Goal: Communication & Community: Answer question/provide support

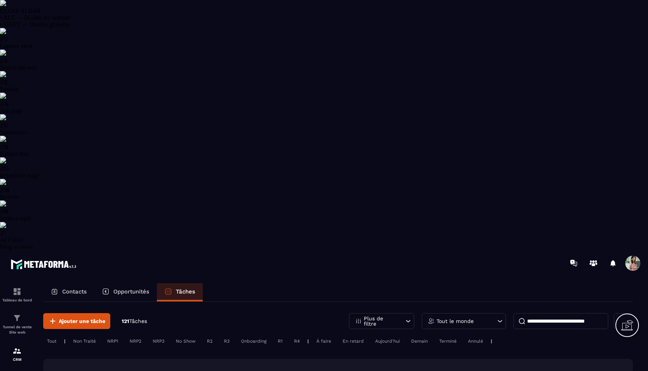
select select "******"
click at [387, 316] on p "Plus de filtre" at bounding box center [380, 321] width 33 height 11
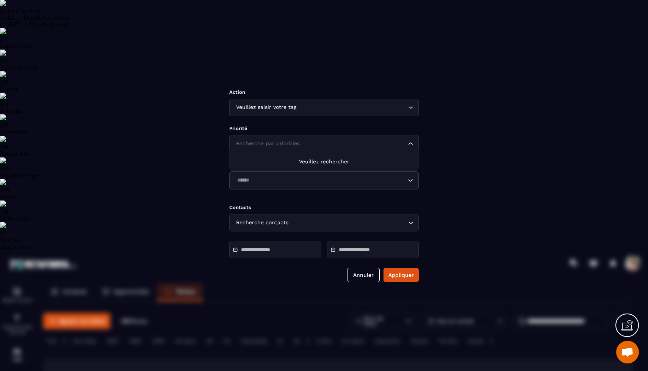
click at [295, 150] on div "Recherche par priorities Loading..." at bounding box center [323, 143] width 189 height 17
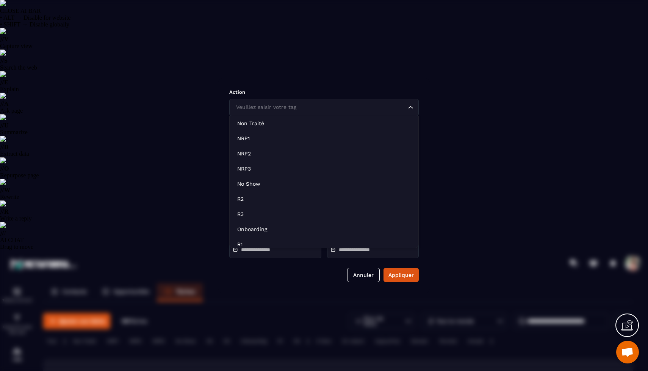
click at [301, 112] on div "Veuillez saisir votre tag Loading..." at bounding box center [323, 107] width 189 height 17
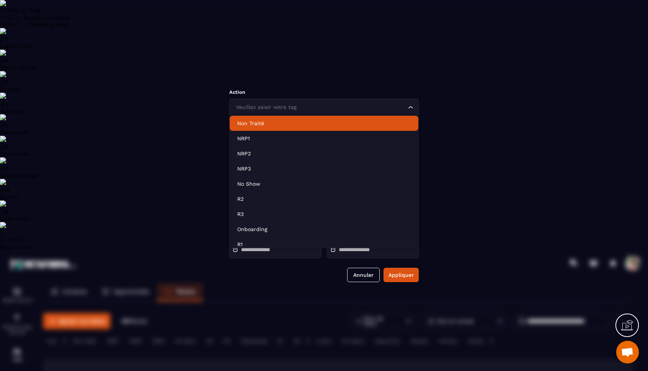
click at [279, 121] on p "Non Traité" at bounding box center [323, 124] width 173 height 8
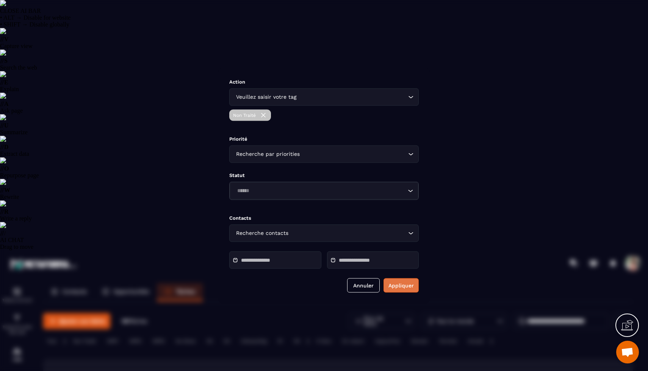
click at [403, 292] on button "Appliquer" at bounding box center [400, 285] width 35 height 14
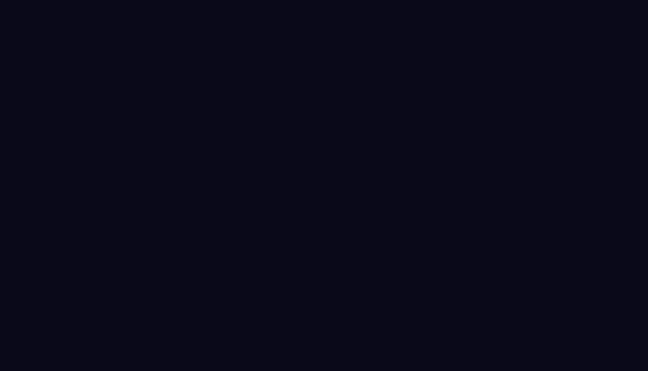
select select "******"
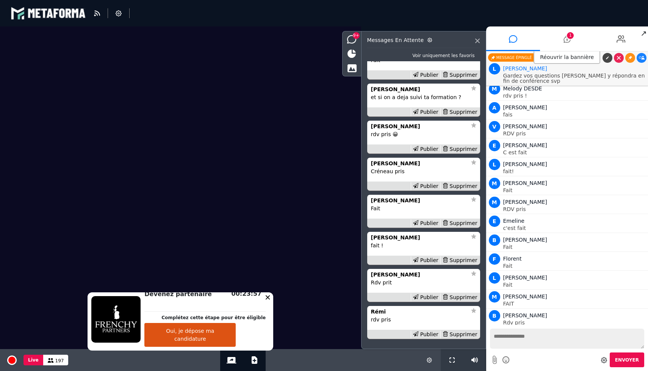
scroll to position [-874, 0]
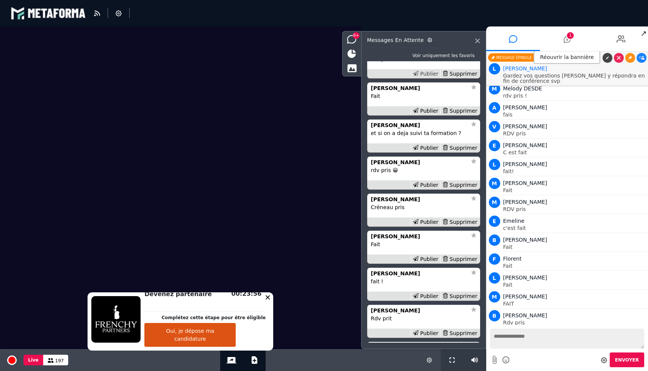
click at [423, 78] on div "Publier" at bounding box center [425, 74] width 30 height 8
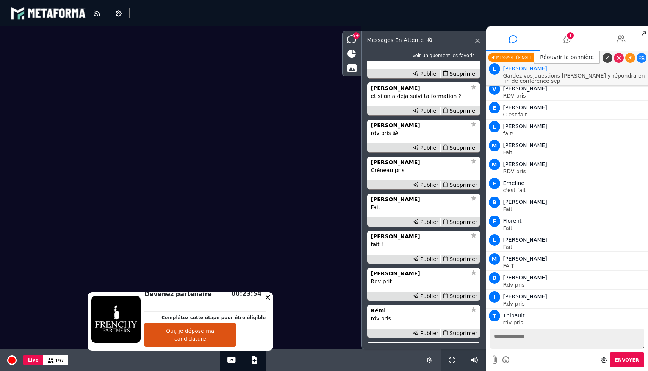
click at [423, 78] on div "Publier" at bounding box center [425, 74] width 30 height 8
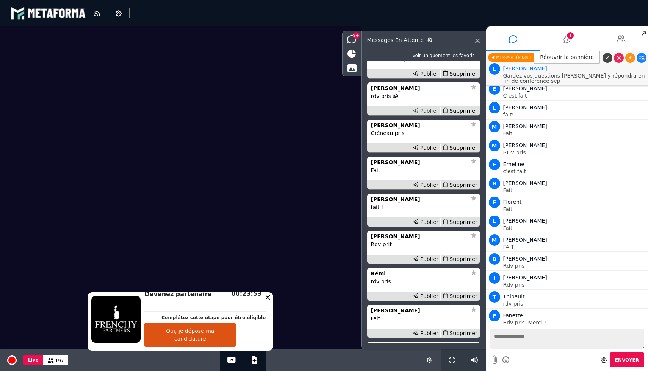
click at [422, 115] on div "Publier" at bounding box center [425, 111] width 30 height 8
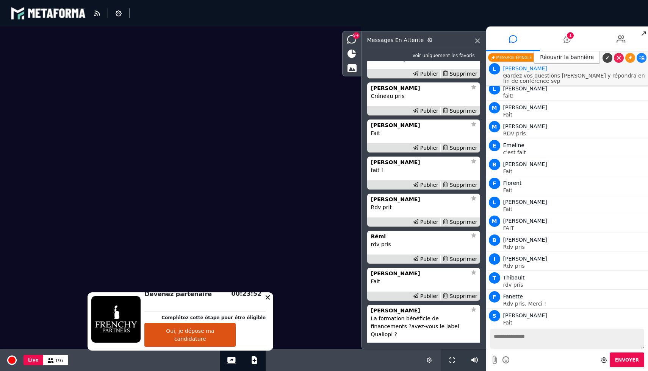
click at [422, 115] on div "Publier" at bounding box center [425, 111] width 30 height 8
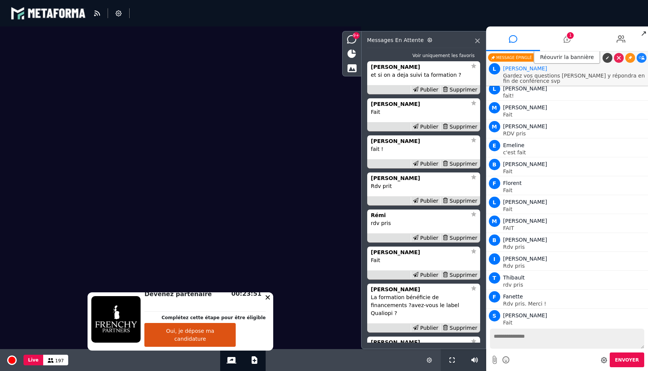
scroll to position [9200, 0]
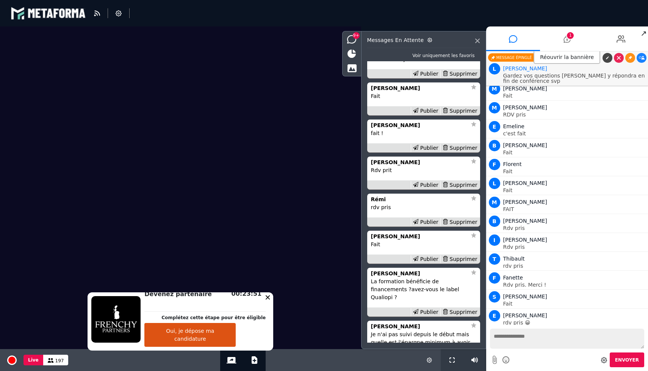
click at [422, 115] on div "Publier" at bounding box center [425, 111] width 30 height 8
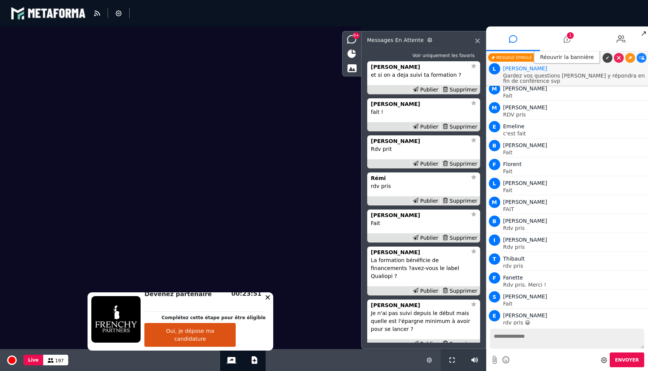
scroll to position [9219, 0]
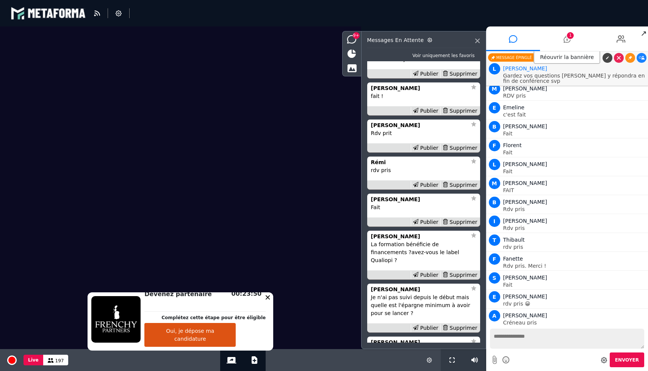
click at [422, 115] on div "Publier" at bounding box center [425, 111] width 30 height 8
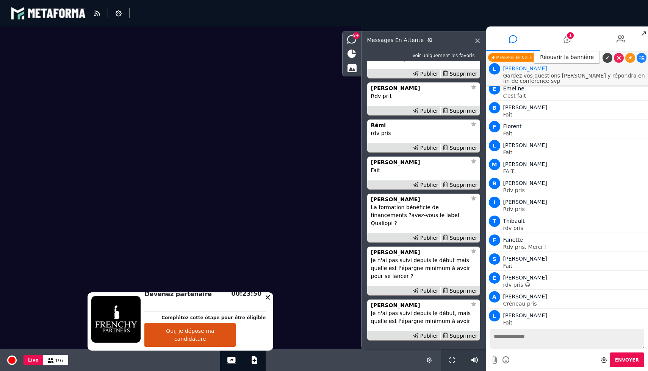
click at [422, 115] on div "Publier" at bounding box center [425, 111] width 30 height 8
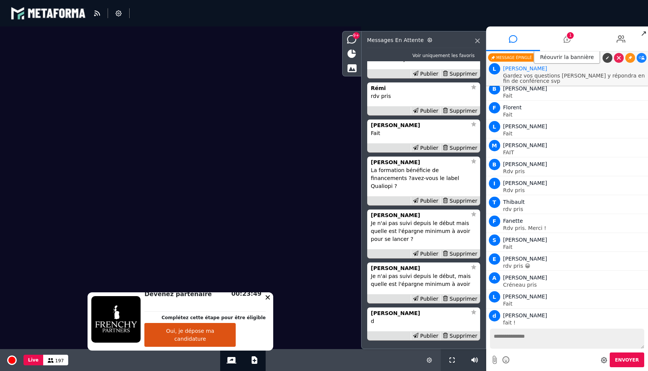
click at [422, 115] on div "Publier" at bounding box center [425, 111] width 30 height 8
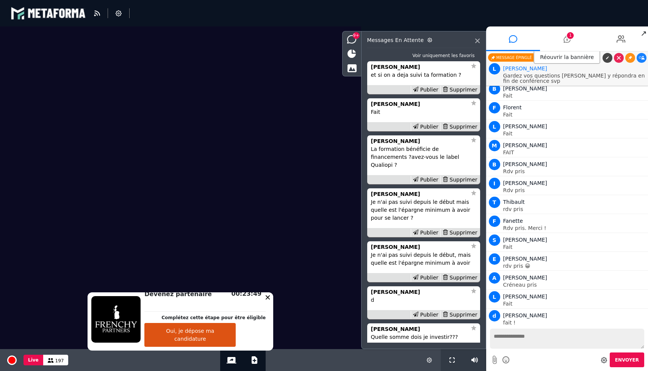
scroll to position [9276, 0]
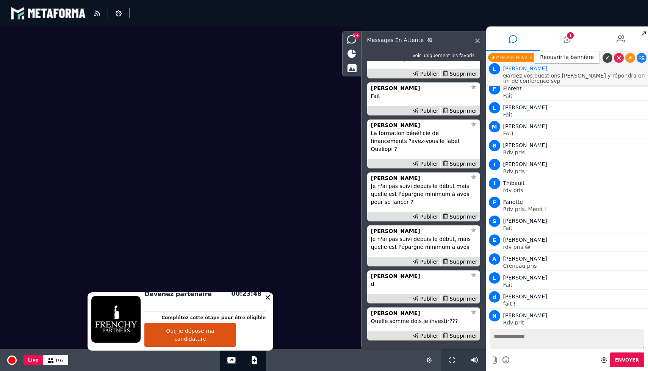
click at [422, 115] on div "Publier" at bounding box center [425, 111] width 30 height 8
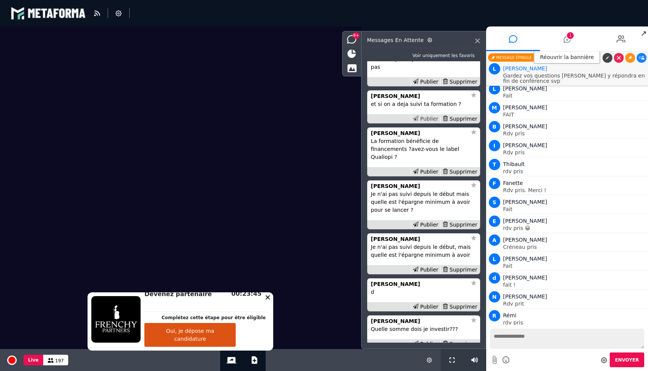
click at [423, 123] on div "Publier" at bounding box center [425, 119] width 30 height 8
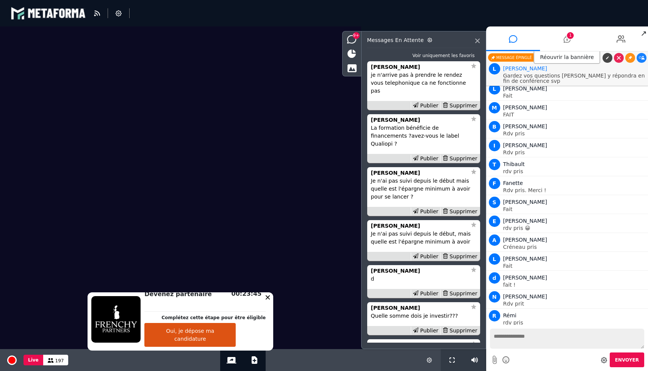
scroll to position [9314, 0]
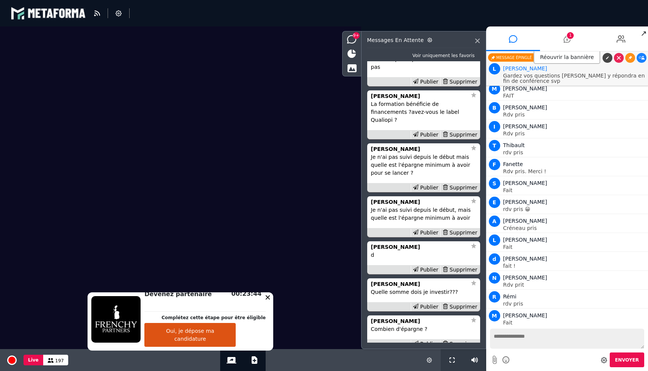
click at [520, 348] on textarea at bounding box center [567, 339] width 154 height 20
type textarea "**********"
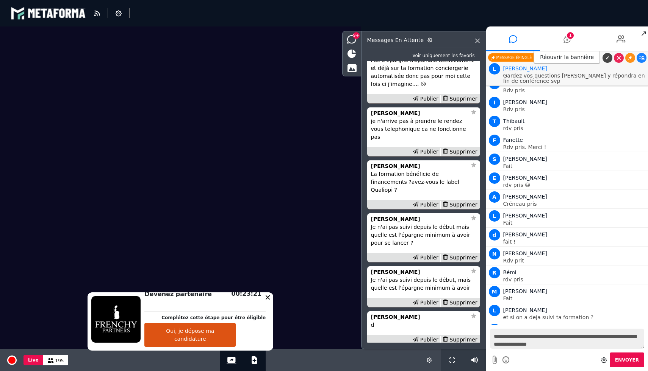
scroll to position [-683, 0]
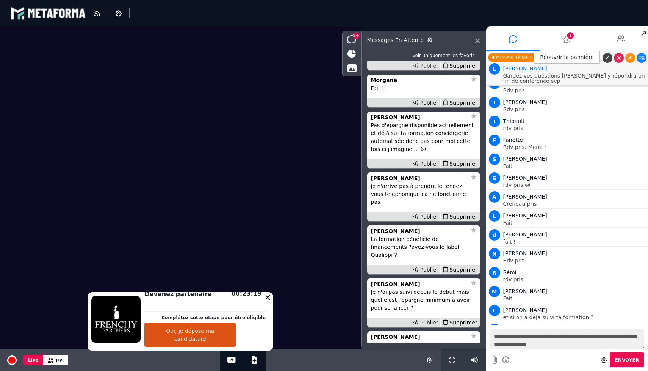
click at [426, 70] on div "Publier" at bounding box center [425, 66] width 30 height 8
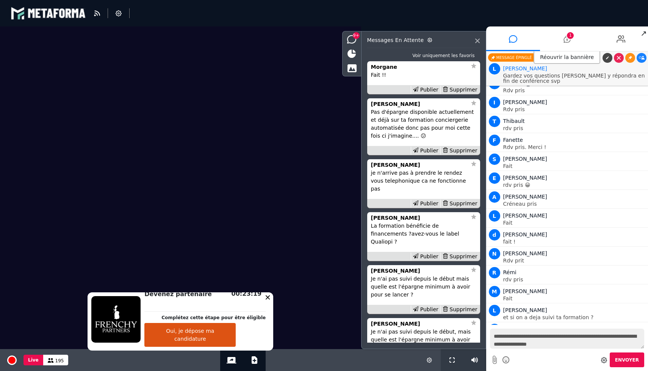
scroll to position [9357, 0]
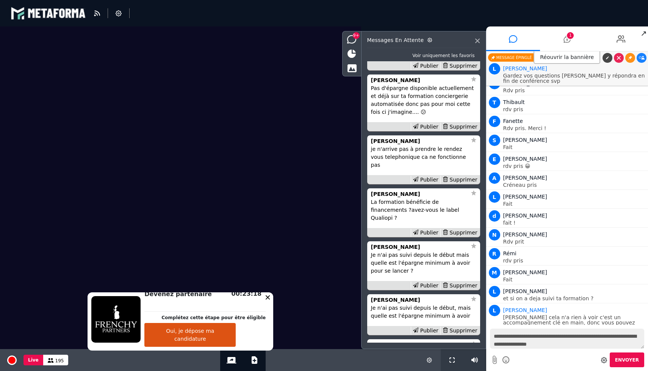
click at [426, 70] on div "Publier" at bounding box center [425, 66] width 30 height 8
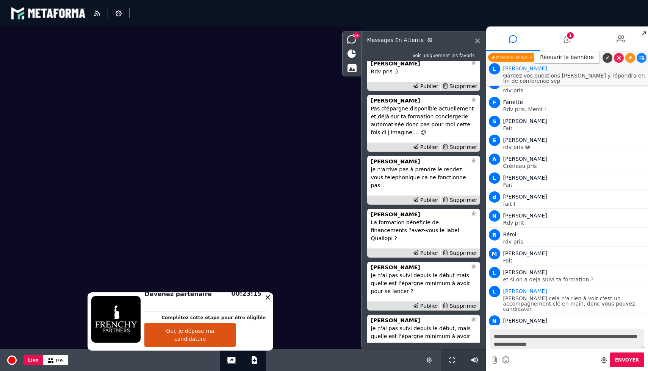
scroll to position [-683, 0]
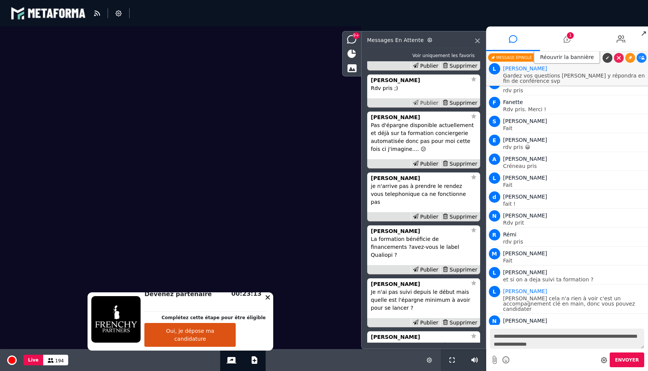
click at [422, 107] on div "Publier" at bounding box center [425, 103] width 30 height 8
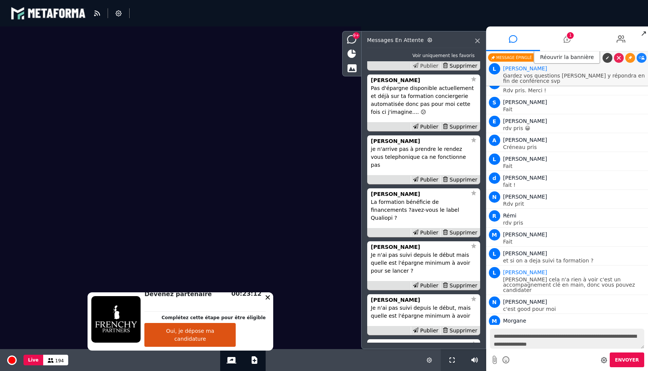
click at [422, 70] on div "Publier" at bounding box center [425, 66] width 30 height 8
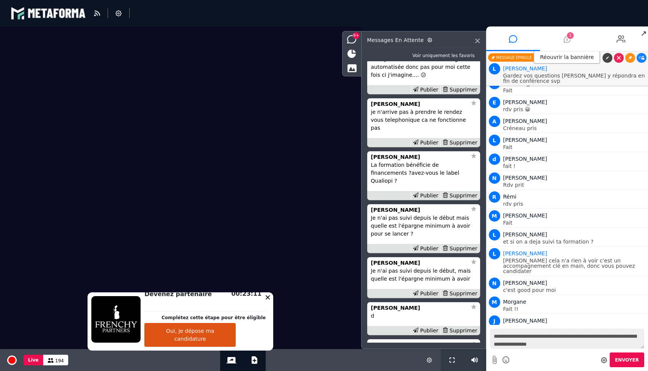
click at [567, 39] on icon at bounding box center [566, 39] width 7 height 19
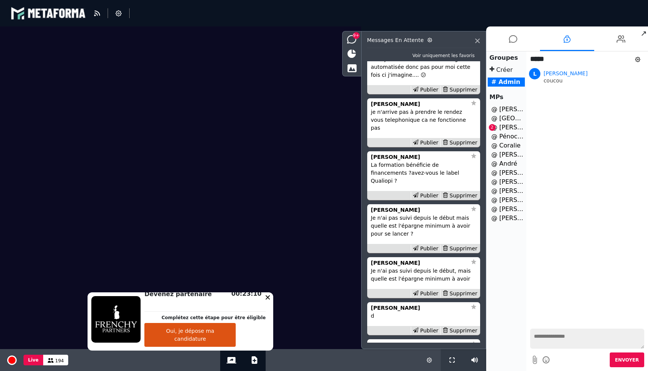
click at [508, 128] on li "@ [PERSON_NAME] 2" at bounding box center [505, 127] width 37 height 9
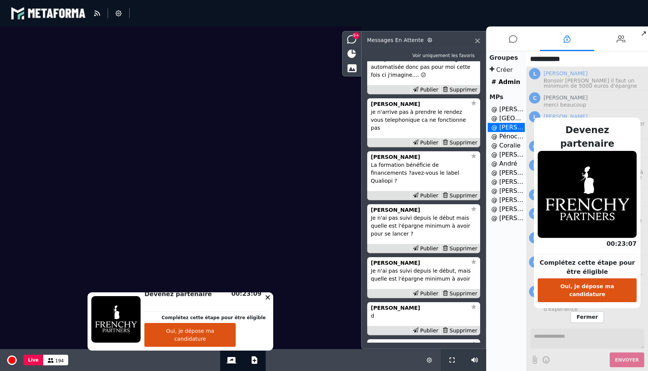
click at [581, 312] on span "Fermer" at bounding box center [586, 318] width 33 height 12
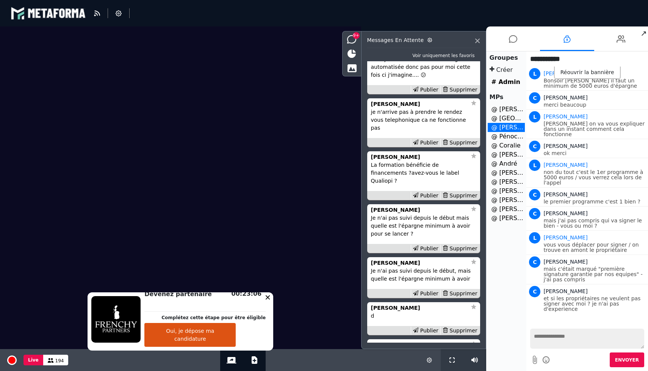
click at [541, 340] on textarea at bounding box center [587, 339] width 114 height 20
type textarea "**********"
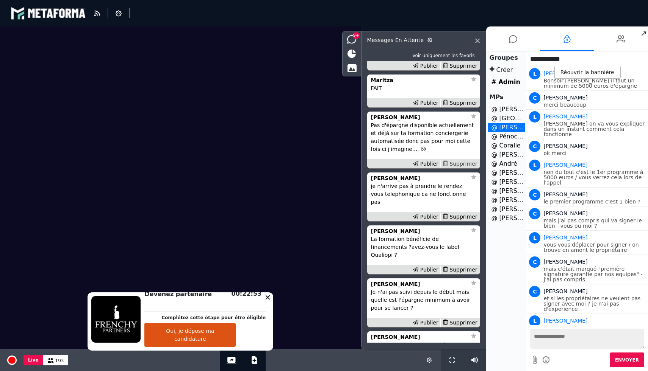
click at [463, 168] on div "Supprimer" at bounding box center [459, 164] width 39 height 8
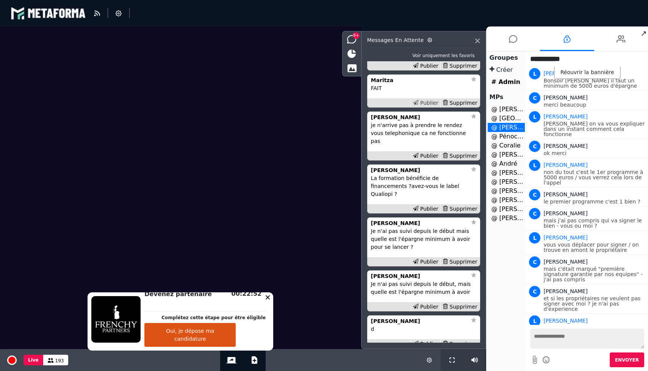
click at [420, 107] on div "Publier" at bounding box center [425, 103] width 30 height 8
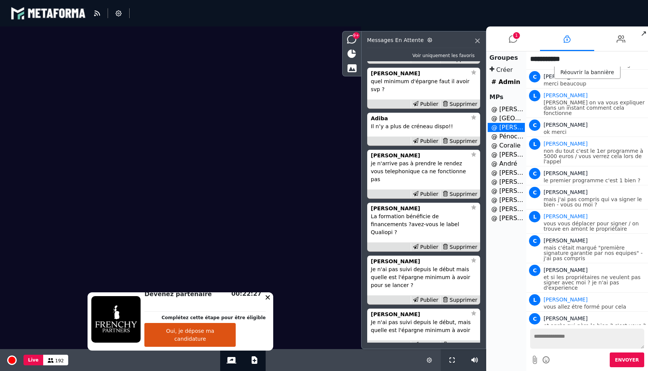
scroll to position [-733, 0]
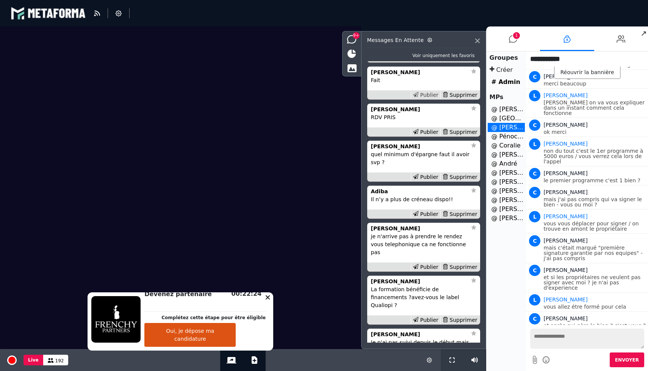
click at [424, 99] on div "Publier" at bounding box center [425, 95] width 30 height 8
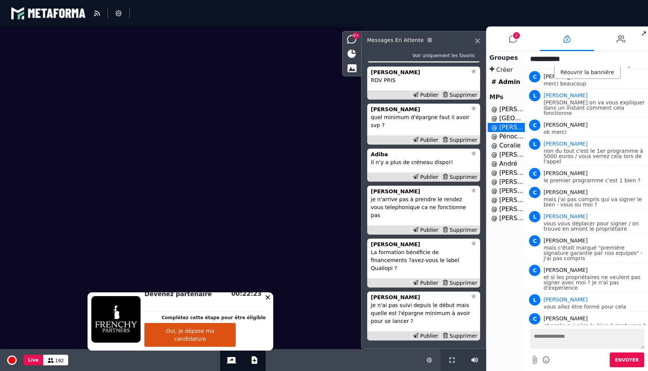
click at [424, 99] on div "Publier" at bounding box center [425, 95] width 30 height 8
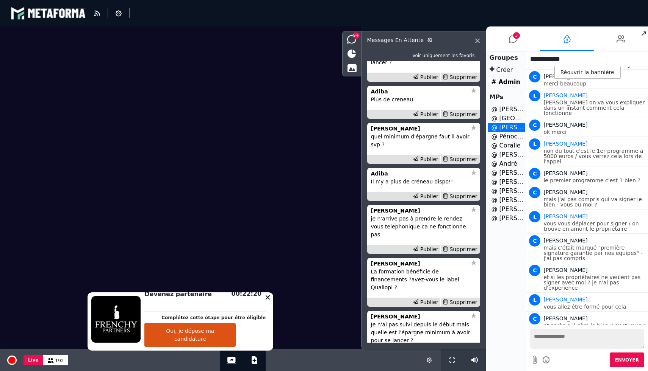
scroll to position [-717, 0]
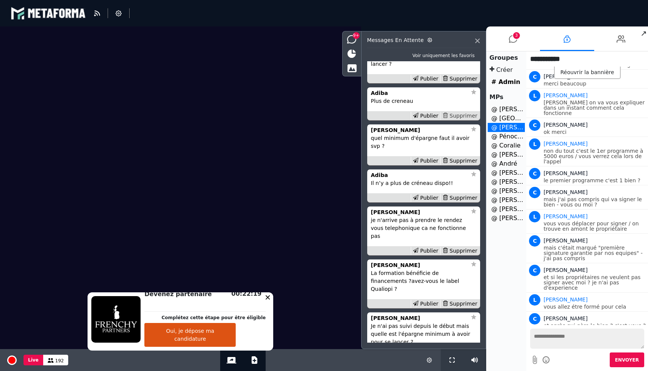
click at [463, 120] on div "Supprimer" at bounding box center [459, 116] width 39 height 8
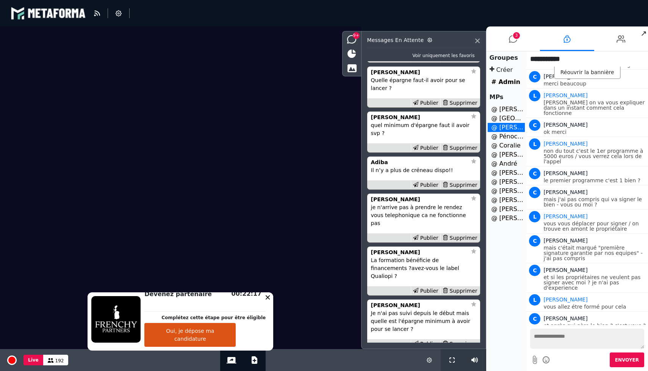
click at [426, 62] on div "Publier" at bounding box center [425, 58] width 30 height 8
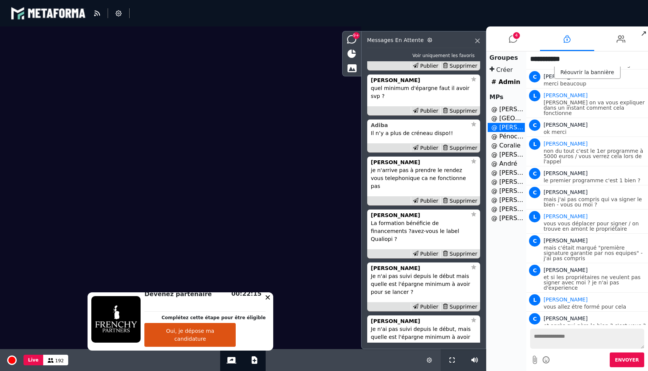
click at [385, 128] on strong "Adiba" at bounding box center [379, 125] width 17 height 6
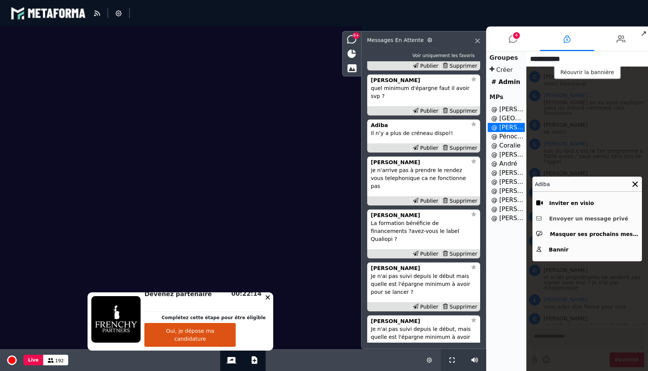
click at [604, 216] on button "Envoyer un message privé" at bounding box center [587, 219] width 102 height 12
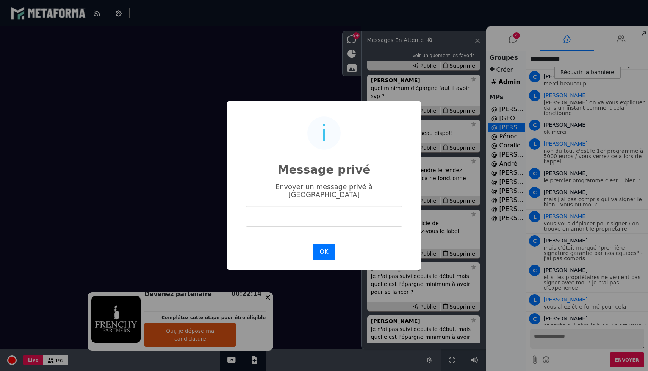
click at [351, 218] on input "text" at bounding box center [323, 216] width 157 height 20
type input "**********"
click at [330, 245] on button "OK" at bounding box center [324, 252] width 22 height 17
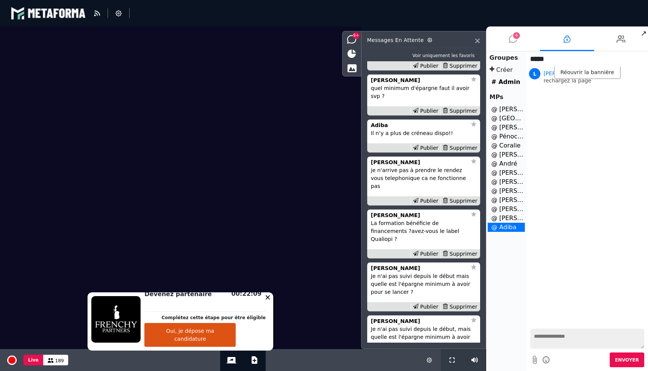
click at [518, 45] on li "4" at bounding box center [513, 39] width 54 height 25
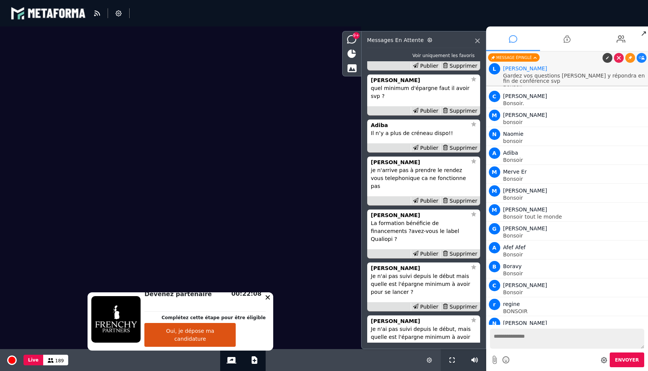
scroll to position [9489, 0]
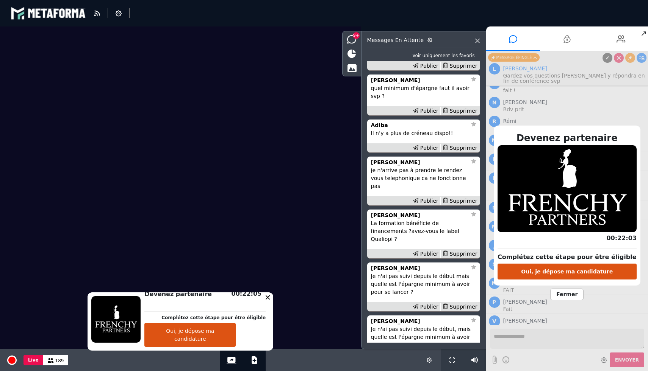
click at [569, 296] on span "Fermer" at bounding box center [566, 295] width 33 height 12
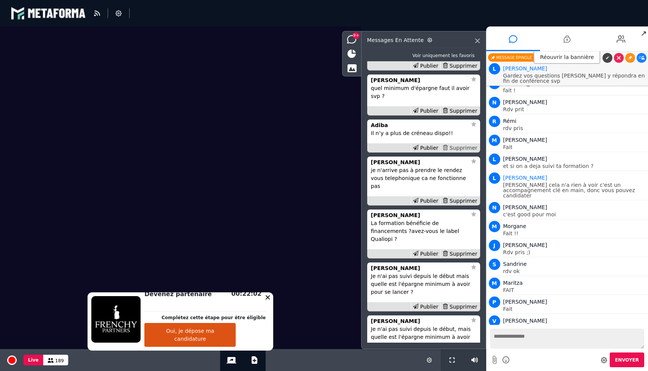
click at [467, 152] on div "Supprimer" at bounding box center [459, 148] width 39 height 8
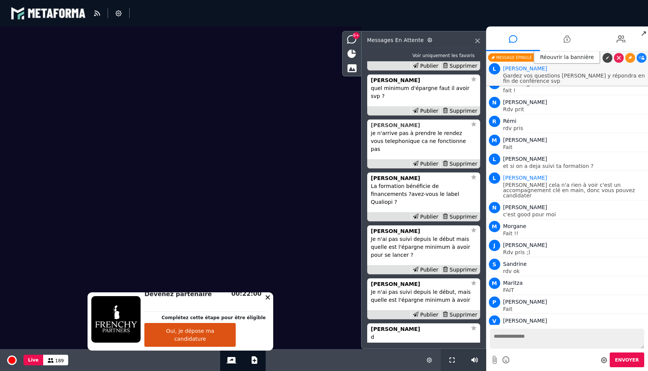
click at [401, 128] on strong "[PERSON_NAME]" at bounding box center [395, 125] width 49 height 6
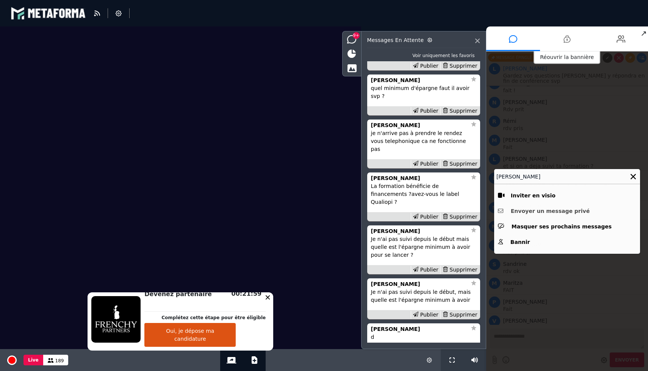
click at [535, 212] on button "Envoyer un message privé" at bounding box center [567, 212] width 138 height 12
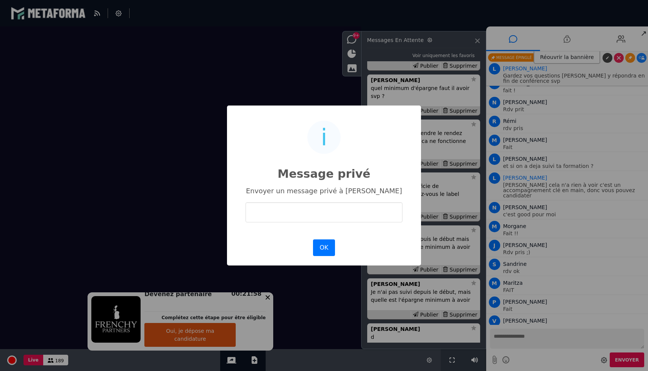
click at [311, 217] on input "text" at bounding box center [323, 213] width 157 height 20
type input "**********"
click at [319, 247] on button "OK" at bounding box center [324, 248] width 22 height 17
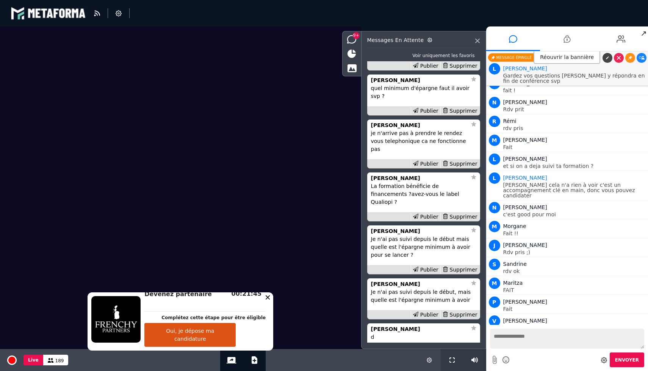
scroll to position [0, 0]
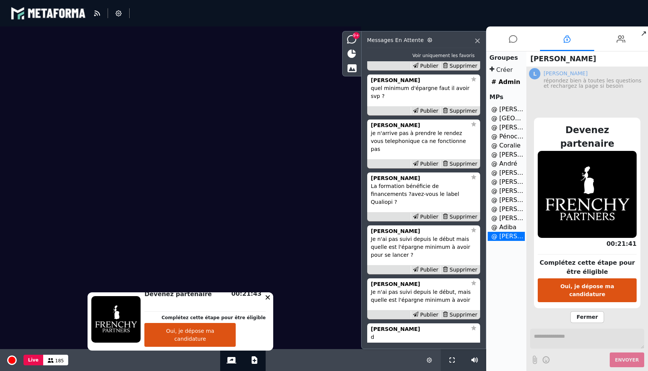
click at [572, 312] on span "Fermer" at bounding box center [586, 318] width 33 height 12
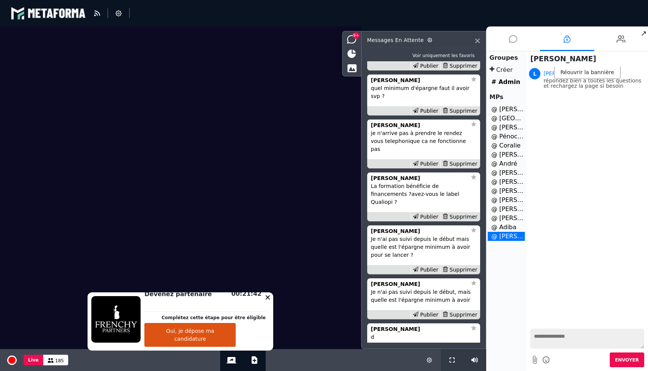
click at [513, 34] on icon at bounding box center [513, 39] width 8 height 19
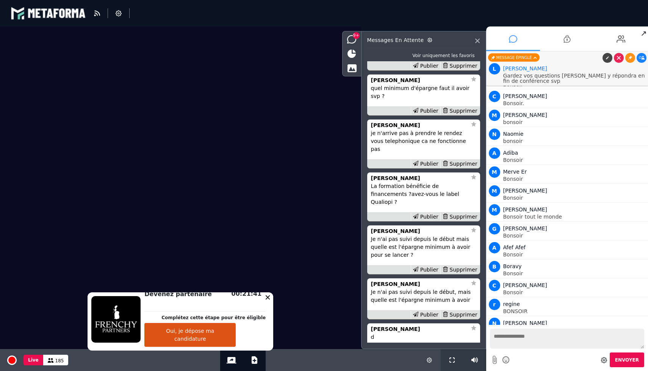
scroll to position [9489, 0]
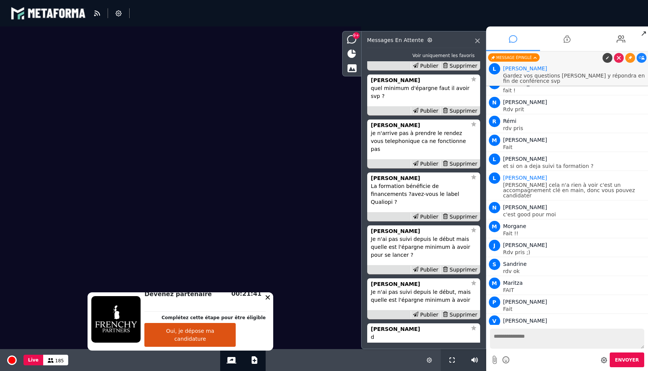
click at [512, 41] on icon at bounding box center [513, 39] width 8 height 19
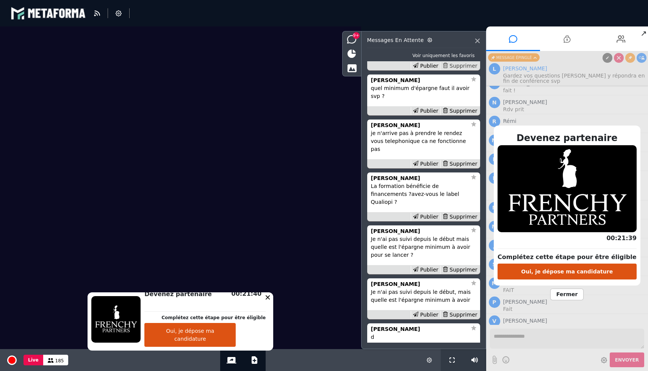
click at [461, 70] on div "Supprimer" at bounding box center [459, 66] width 39 height 8
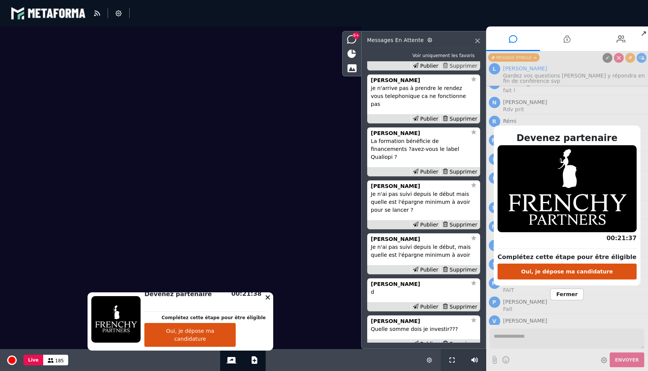
click at [458, 70] on div "Supprimer" at bounding box center [459, 66] width 39 height 8
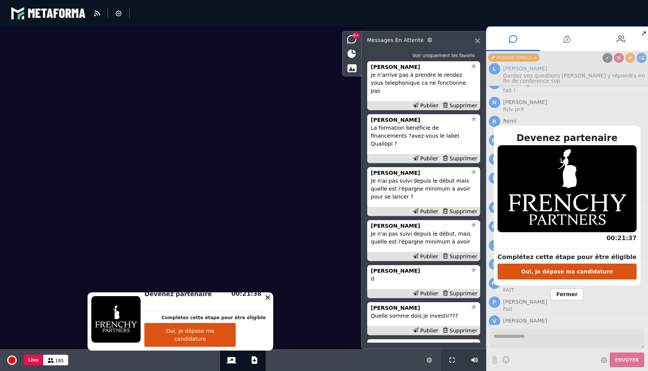
scroll to position [-548, 0]
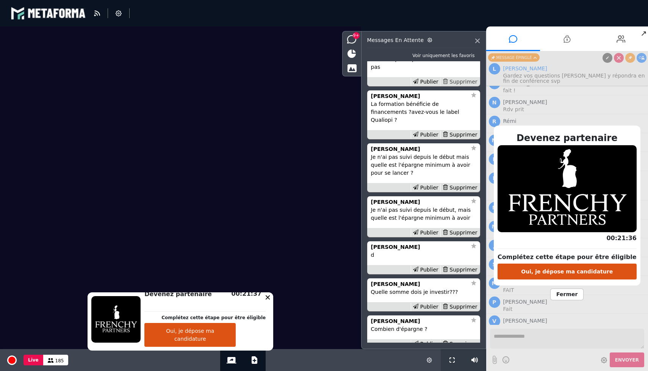
click at [457, 86] on div "Supprimer" at bounding box center [459, 82] width 39 height 8
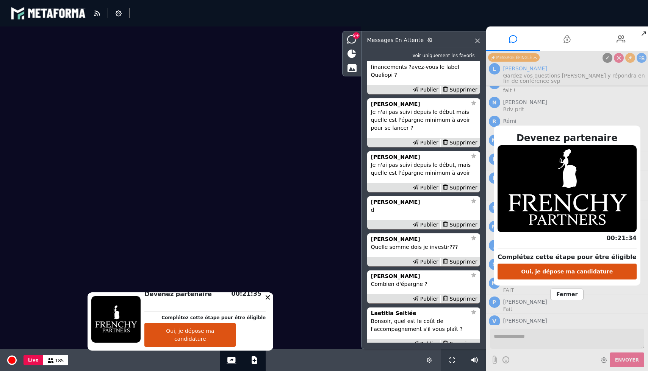
click at [390, 55] on div "[PERSON_NAME]" at bounding box center [419, 51] width 96 height 8
click at [573, 294] on span "Fermer" at bounding box center [566, 295] width 33 height 12
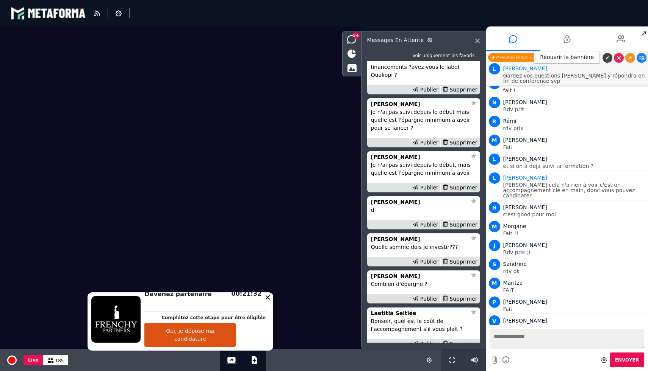
click at [395, 55] on div "[PERSON_NAME]" at bounding box center [419, 51] width 96 height 8
click at [452, 94] on div "Supprimer" at bounding box center [459, 90] width 39 height 8
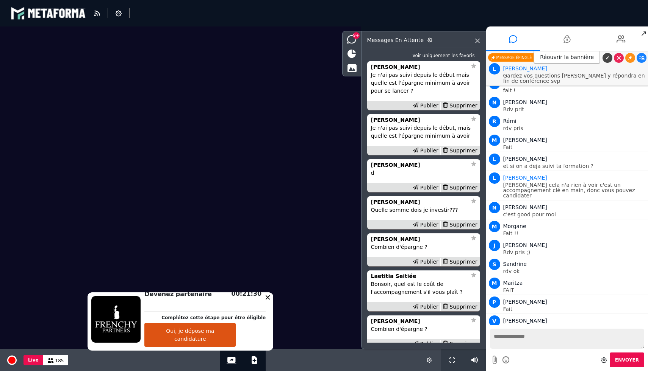
scroll to position [-458, 0]
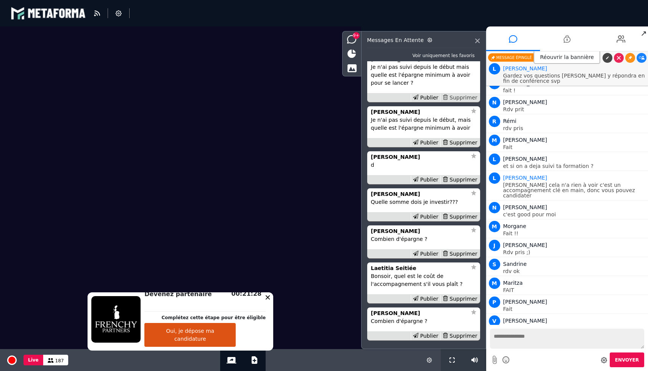
click at [457, 102] on div "Supprimer" at bounding box center [459, 98] width 39 height 8
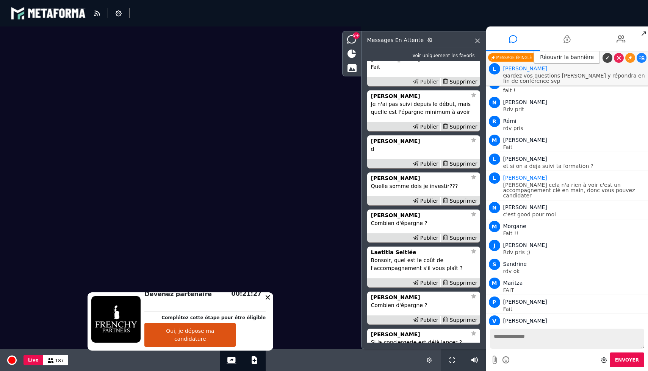
click at [418, 84] on icon at bounding box center [415, 81] width 5 height 5
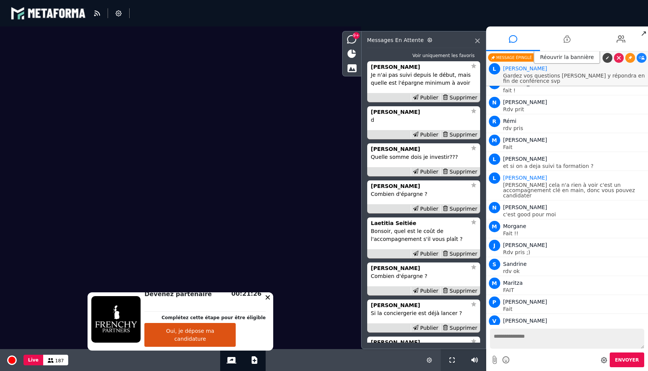
scroll to position [9508, 0]
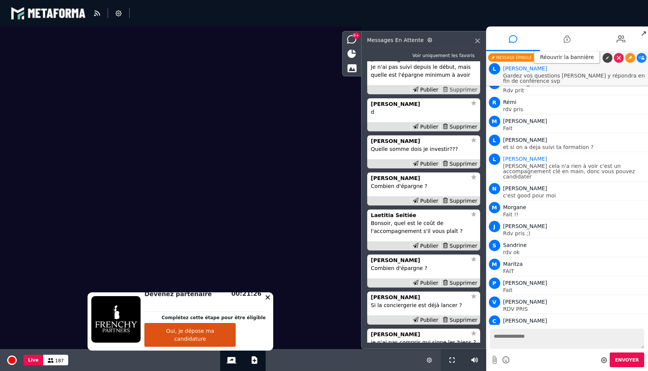
click at [463, 94] on div "Supprimer" at bounding box center [459, 90] width 39 height 8
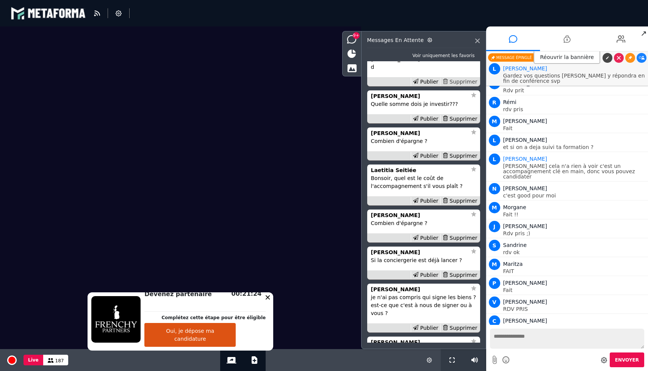
click at [460, 86] on div "Supprimer" at bounding box center [459, 82] width 39 height 8
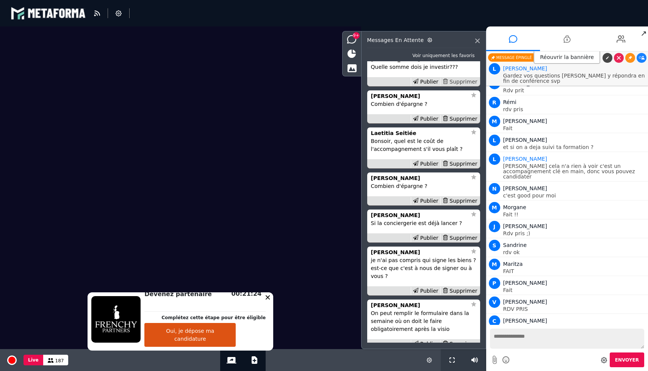
click at [460, 86] on div "Supprimer" at bounding box center [459, 82] width 39 height 8
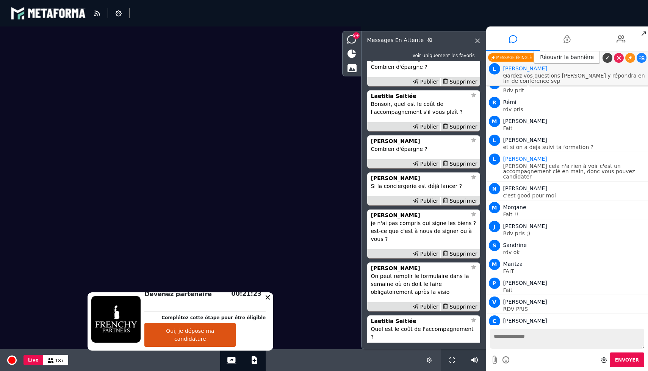
click at [460, 86] on div "Supprimer" at bounding box center [459, 82] width 39 height 8
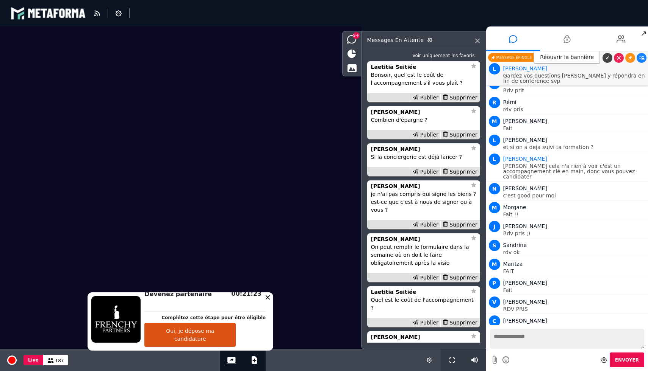
scroll to position [-248, 0]
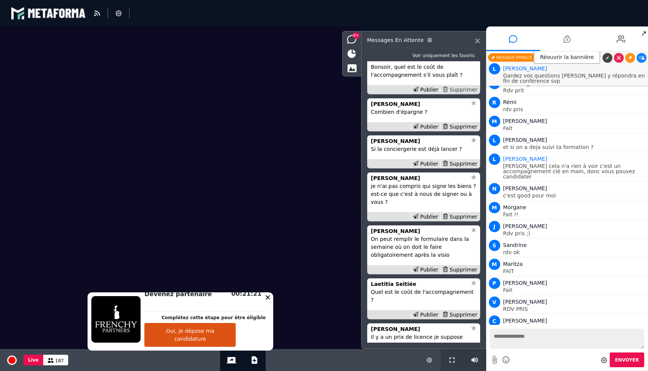
click at [459, 94] on div "Supprimer" at bounding box center [459, 90] width 39 height 8
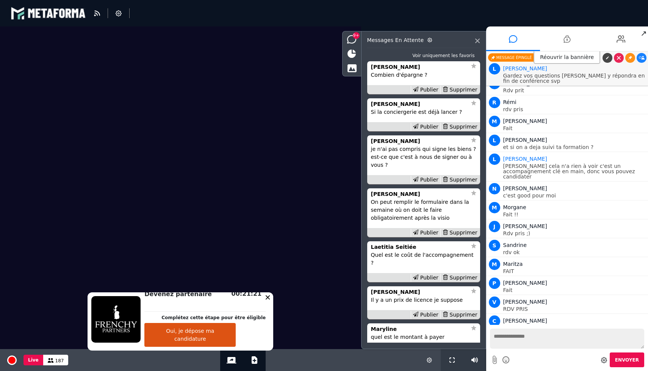
scroll to position [-203, 0]
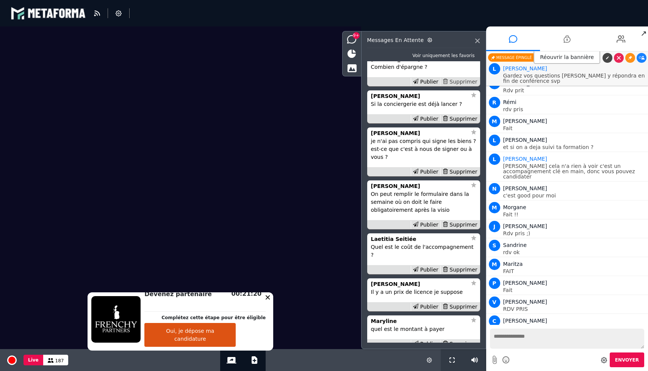
click at [460, 86] on div "Supprimer" at bounding box center [459, 82] width 39 height 8
click at [420, 86] on div "Publier" at bounding box center [425, 82] width 30 height 8
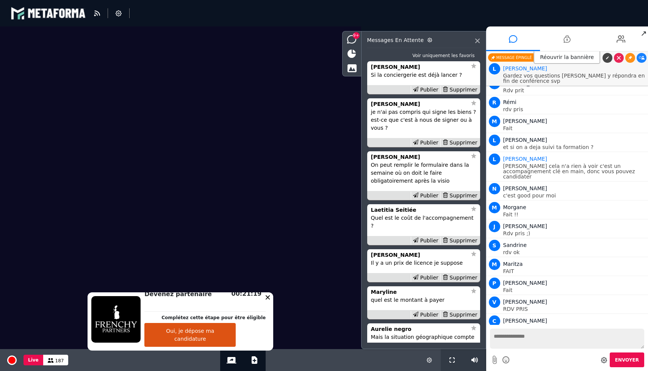
scroll to position [9527, 0]
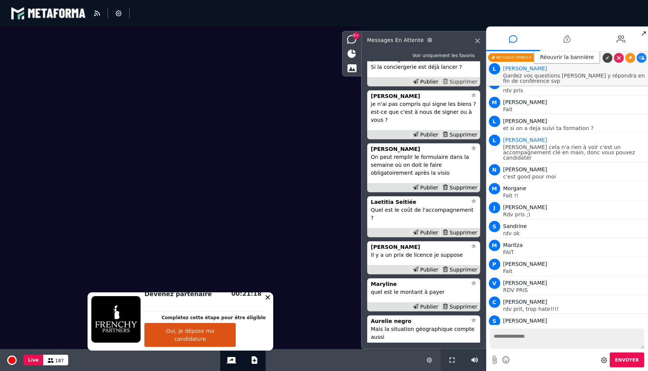
click at [460, 86] on div "Supprimer" at bounding box center [459, 82] width 39 height 8
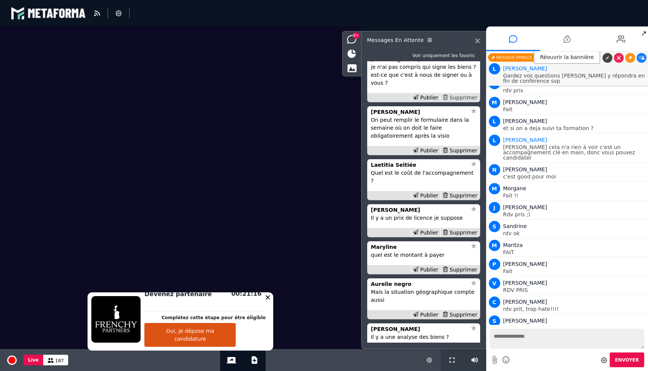
click at [457, 102] on div "Supprimer" at bounding box center [459, 98] width 39 height 8
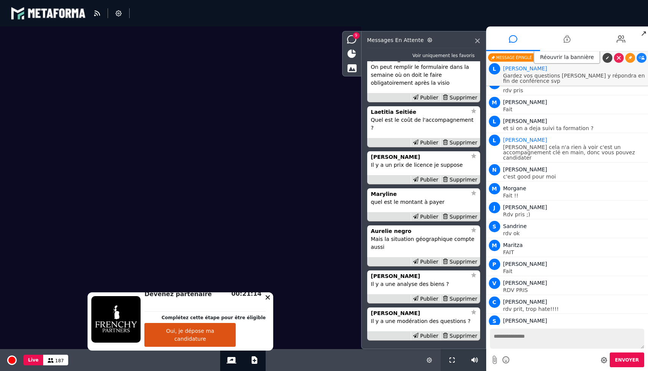
click at [457, 102] on div "Supprimer" at bounding box center [459, 98] width 39 height 8
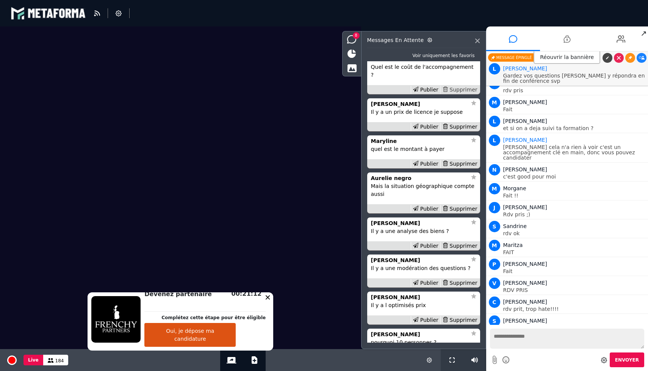
click at [458, 93] on div "Supprimer" at bounding box center [459, 90] width 39 height 8
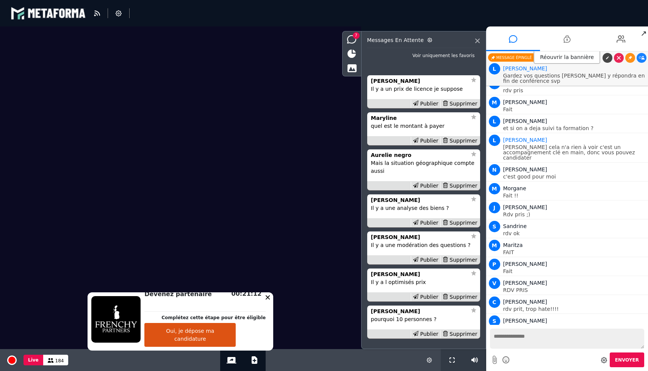
scroll to position [0, 0]
click at [458, 104] on div "Supprimer" at bounding box center [459, 104] width 39 height 8
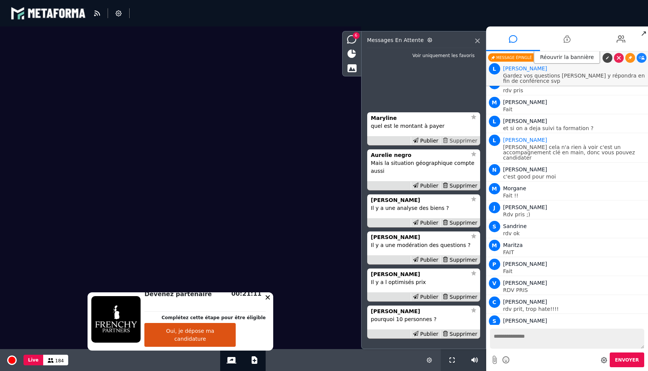
click at [457, 140] on div "Supprimer" at bounding box center [459, 141] width 39 height 8
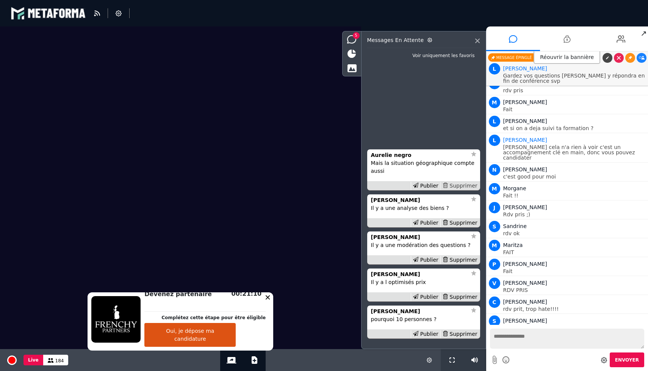
click at [458, 186] on div "Supprimer" at bounding box center [459, 186] width 39 height 8
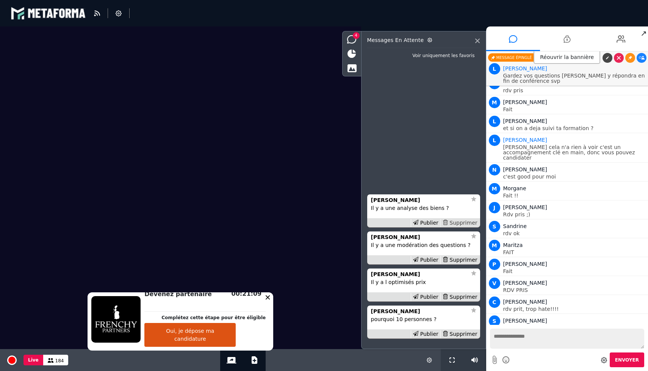
click at [459, 223] on div "Supprimer" at bounding box center [459, 223] width 39 height 8
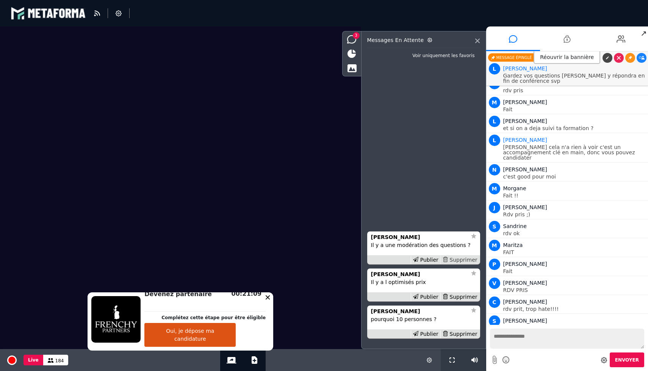
click at [454, 260] on div "Supprimer" at bounding box center [459, 260] width 39 height 8
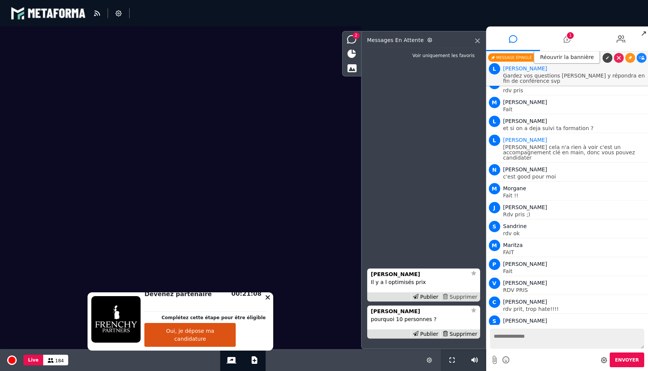
click at [455, 298] on div "Supprimer" at bounding box center [459, 297] width 39 height 8
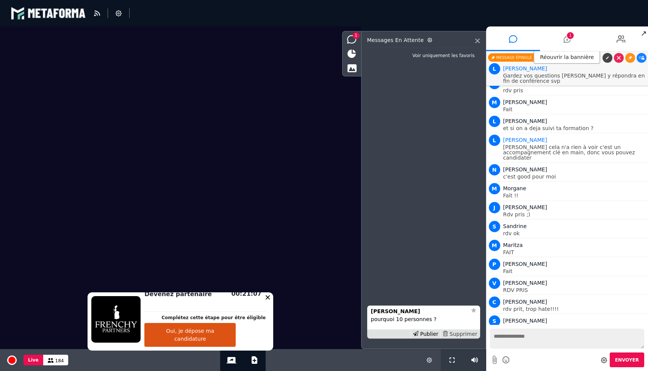
click at [459, 334] on div "Supprimer" at bounding box center [459, 335] width 39 height 8
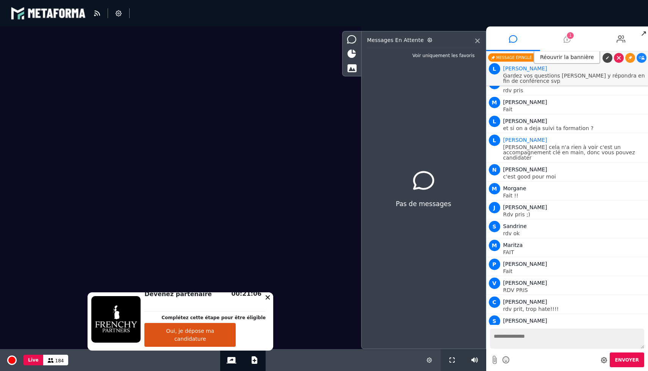
click at [562, 38] on li "1" at bounding box center [567, 39] width 54 height 25
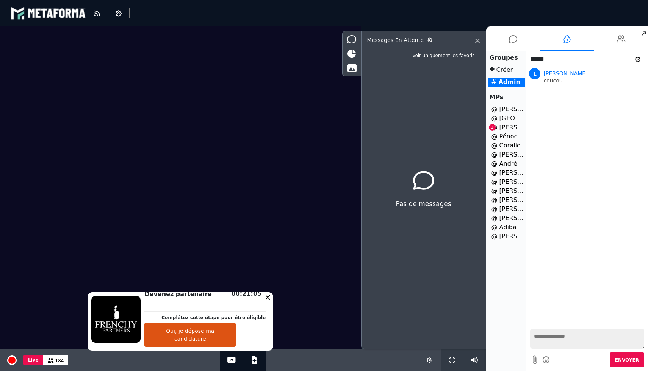
click at [503, 122] on li "@ [GEOGRAPHIC_DATA]" at bounding box center [505, 118] width 37 height 9
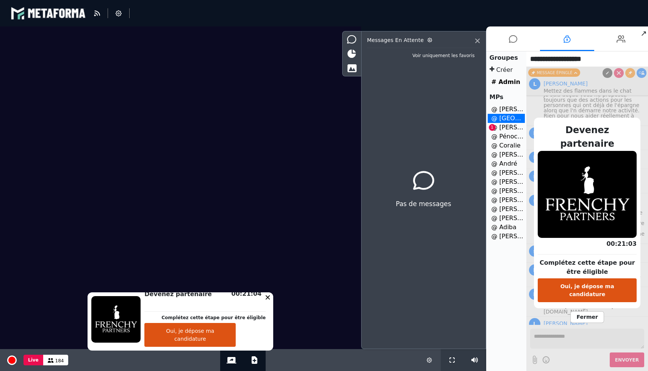
click at [507, 127] on li "@ [PERSON_NAME] 1" at bounding box center [505, 127] width 37 height 9
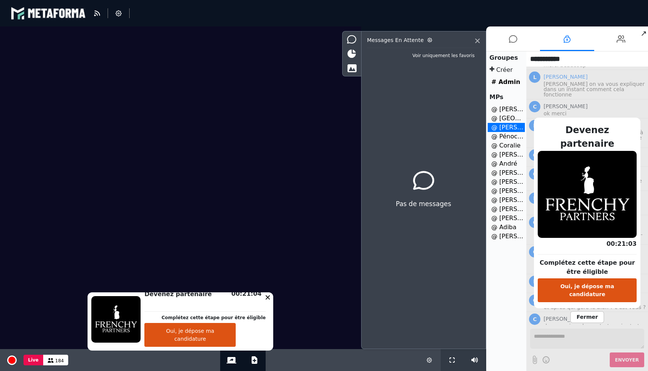
scroll to position [45, 0]
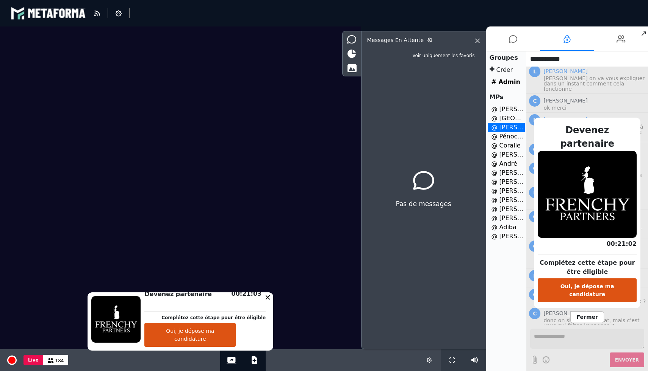
click at [580, 312] on span "Fermer" at bounding box center [586, 318] width 33 height 12
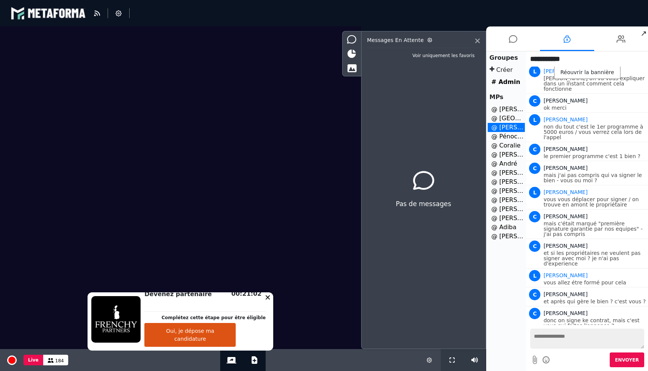
click at [565, 335] on textarea at bounding box center [587, 339] width 114 height 20
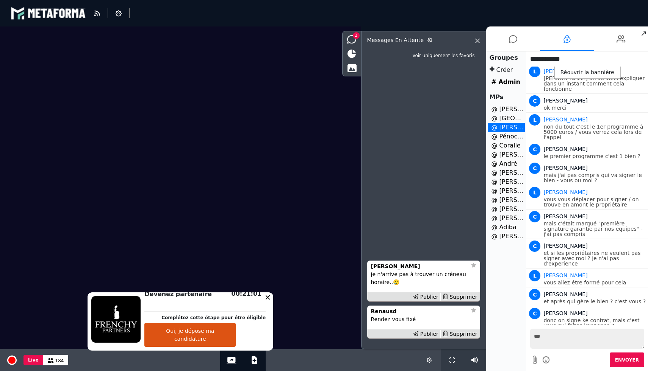
type textarea "***"
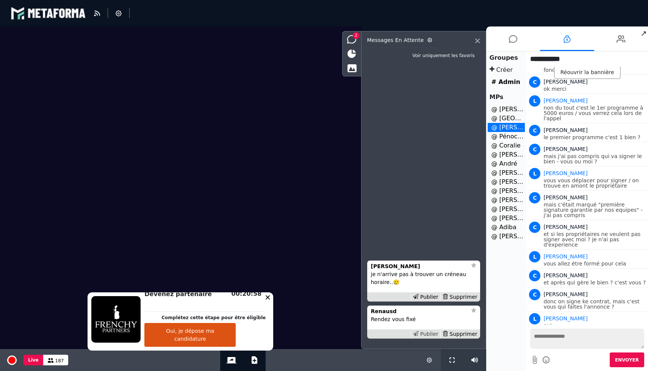
click at [428, 334] on div "Publier" at bounding box center [425, 335] width 30 height 8
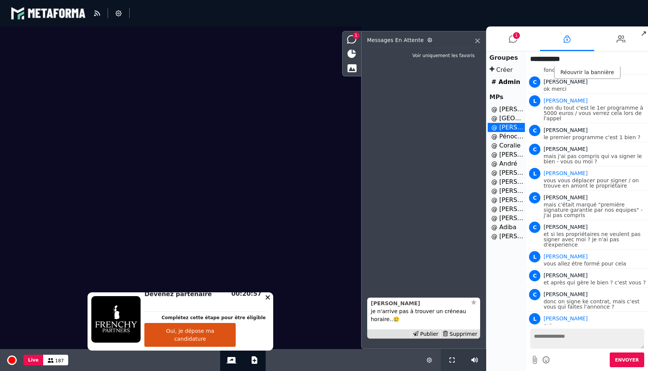
click at [398, 305] on strong "[PERSON_NAME]" at bounding box center [395, 304] width 49 height 6
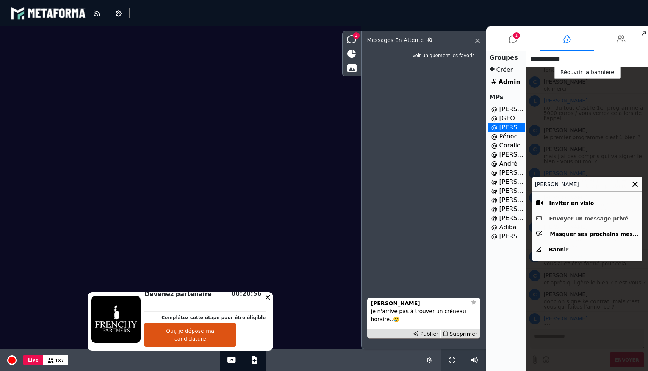
click at [582, 217] on button "Envoyer un message privé" at bounding box center [587, 219] width 102 height 12
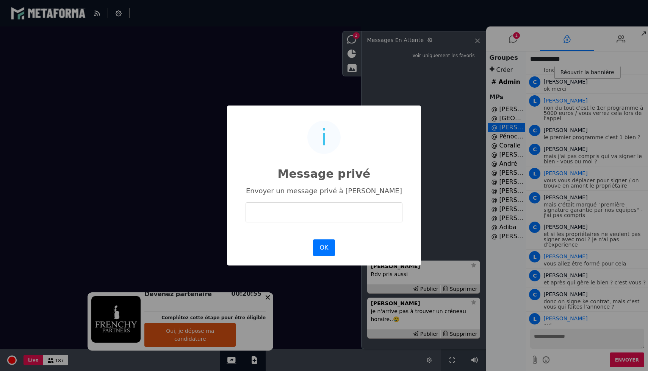
scroll to position [89, 0]
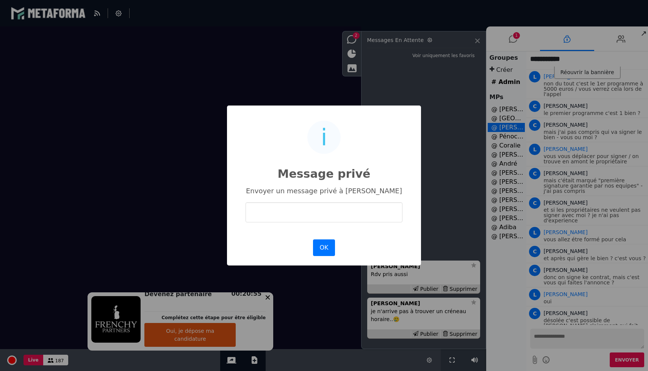
click at [381, 204] on input "text" at bounding box center [323, 213] width 157 height 20
type input "**********"
click at [330, 240] on button "OK" at bounding box center [324, 248] width 22 height 17
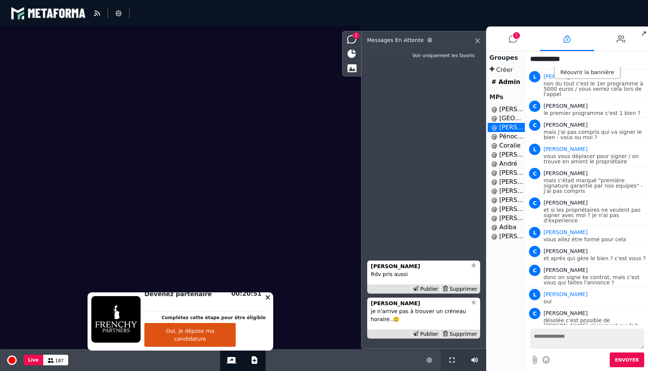
scroll to position [0, 0]
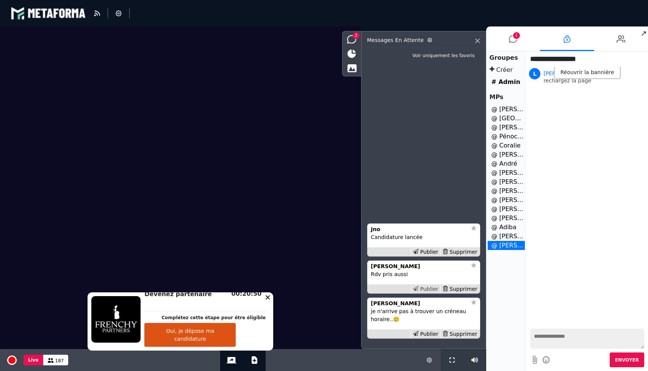
click at [418, 289] on icon at bounding box center [415, 288] width 5 height 5
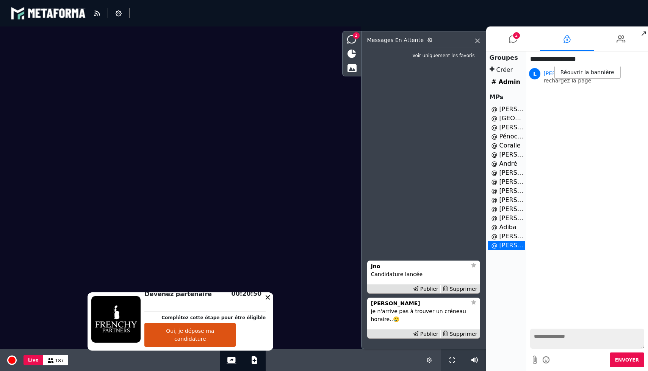
click at [418, 289] on icon at bounding box center [415, 288] width 5 height 5
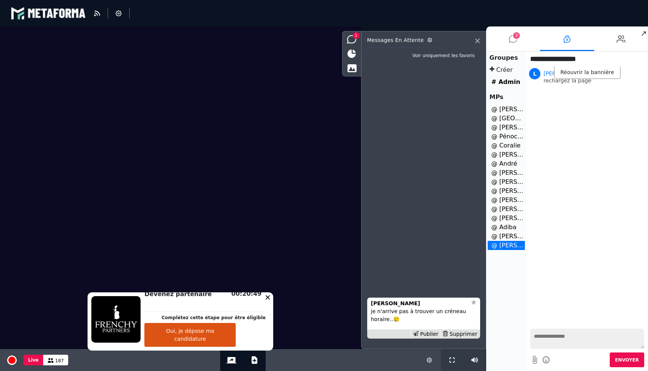
click at [517, 35] on span "3" at bounding box center [516, 35] width 7 height 7
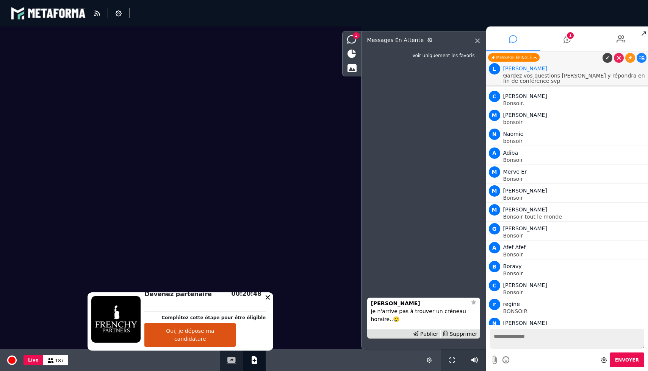
scroll to position [9584, 0]
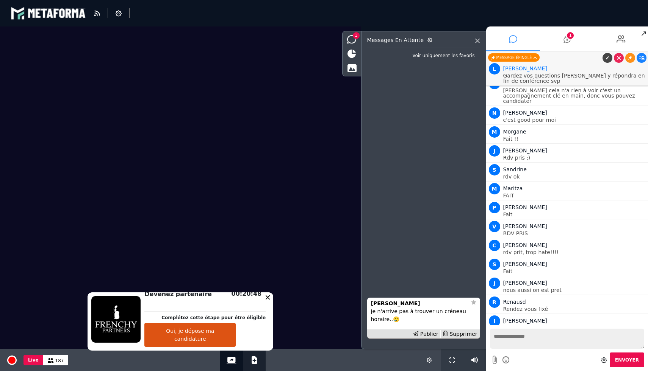
click at [251, 362] on icon at bounding box center [254, 361] width 6 height 8
select select "******"
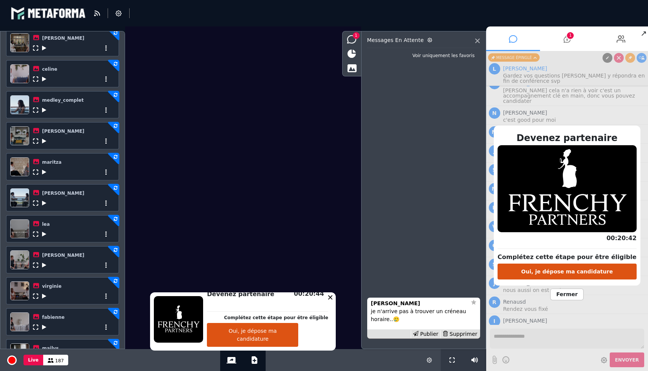
scroll to position [247, 0]
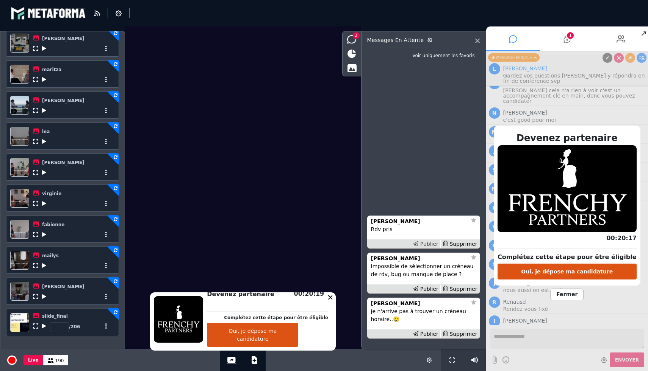
click at [423, 242] on div "Publier" at bounding box center [425, 244] width 30 height 8
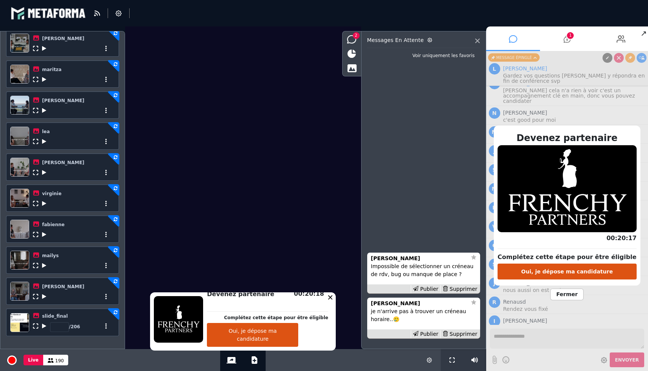
scroll to position [9603, 0]
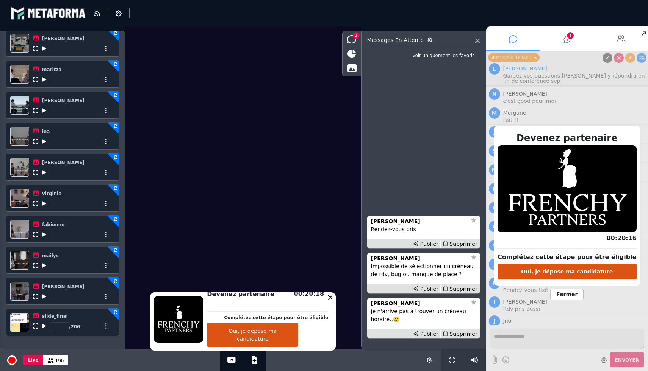
click at [574, 295] on span "Fermer" at bounding box center [566, 295] width 33 height 12
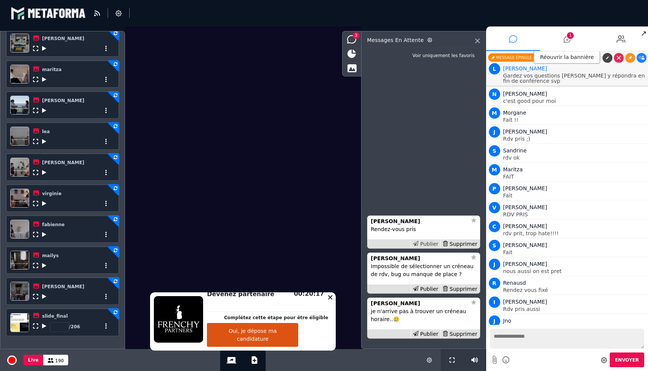
click at [426, 244] on div "Publier" at bounding box center [425, 244] width 30 height 8
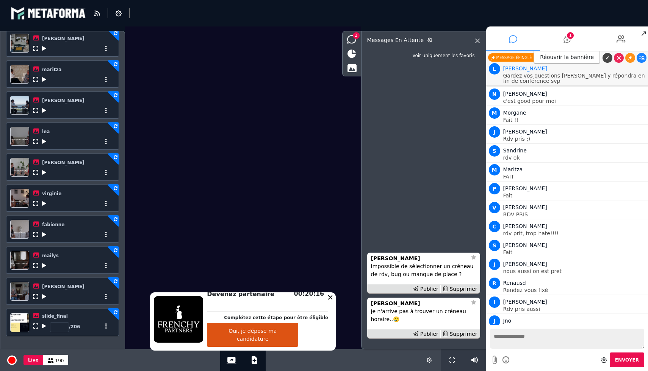
scroll to position [9622, 0]
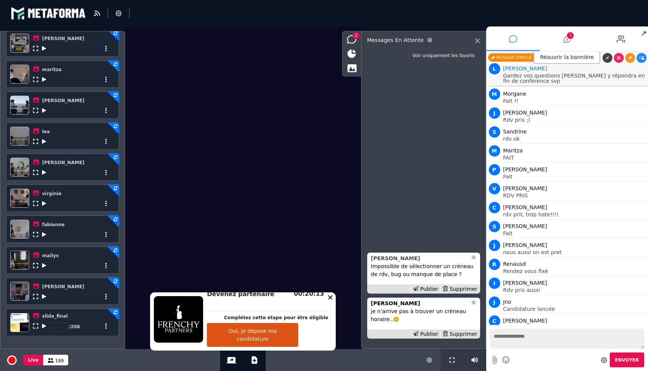
click at [402, 260] on strong "[PERSON_NAME]" at bounding box center [395, 259] width 49 height 6
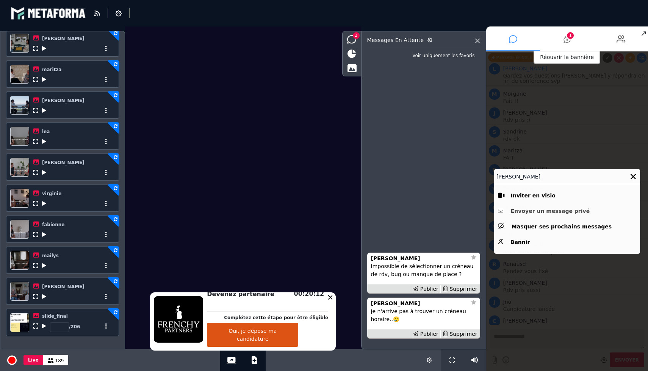
click at [577, 214] on button "Envoyer un message privé" at bounding box center [567, 212] width 138 height 12
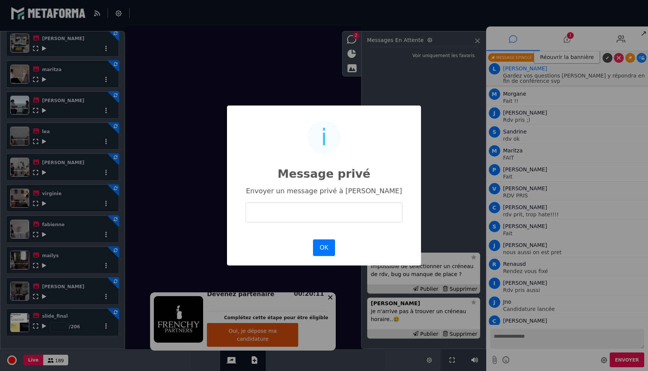
click at [323, 214] on input "text" at bounding box center [323, 213] width 157 height 20
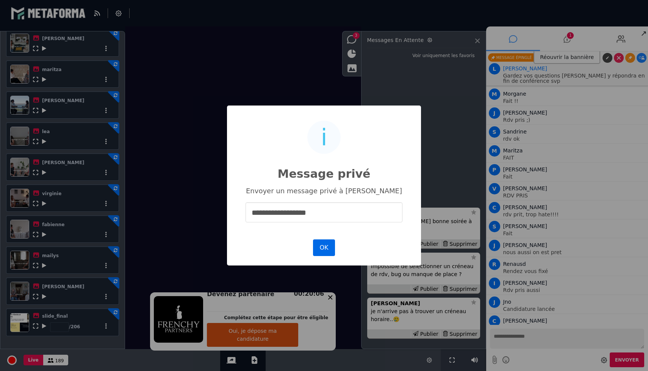
type input "**********"
click at [315, 252] on button "OK" at bounding box center [324, 248] width 22 height 17
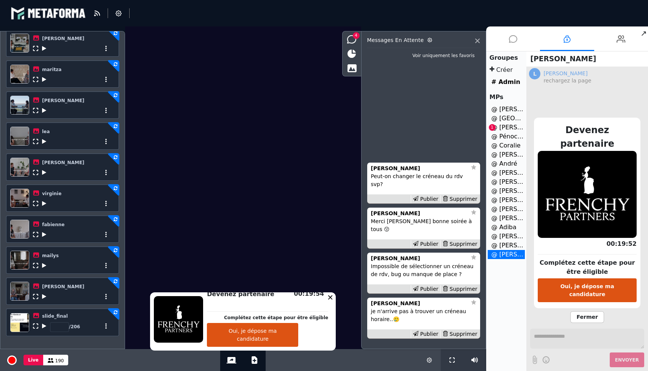
click at [580, 312] on span "Fermer" at bounding box center [586, 318] width 33 height 12
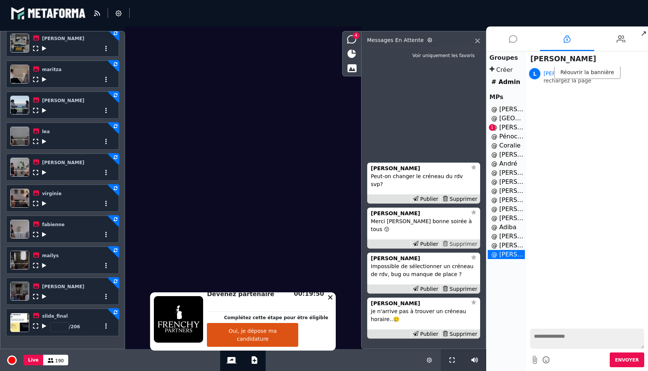
click at [467, 245] on div "Supprimer" at bounding box center [459, 244] width 39 height 8
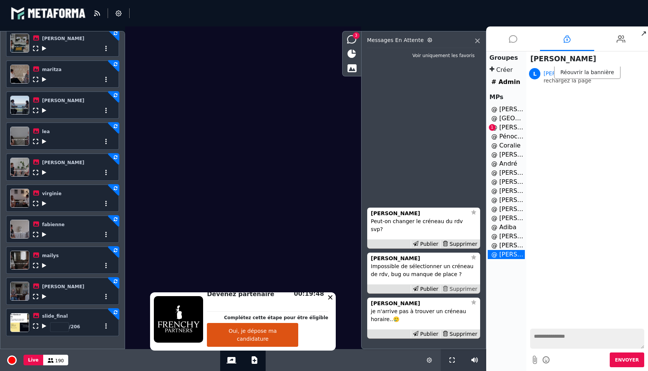
click at [471, 289] on div "Supprimer" at bounding box center [459, 290] width 39 height 8
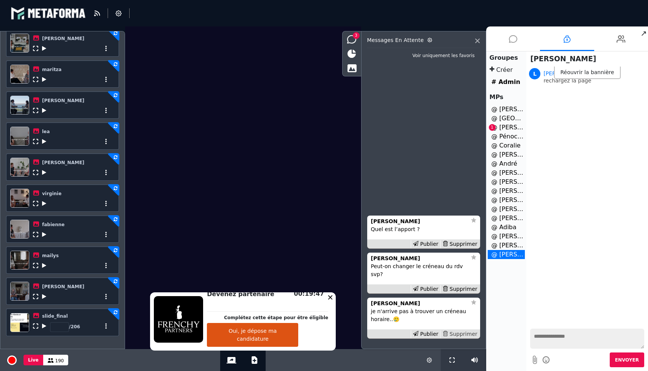
click at [468, 335] on div "Supprimer" at bounding box center [459, 335] width 39 height 8
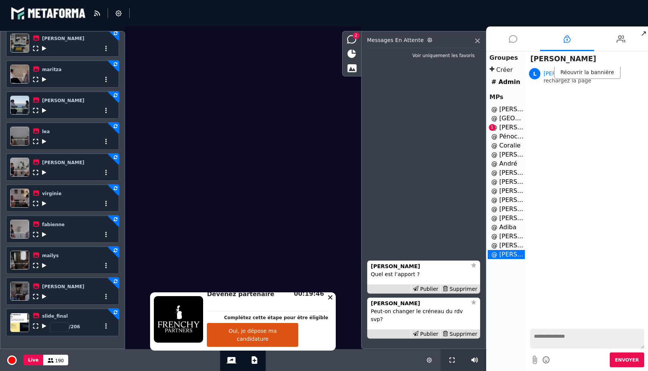
click at [468, 335] on div "Supprimer" at bounding box center [459, 335] width 39 height 8
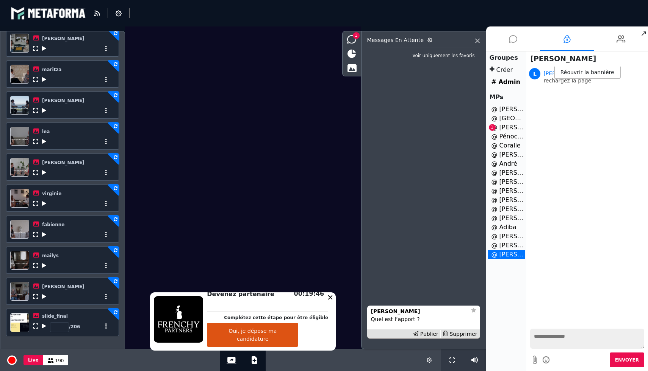
click at [468, 335] on div "Supprimer" at bounding box center [459, 335] width 39 height 8
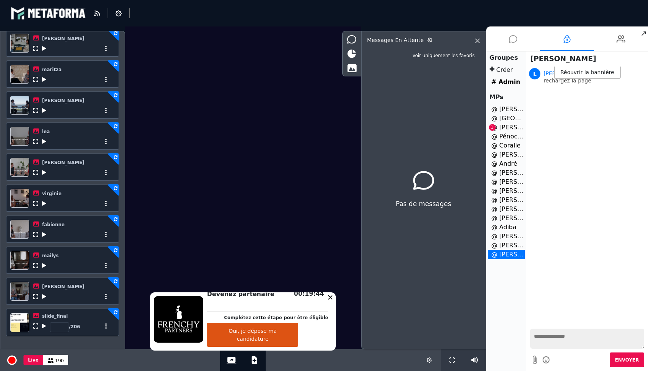
click at [507, 38] on li at bounding box center [513, 39] width 54 height 25
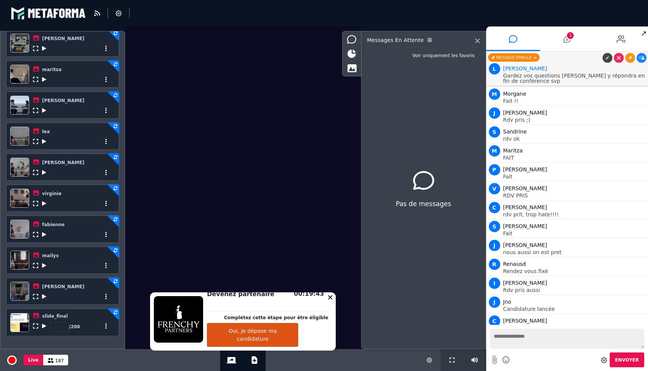
click at [548, 329] on textarea at bounding box center [567, 339] width 154 height 20
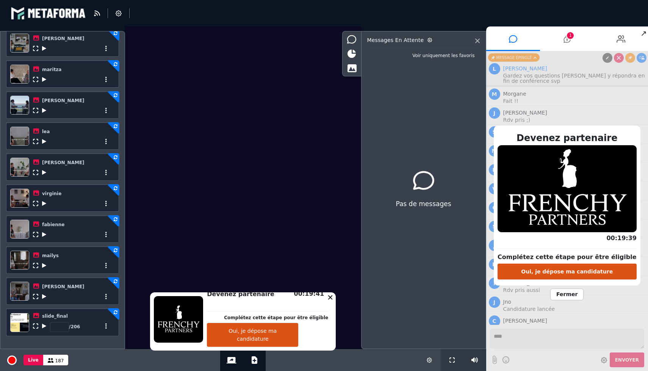
click at [556, 298] on span "Fermer" at bounding box center [566, 295] width 33 height 12
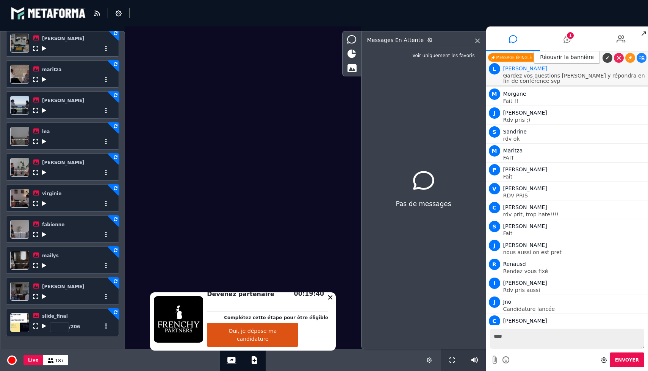
click at [533, 335] on textarea "****" at bounding box center [567, 339] width 154 height 20
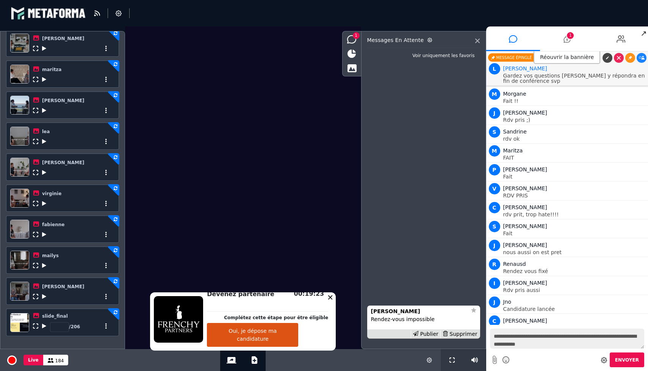
type textarea "**********"
click at [638, 362] on span "Envoyer" at bounding box center [627, 360] width 24 height 5
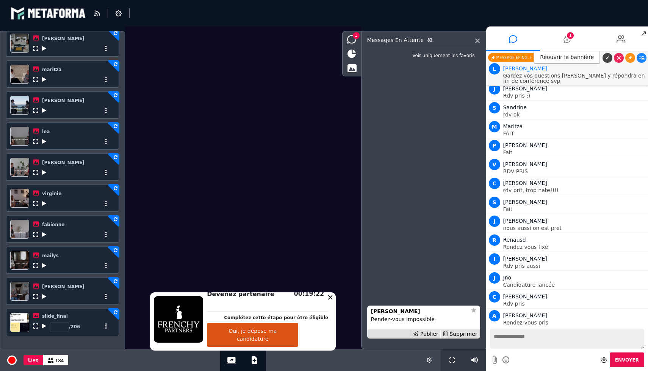
click at [625, 329] on link at bounding box center [630, 334] width 10 height 10
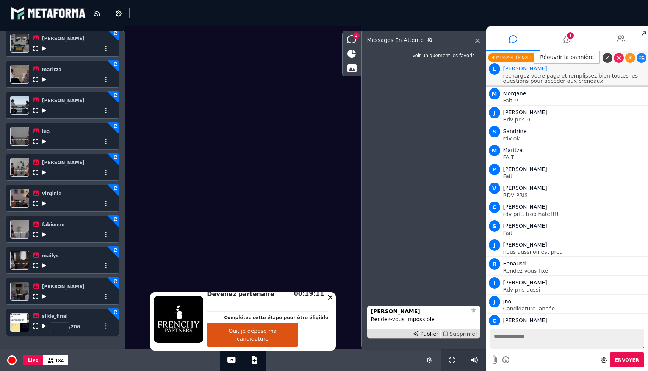
click at [473, 335] on div "Supprimer" at bounding box center [459, 335] width 39 height 8
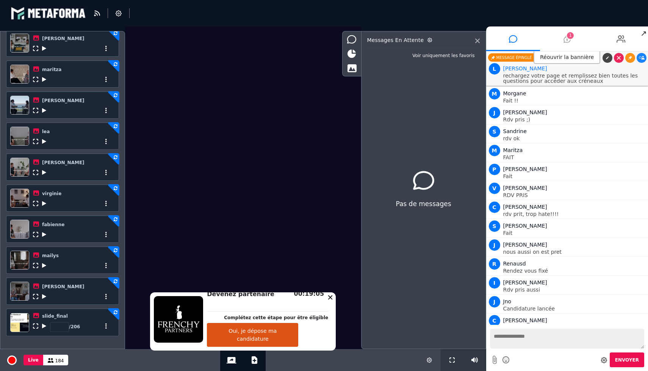
click at [572, 37] on span "1" at bounding box center [569, 35] width 7 height 7
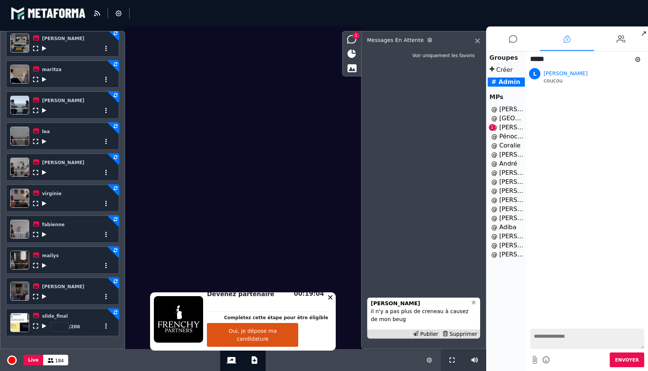
click at [504, 127] on li "@ [PERSON_NAME] 1" at bounding box center [505, 127] width 37 height 9
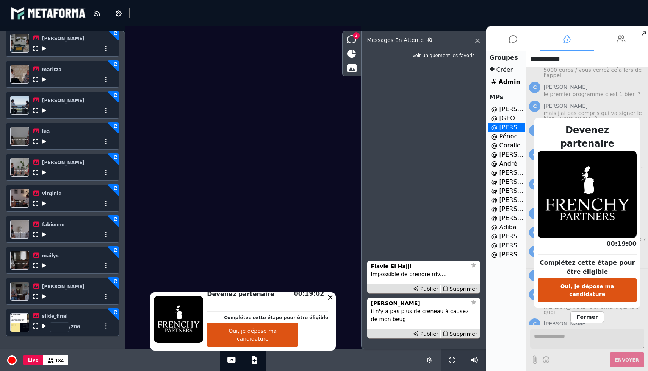
click at [595, 312] on span "Fermer" at bounding box center [586, 318] width 33 height 12
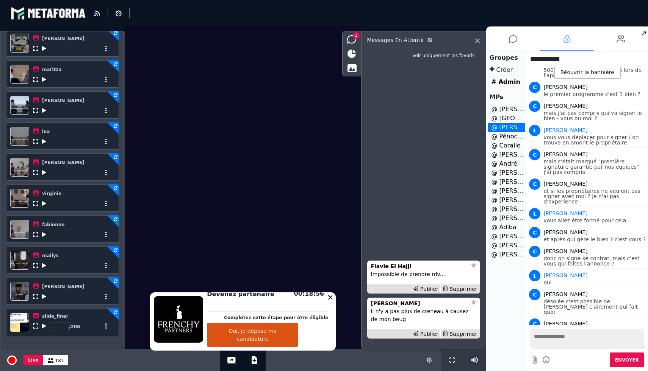
click at [43, 296] on icon at bounding box center [44, 296] width 4 height 5
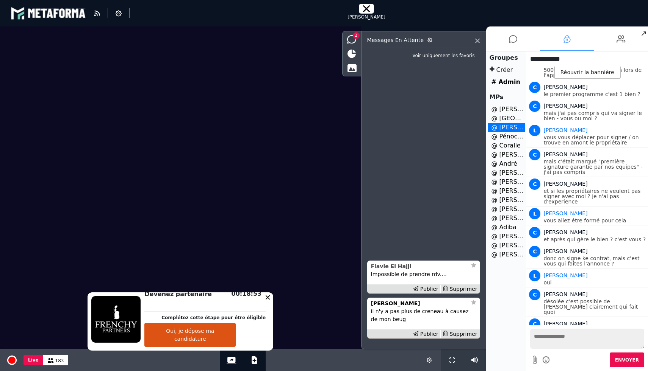
click at [396, 265] on strong "Flavie El Hajji" at bounding box center [391, 267] width 41 height 6
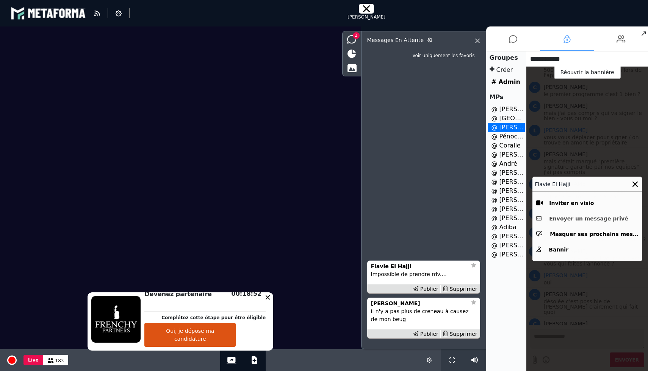
click at [596, 217] on button "Envoyer un message privé" at bounding box center [587, 219] width 102 height 12
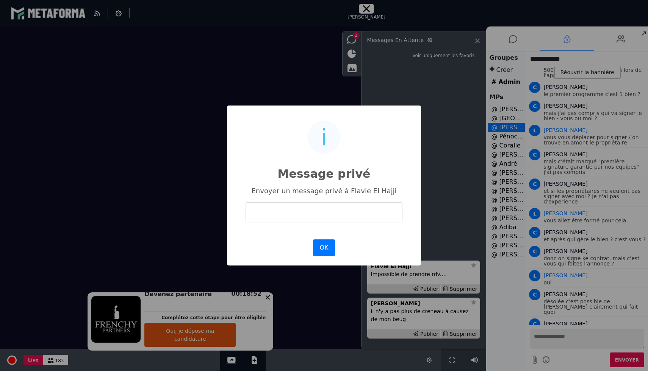
click at [371, 220] on input "text" at bounding box center [323, 213] width 157 height 20
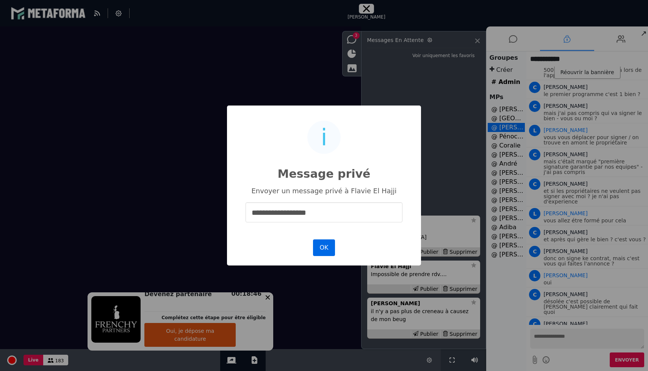
type input "**********"
click at [326, 250] on button "OK" at bounding box center [324, 248] width 22 height 17
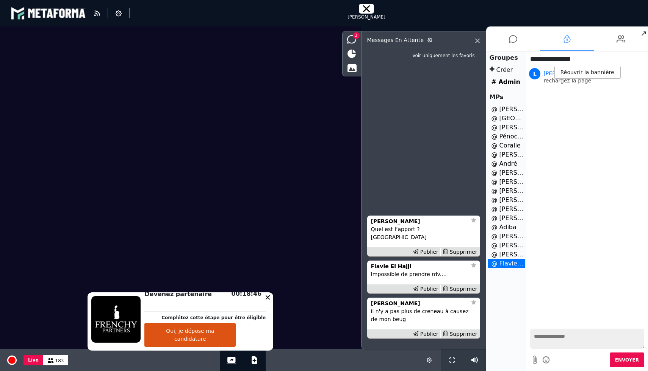
scroll to position [0, 0]
click at [466, 254] on div "Supprimer" at bounding box center [459, 252] width 39 height 8
click at [463, 289] on div "Supprimer" at bounding box center [459, 290] width 39 height 8
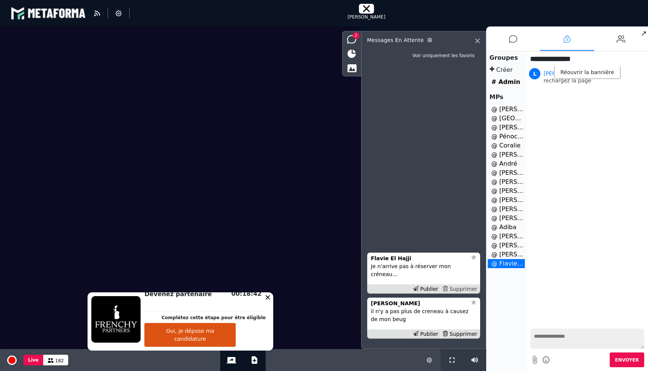
click at [464, 289] on div "Supprimer" at bounding box center [459, 290] width 39 height 8
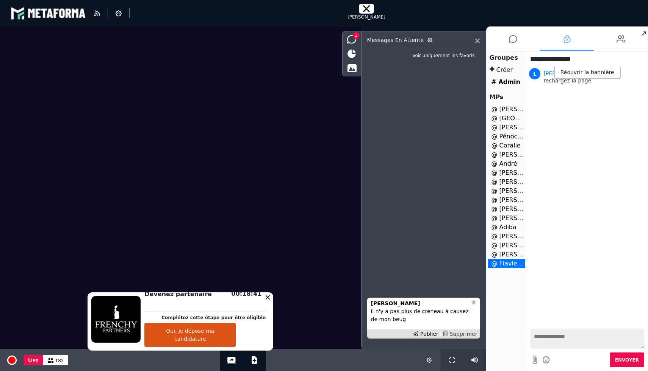
click at [456, 337] on div "Supprimer" at bounding box center [459, 335] width 39 height 8
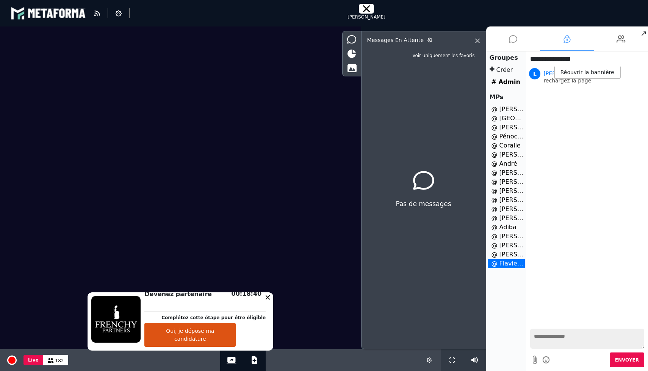
click at [512, 46] on icon at bounding box center [513, 39] width 8 height 19
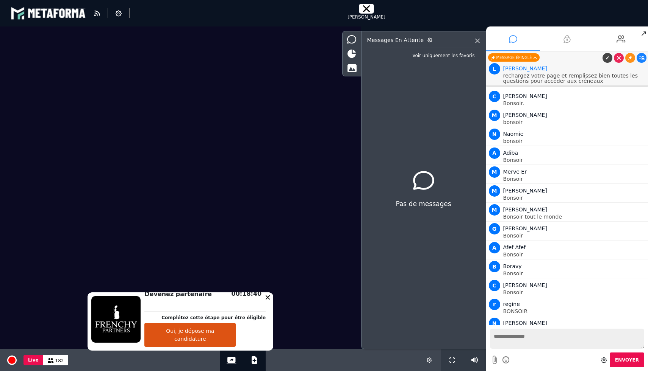
scroll to position [9622, 0]
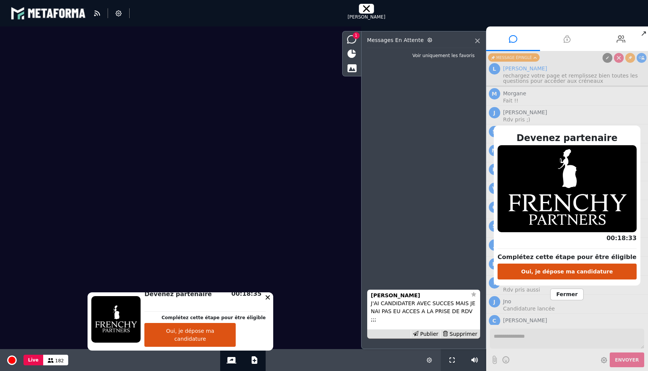
click at [559, 294] on span "Fermer" at bounding box center [566, 295] width 33 height 12
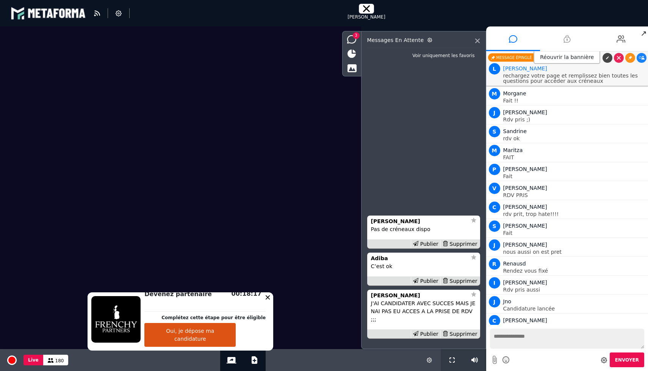
click at [557, 345] on textarea at bounding box center [567, 339] width 154 height 20
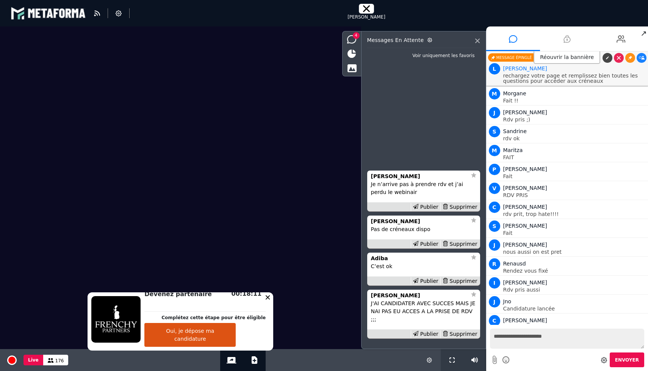
scroll to position [9641, 0]
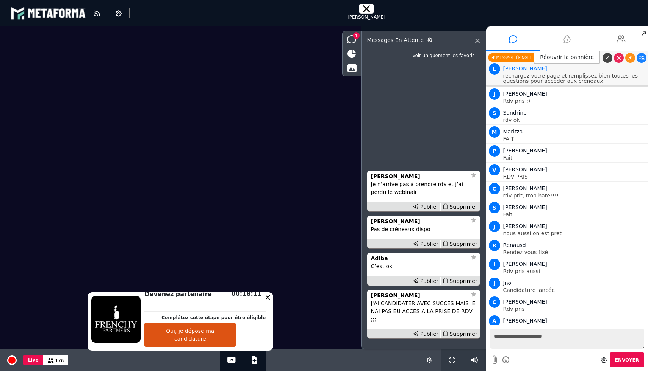
type textarea "**********"
type textarea "*"
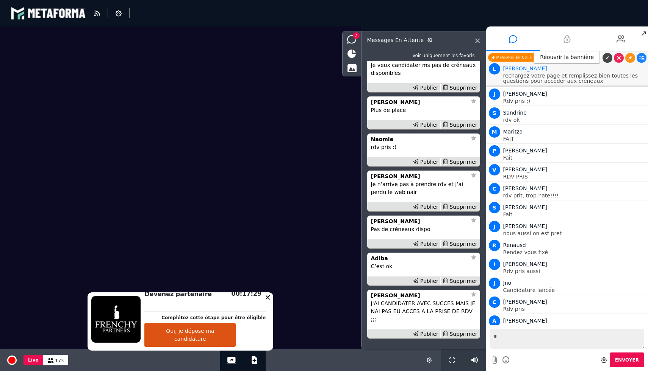
scroll to position [-2, 0]
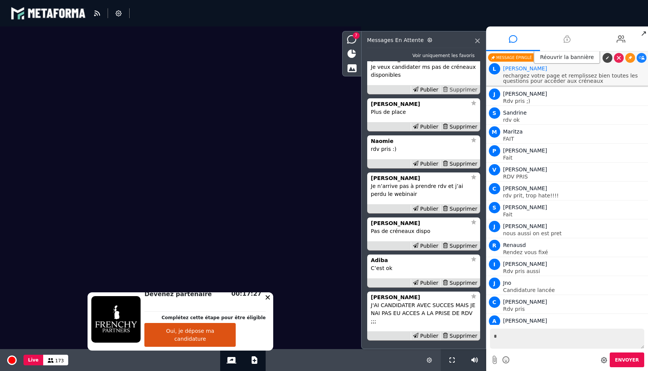
click at [465, 94] on div "Supprimer" at bounding box center [459, 90] width 39 height 8
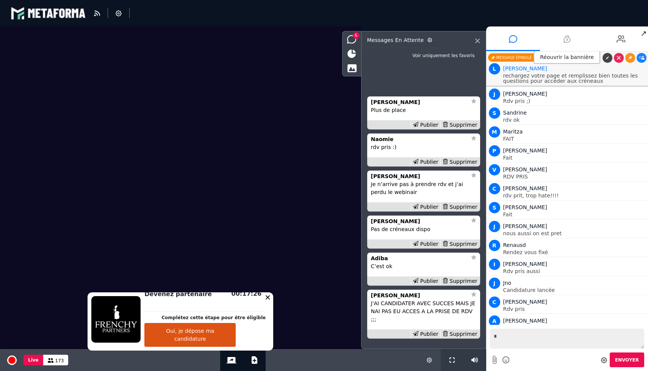
click at [524, 344] on textarea "*" at bounding box center [567, 339] width 154 height 20
click at [567, 337] on textarea "**********" at bounding box center [567, 339] width 154 height 20
type textarea "**********"
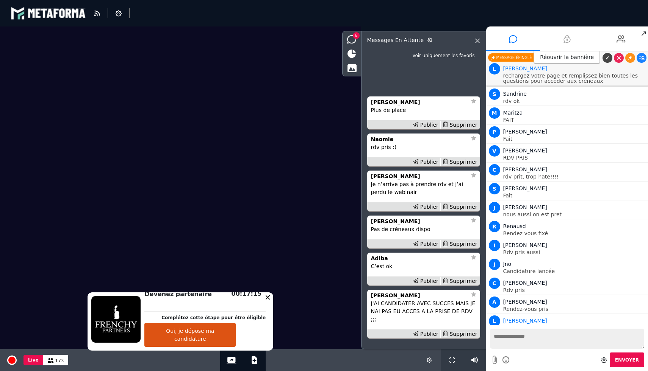
click at [628, 335] on link at bounding box center [630, 340] width 10 height 10
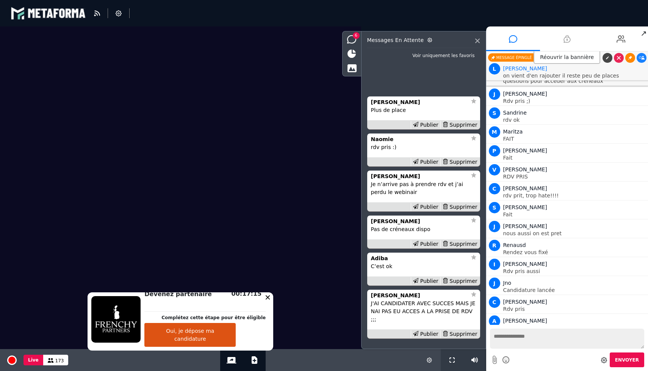
scroll to position [9660, 0]
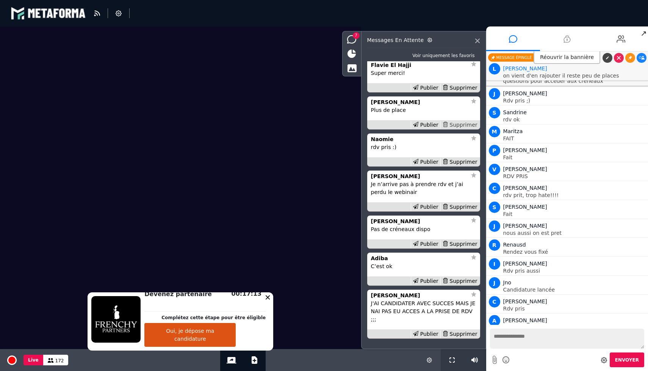
click at [460, 129] on div "Supprimer" at bounding box center [459, 125] width 39 height 8
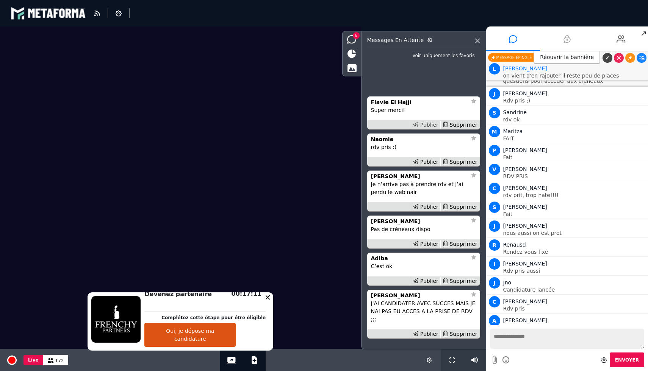
click at [428, 129] on div "Publier" at bounding box center [425, 125] width 30 height 8
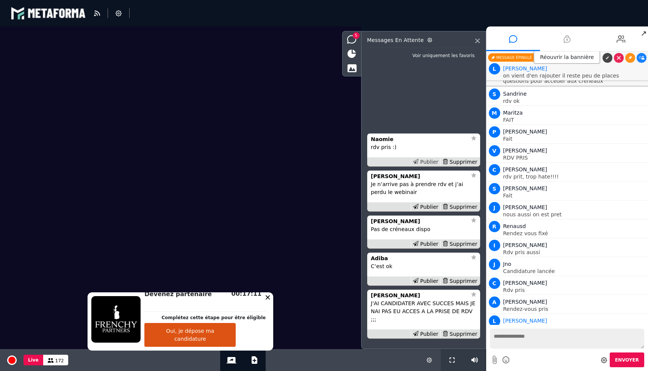
click at [428, 166] on div "Publier" at bounding box center [425, 162] width 30 height 8
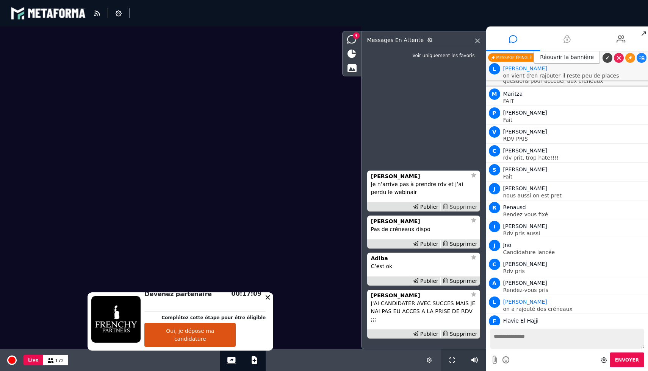
click at [463, 211] on div "Supprimer" at bounding box center [459, 207] width 39 height 8
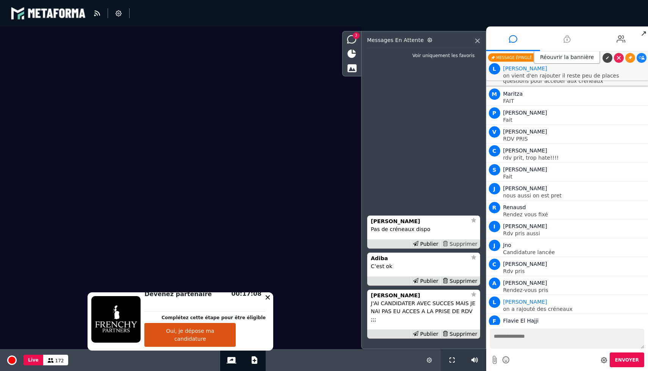
click at [462, 248] on div "Supprimer" at bounding box center [459, 244] width 39 height 8
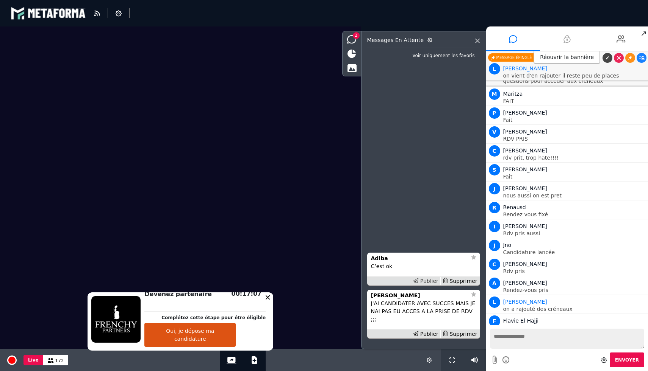
click at [426, 286] on div "Publier" at bounding box center [425, 282] width 30 height 8
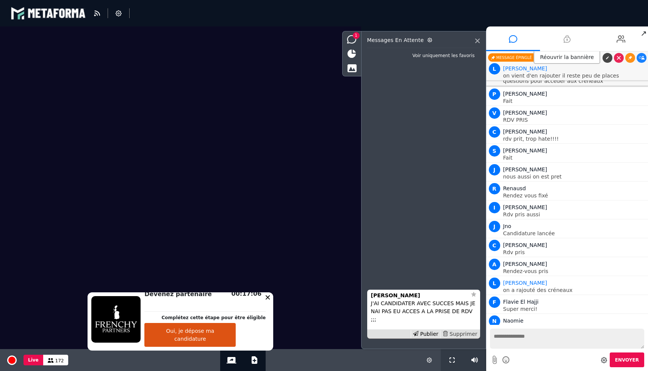
click at [458, 335] on div "Supprimer" at bounding box center [459, 335] width 39 height 8
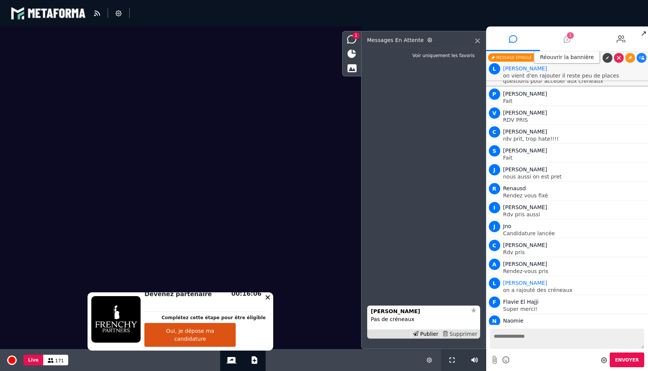
click at [471, 332] on div "Supprimer" at bounding box center [459, 335] width 39 height 8
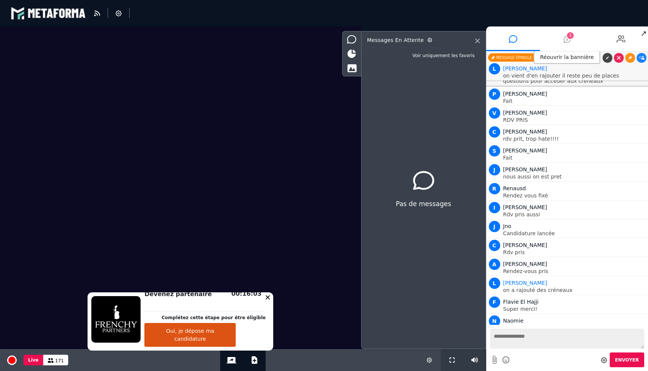
click at [569, 37] on span "1" at bounding box center [569, 35] width 7 height 7
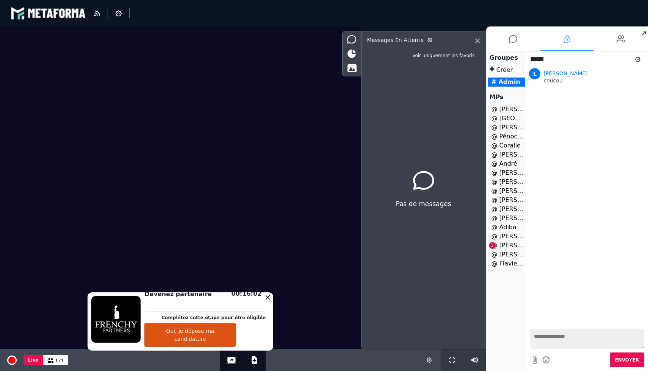
click at [498, 244] on li "@ [PERSON_NAME] 1" at bounding box center [505, 245] width 37 height 9
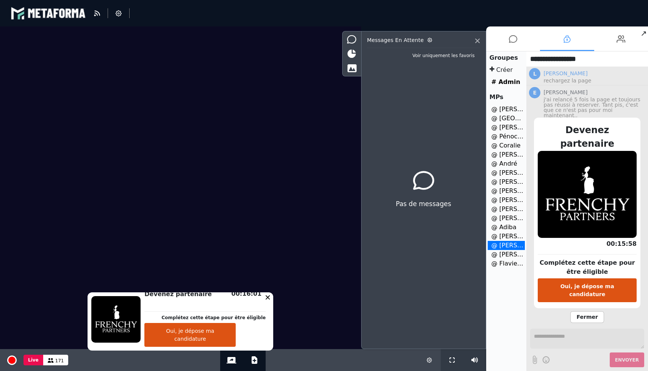
click at [587, 312] on span "Fermer" at bounding box center [586, 318] width 33 height 12
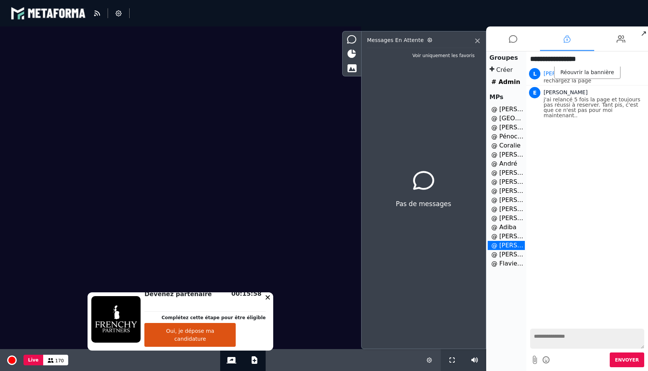
click at [562, 332] on textarea at bounding box center [587, 339] width 114 height 20
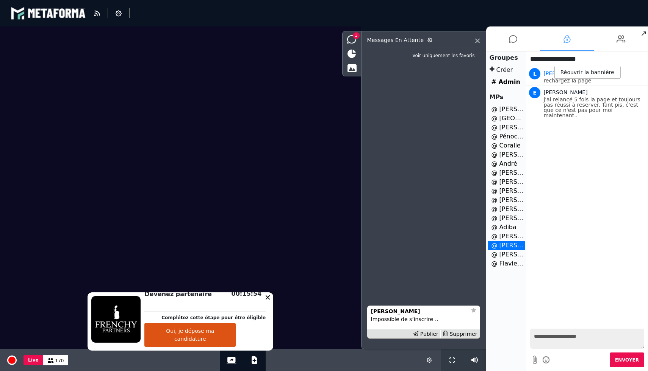
type textarea "**********"
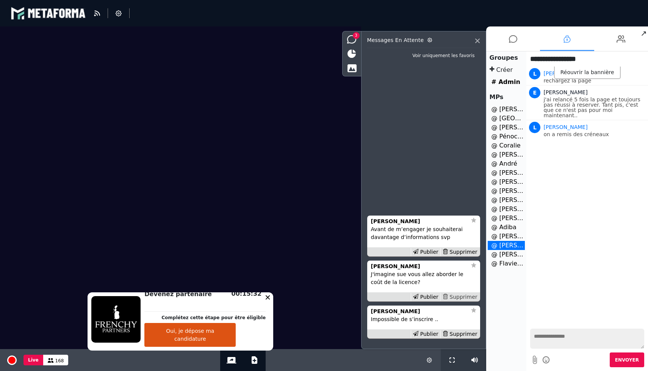
click at [465, 297] on div "Supprimer" at bounding box center [459, 297] width 39 height 8
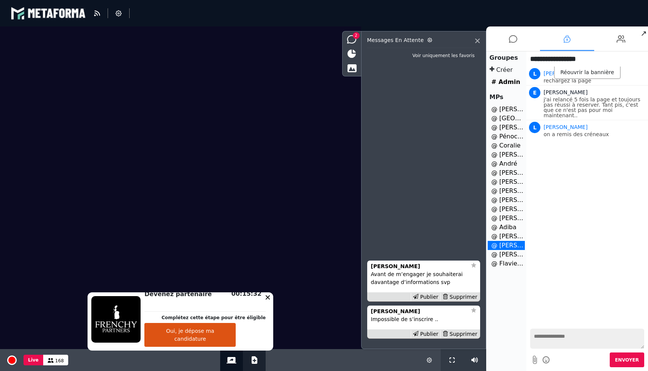
click at [253, 367] on button "Ajouter un document" at bounding box center [254, 361] width 9 height 22
select select "******"
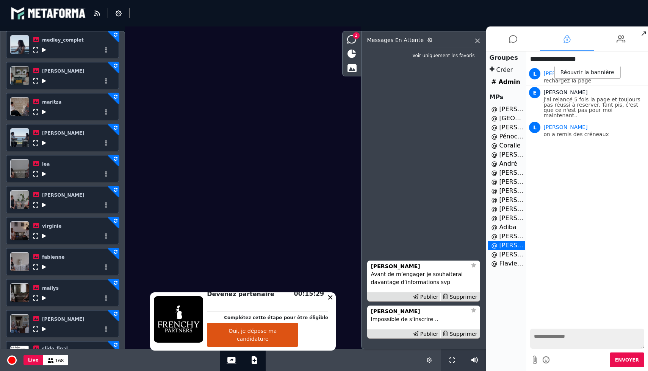
scroll to position [247, 0]
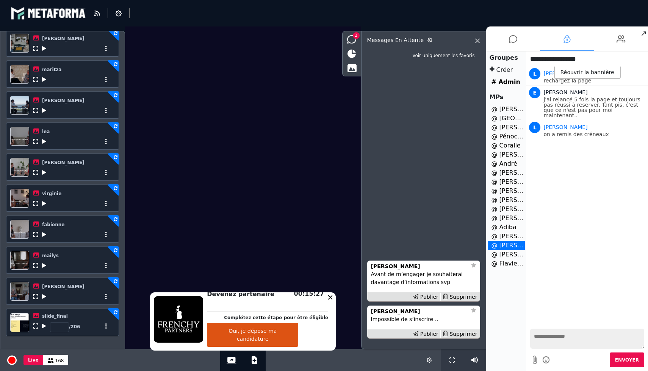
click at [41, 264] on div at bounding box center [73, 263] width 80 height 9
click at [43, 266] on icon at bounding box center [44, 265] width 4 height 5
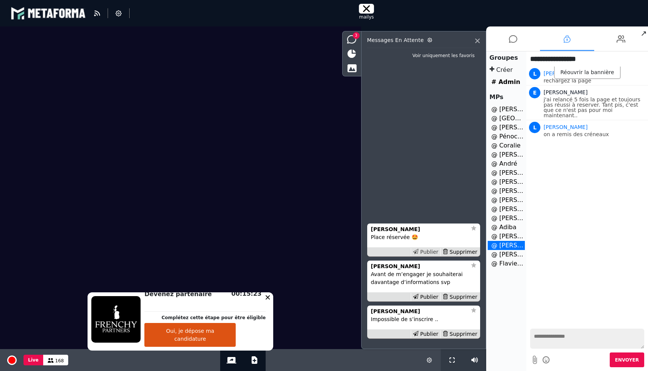
click at [430, 254] on div "Publier" at bounding box center [425, 252] width 30 height 8
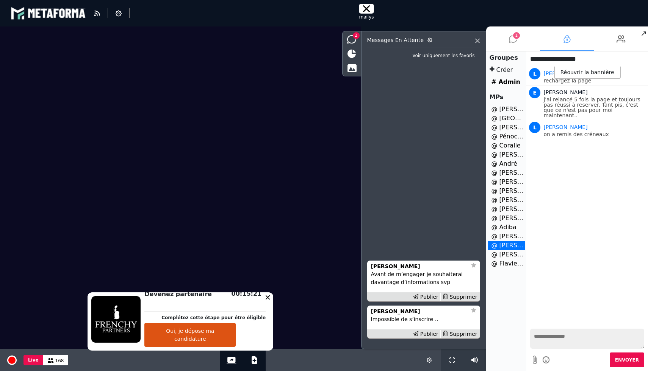
click at [509, 42] on icon at bounding box center [513, 39] width 8 height 19
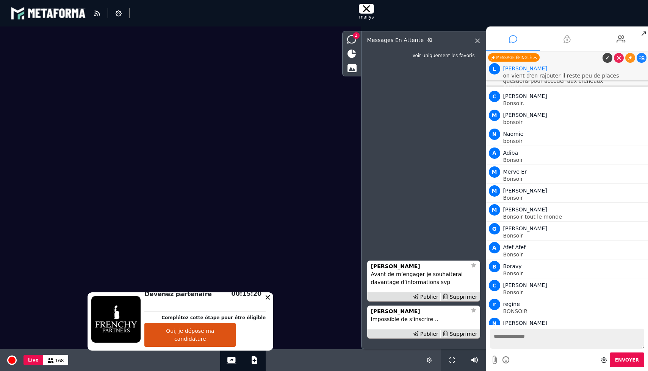
scroll to position [9717, 0]
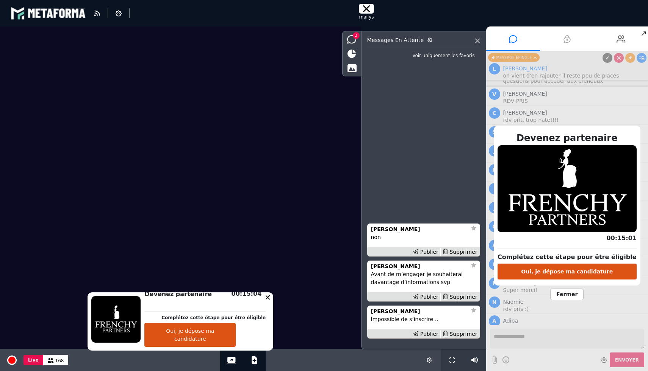
click at [529, 270] on button "Oui, je dépose ma candidature" at bounding box center [566, 272] width 139 height 16
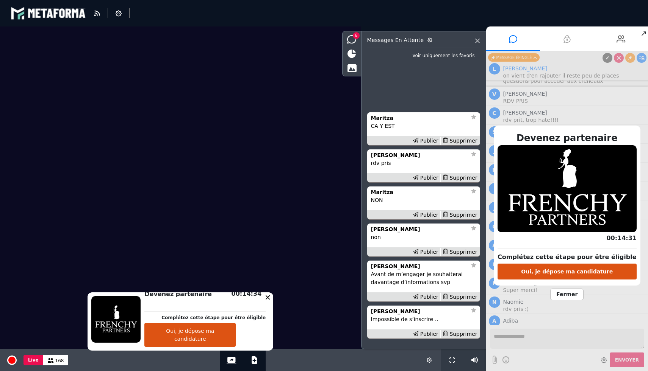
scroll to position [2, 0]
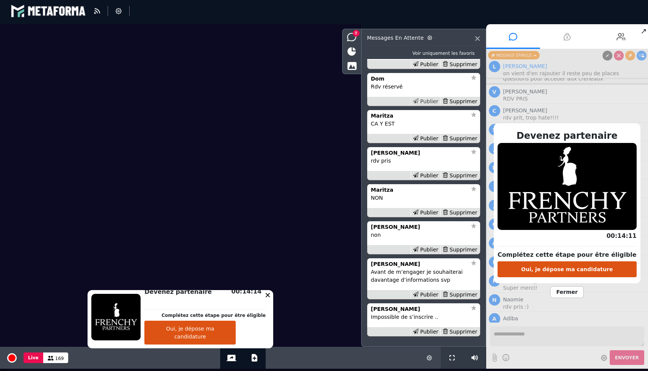
click at [424, 103] on div "Publier" at bounding box center [425, 102] width 30 height 8
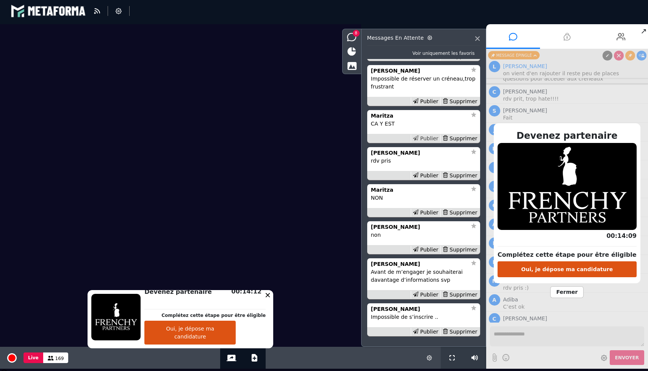
click at [427, 139] on div "Publier" at bounding box center [425, 139] width 30 height 8
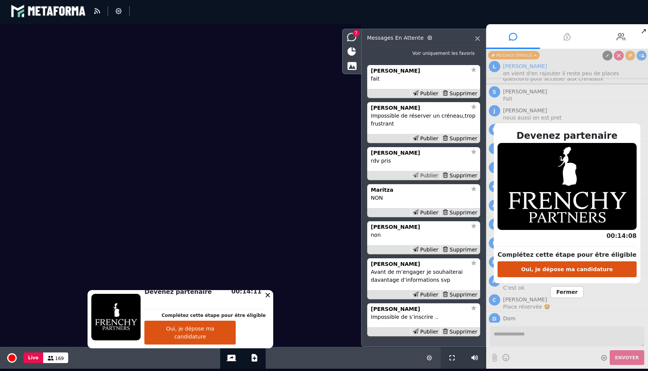
click at [430, 173] on div "Publier" at bounding box center [425, 176] width 30 height 8
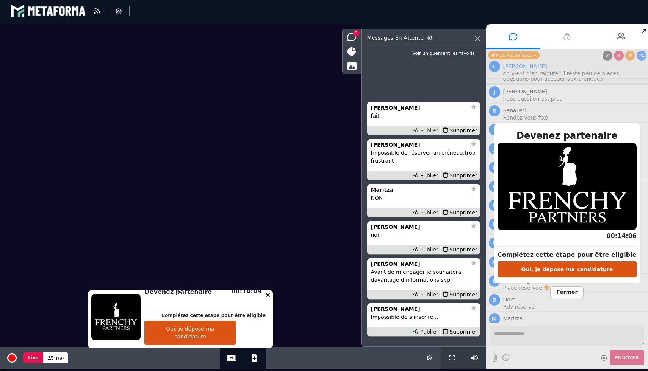
click at [423, 130] on div "Publier" at bounding box center [425, 131] width 30 height 8
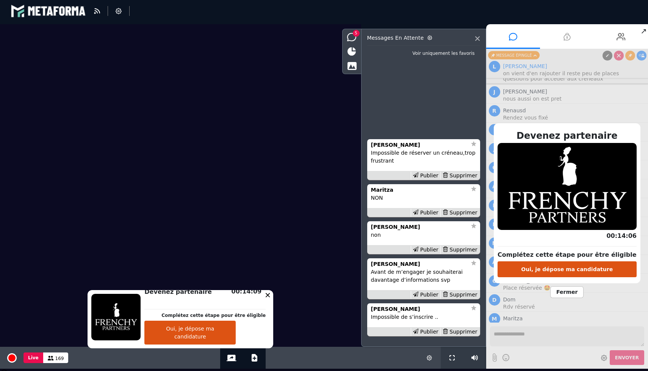
scroll to position [9792, 0]
click at [471, 252] on div "Supprimer" at bounding box center [459, 250] width 39 height 8
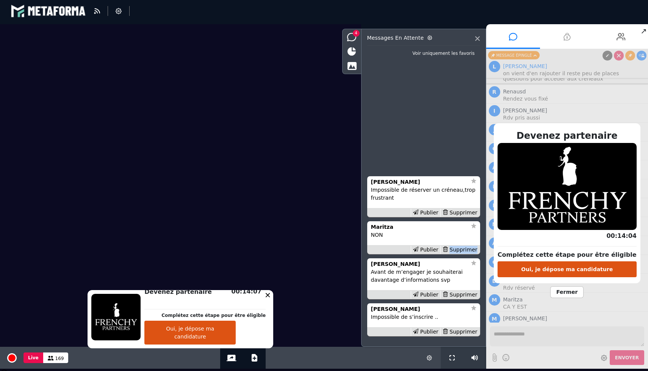
click at [471, 252] on div "Supprimer" at bounding box center [459, 250] width 39 height 8
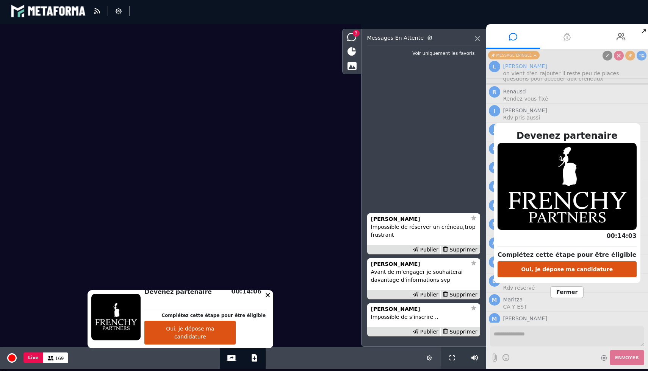
click at [471, 252] on div "Supprimer" at bounding box center [459, 250] width 39 height 8
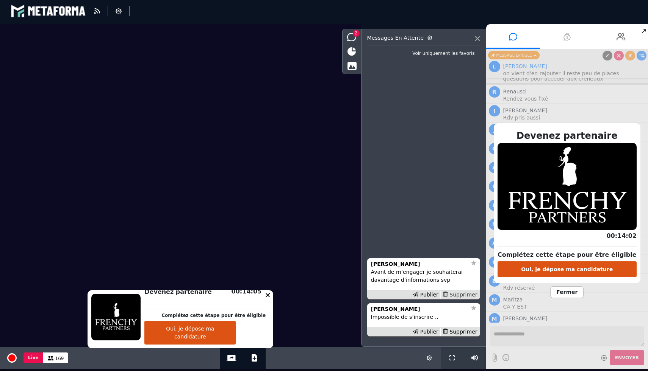
click at [466, 297] on div "Supprimer" at bounding box center [459, 295] width 39 height 8
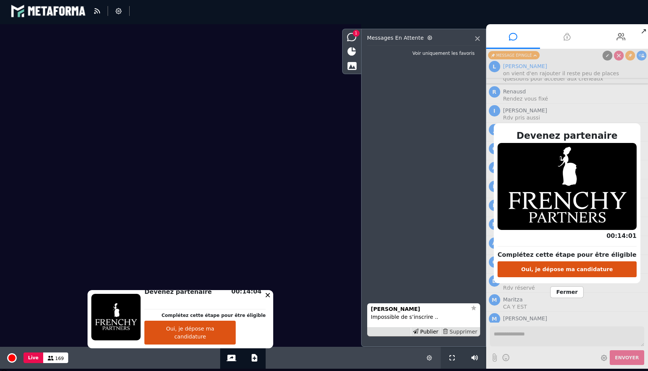
click at [463, 335] on div "Supprimer" at bounding box center [459, 332] width 39 height 8
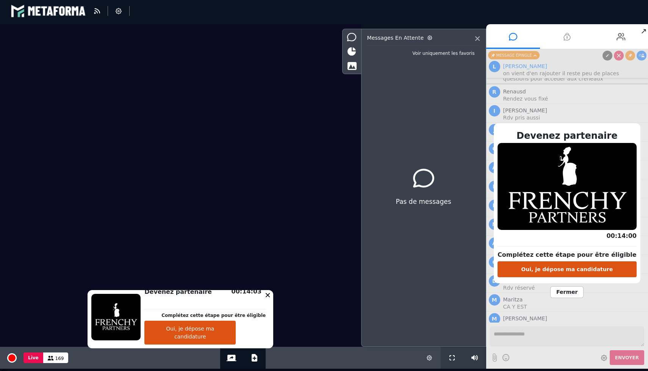
click at [563, 288] on span "Fermer" at bounding box center [566, 293] width 33 height 12
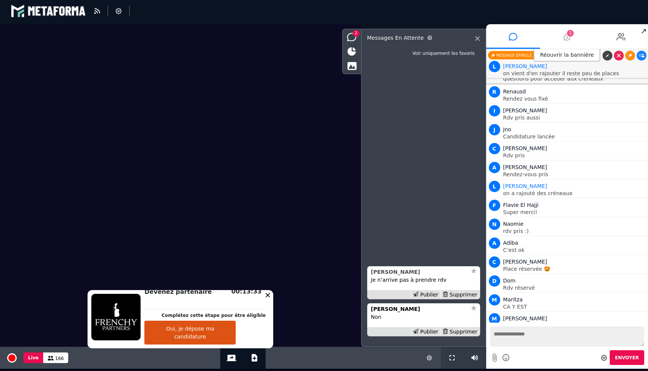
click at [389, 274] on strong "[PERSON_NAME]" at bounding box center [395, 272] width 49 height 6
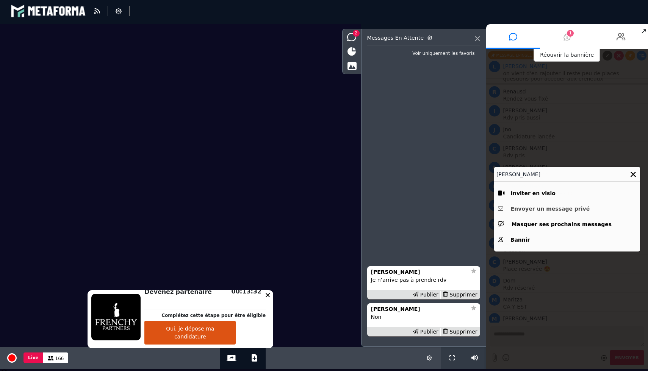
click at [547, 208] on button "Envoyer un message privé" at bounding box center [567, 209] width 138 height 12
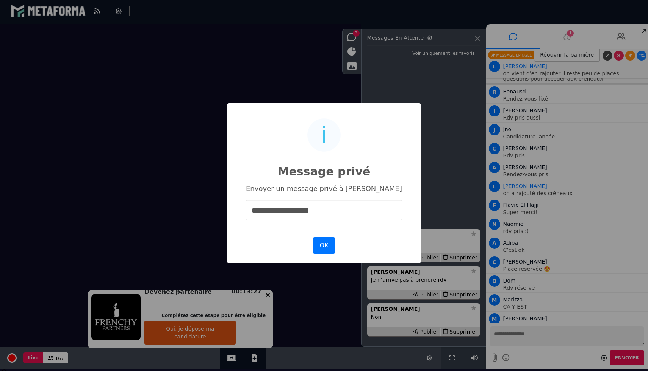
type input "**********"
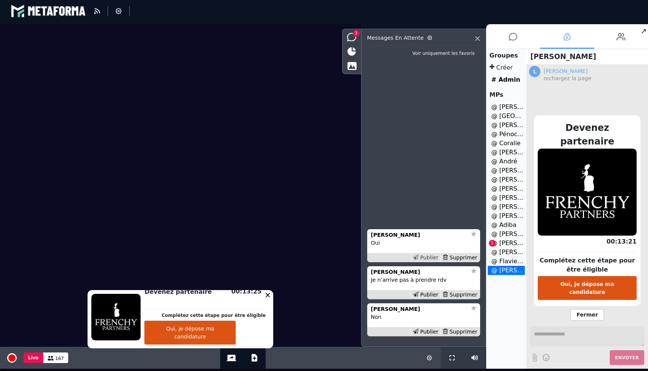
click at [425, 256] on div "Publier" at bounding box center [425, 258] width 30 height 8
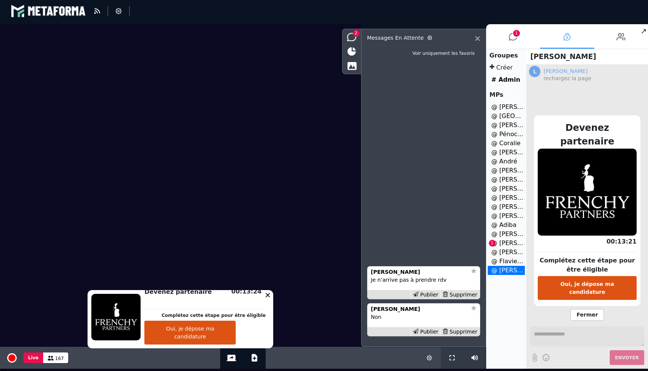
click at [500, 246] on li "@ [PERSON_NAME] 1" at bounding box center [505, 243] width 37 height 9
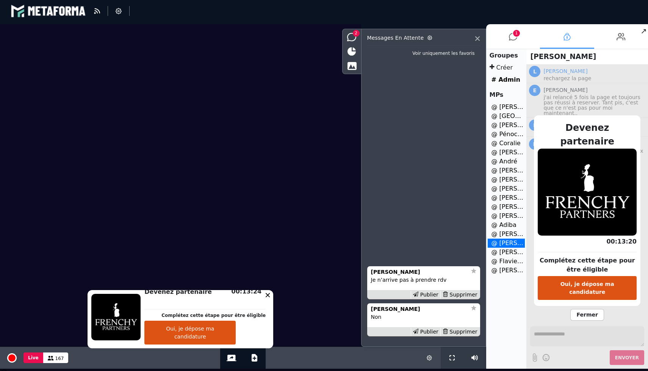
click at [579, 309] on span "Fermer" at bounding box center [586, 315] width 33 height 12
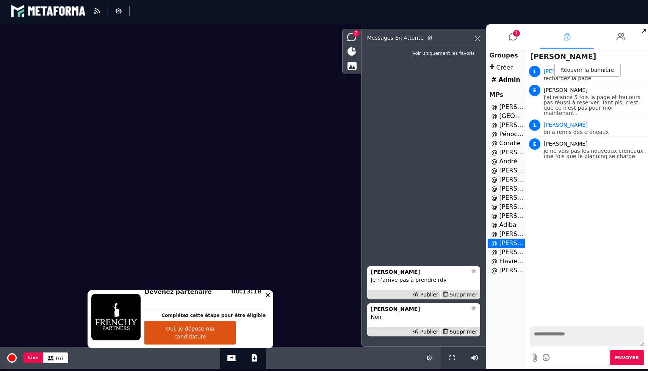
click at [462, 295] on div "Supprimer" at bounding box center [459, 295] width 39 height 8
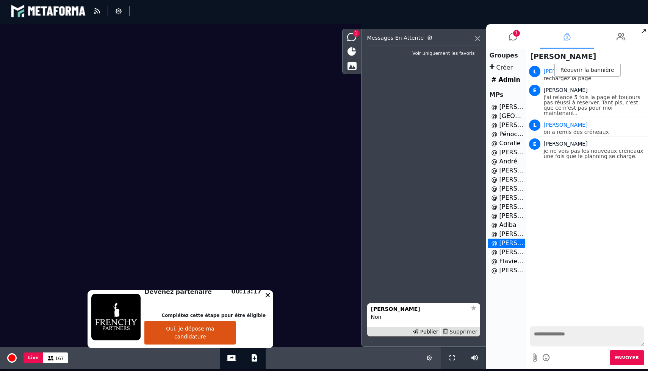
click at [462, 330] on div "Supprimer" at bounding box center [459, 332] width 39 height 8
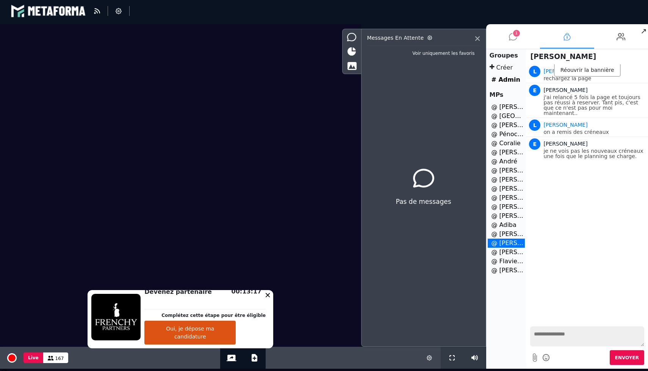
click at [511, 40] on icon at bounding box center [513, 36] width 8 height 19
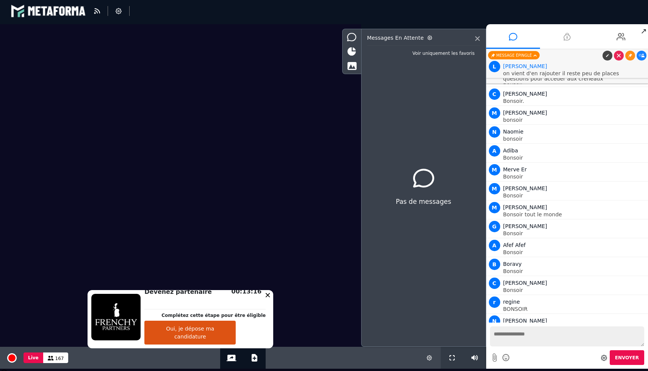
scroll to position [9811, 0]
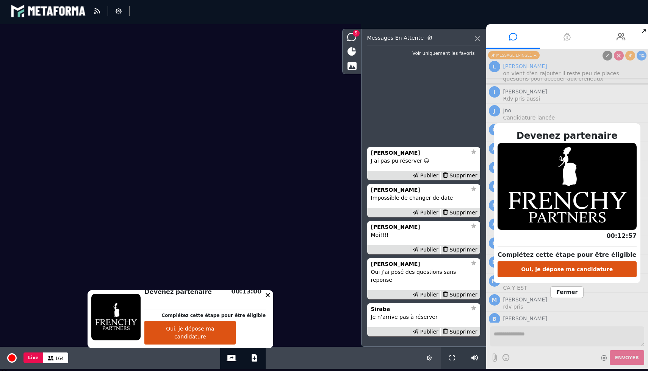
click at [568, 297] on span "Fermer" at bounding box center [566, 293] width 33 height 12
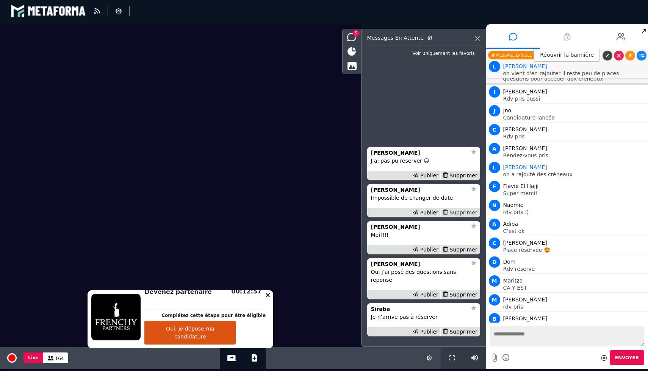
click at [467, 217] on div "Supprimer" at bounding box center [459, 213] width 39 height 8
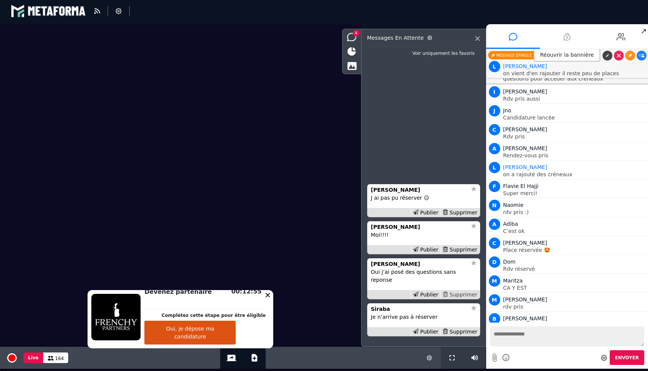
click at [463, 295] on div "Supprimer" at bounding box center [459, 295] width 39 height 8
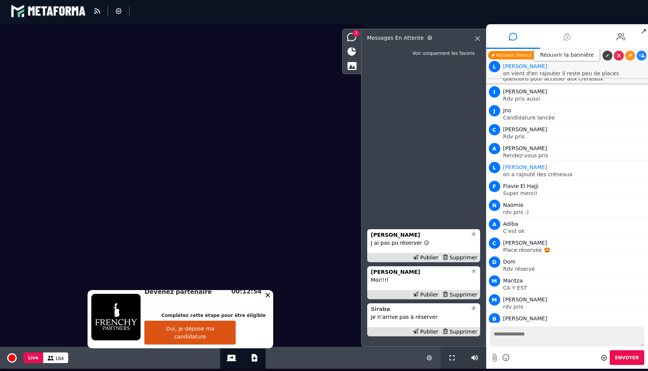
click at [390, 311] on div "Siraba" at bounding box center [419, 310] width 96 height 8
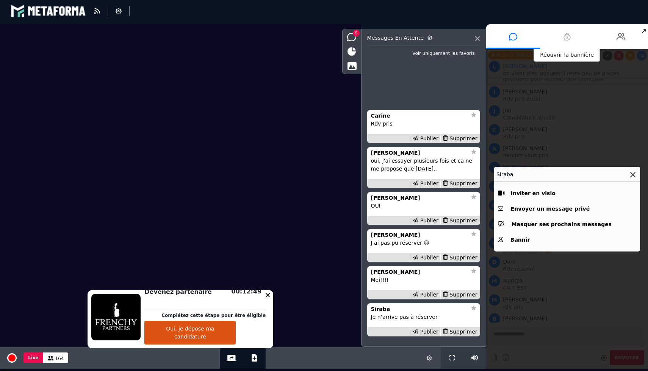
click at [631, 176] on icon at bounding box center [632, 174] width 5 height 5
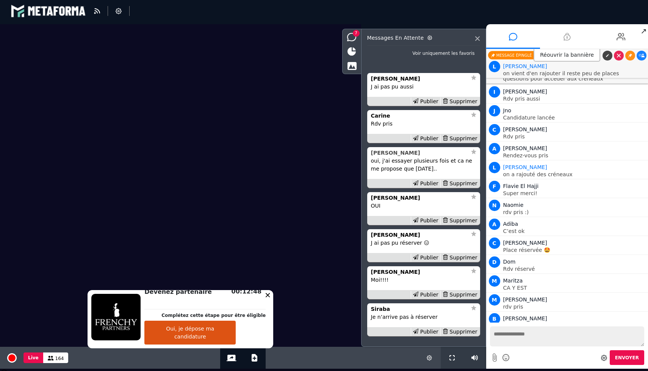
click at [403, 151] on strong "[PERSON_NAME]" at bounding box center [395, 153] width 49 height 6
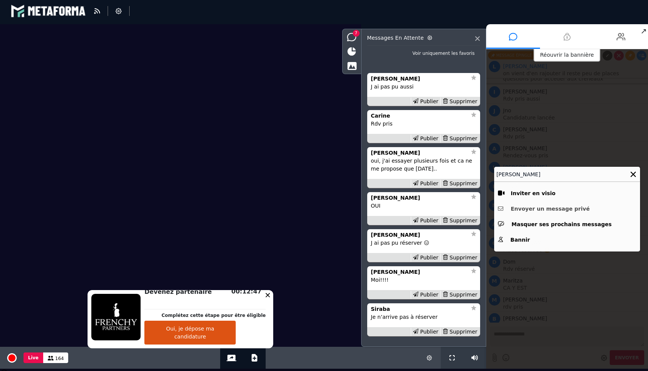
click at [540, 209] on button "Envoyer un message privé" at bounding box center [567, 209] width 138 height 12
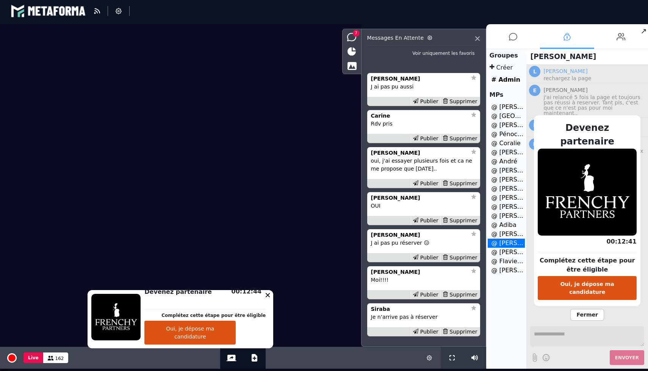
click at [580, 309] on span "Fermer" at bounding box center [586, 315] width 33 height 12
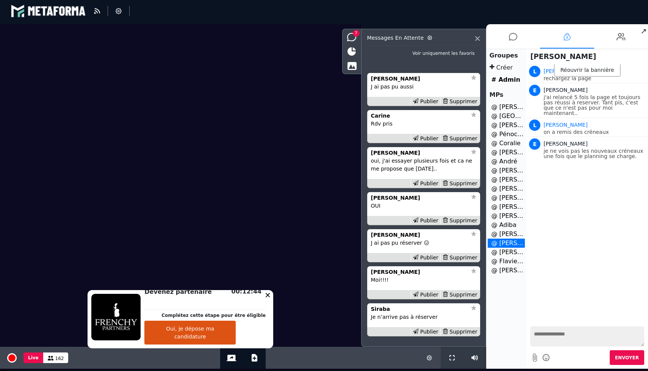
click at [559, 332] on textarea at bounding box center [587, 337] width 114 height 20
type textarea "**********"
click at [629, 361] on button "Envoyer" at bounding box center [626, 358] width 34 height 15
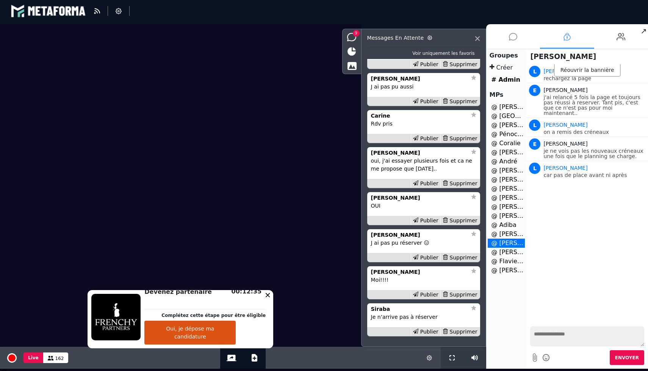
click at [511, 38] on icon at bounding box center [513, 36] width 8 height 19
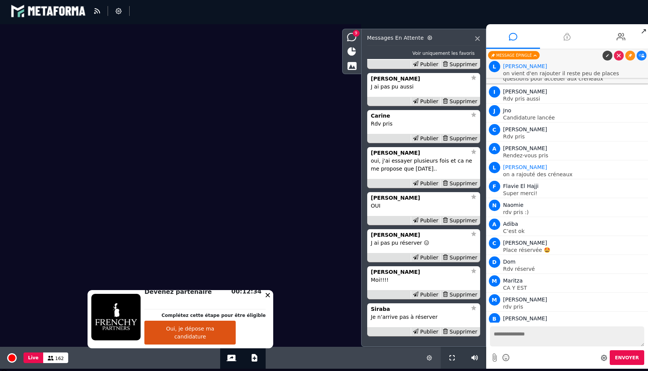
click at [562, 335] on textarea at bounding box center [567, 337] width 154 height 20
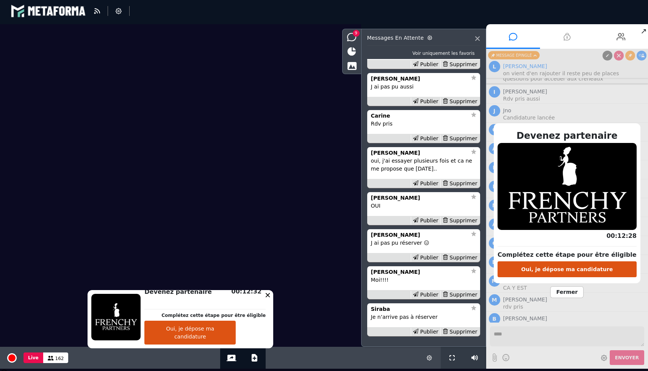
click at [565, 292] on span "Fermer" at bounding box center [566, 293] width 33 height 12
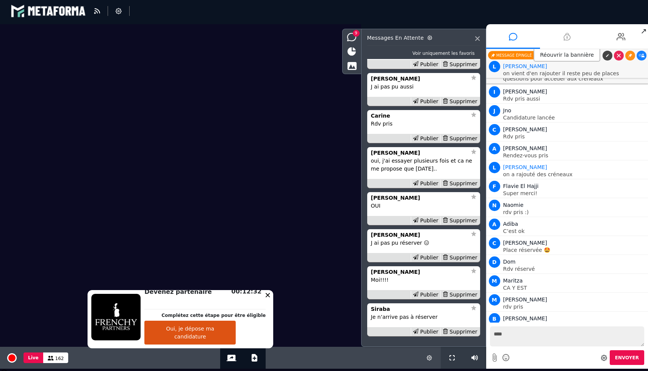
click at [526, 328] on textarea "****" at bounding box center [567, 337] width 154 height 20
type textarea "*"
type textarea "**********"
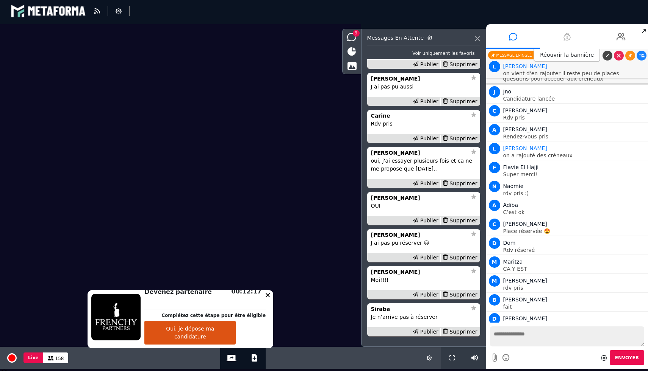
click at [640, 335] on icon at bounding box center [641, 337] width 6 height 4
click at [628, 335] on icon at bounding box center [630, 337] width 4 height 4
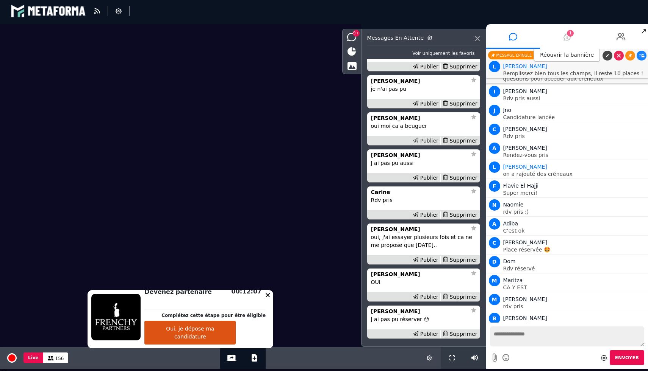
scroll to position [-142, 0]
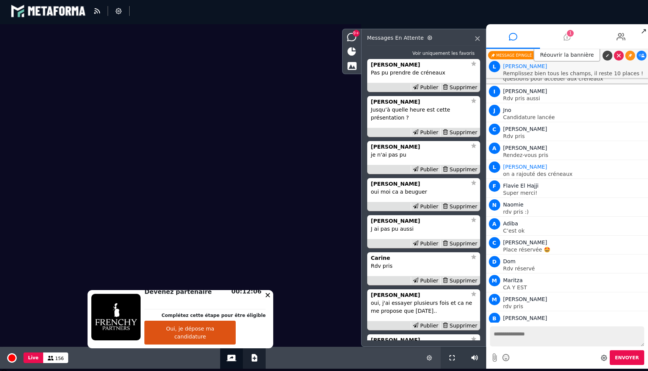
click at [251, 359] on icon at bounding box center [254, 358] width 6 height 8
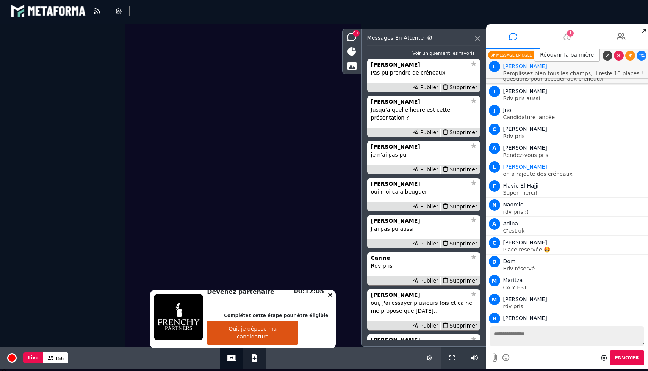
select select "******"
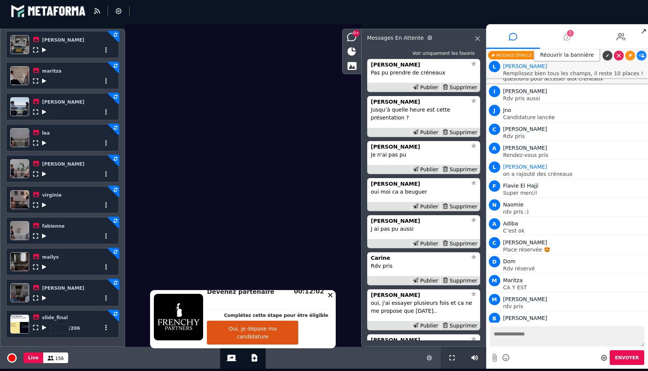
scroll to position [246, 0]
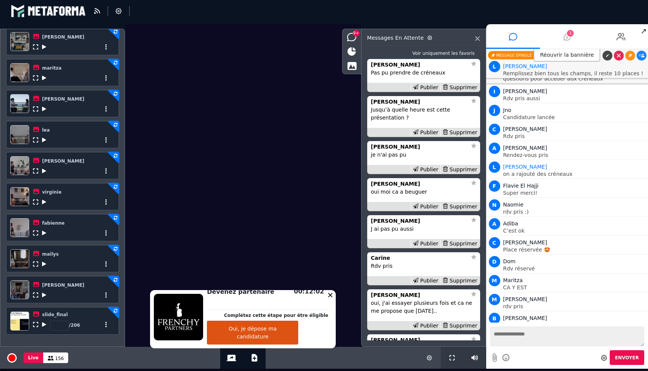
click at [45, 234] on icon at bounding box center [44, 233] width 4 height 5
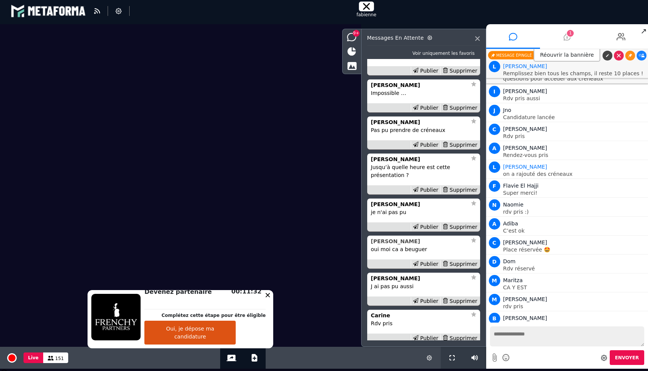
scroll to position [-232, 0]
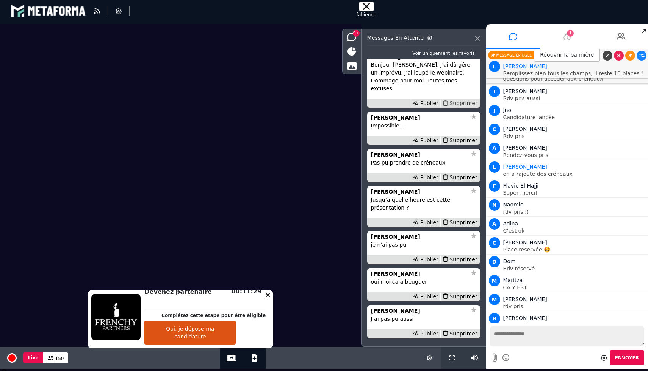
click at [455, 104] on div "Supprimer" at bounding box center [459, 104] width 39 height 8
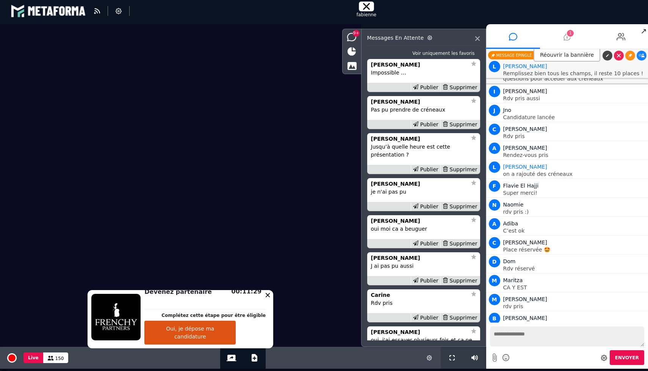
scroll to position [-179, 0]
click at [575, 38] on li "1" at bounding box center [567, 36] width 54 height 25
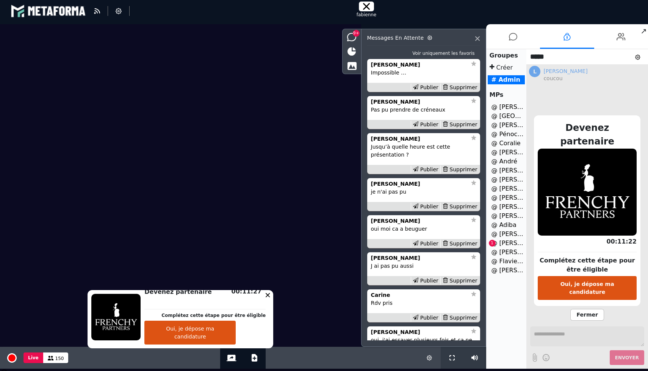
click at [500, 242] on li "@ [PERSON_NAME] 1" at bounding box center [505, 243] width 37 height 9
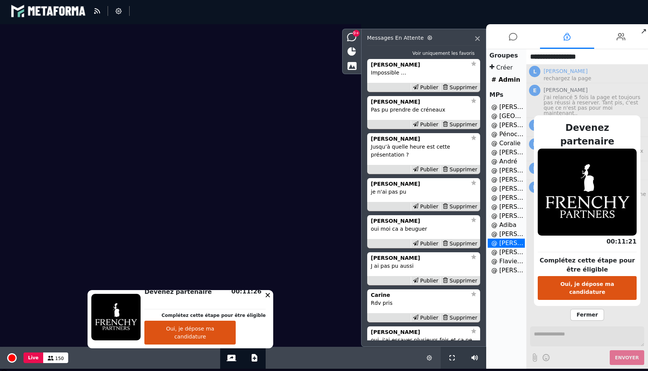
click at [584, 309] on span "Fermer" at bounding box center [586, 315] width 33 height 12
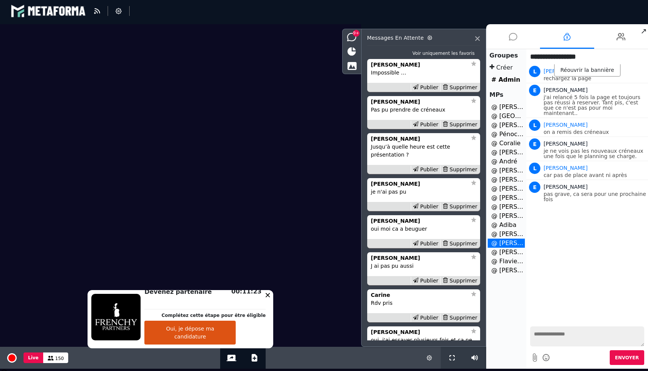
click at [512, 37] on icon at bounding box center [513, 36] width 8 height 19
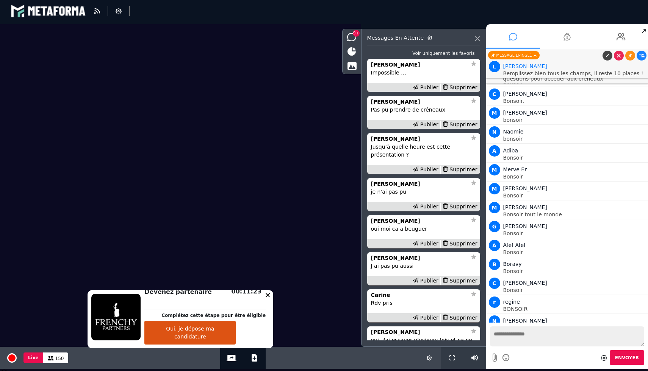
scroll to position [9812, 0]
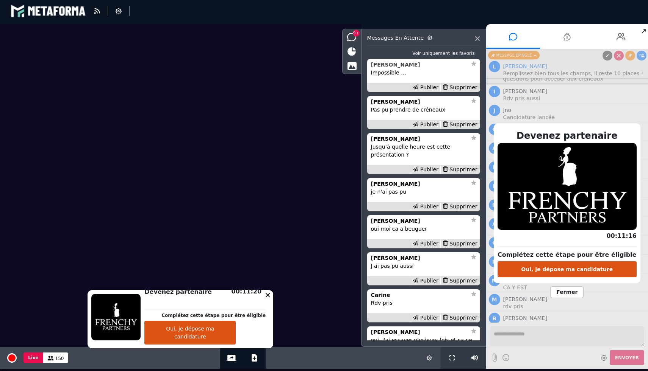
click at [395, 64] on strong "[PERSON_NAME]" at bounding box center [395, 65] width 49 height 6
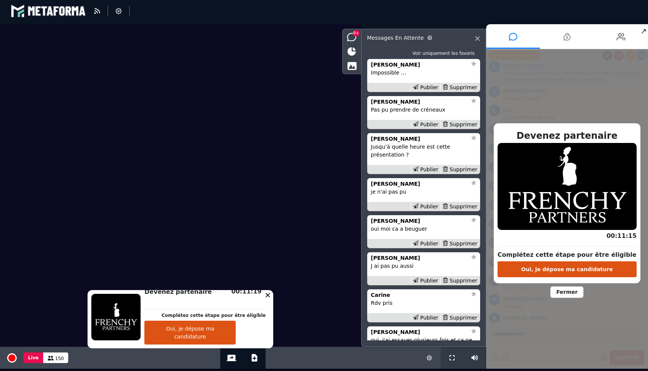
click at [574, 293] on span "Fermer" at bounding box center [566, 293] width 33 height 12
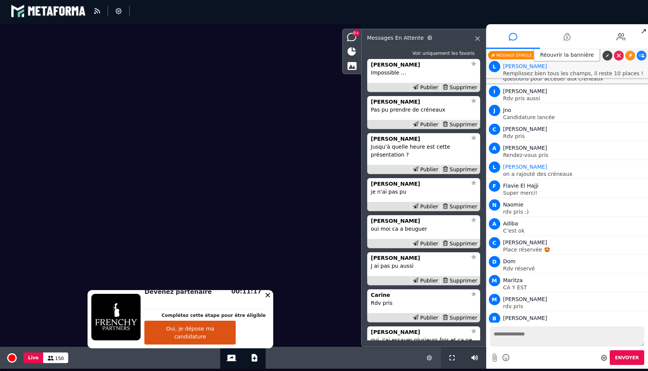
click at [402, 70] on p "Impossible …" at bounding box center [423, 73] width 105 height 8
click at [396, 66] on strong "[PERSON_NAME]" at bounding box center [395, 65] width 49 height 6
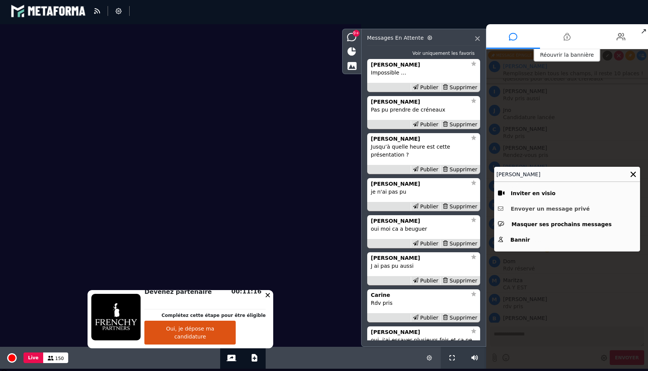
click at [547, 208] on button "Envoyer un message privé" at bounding box center [567, 209] width 138 height 12
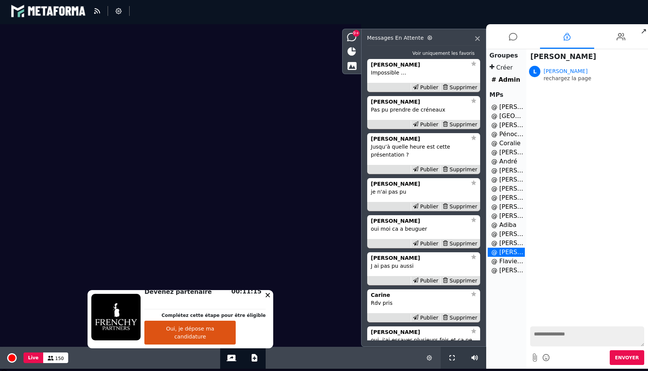
click at [567, 335] on textarea at bounding box center [587, 337] width 114 height 20
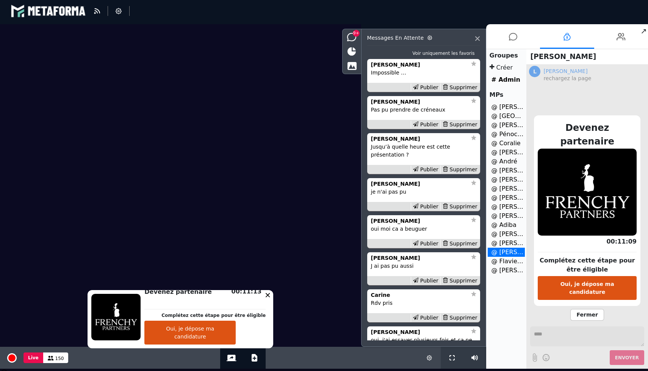
click at [582, 309] on span "Fermer" at bounding box center [586, 315] width 33 height 12
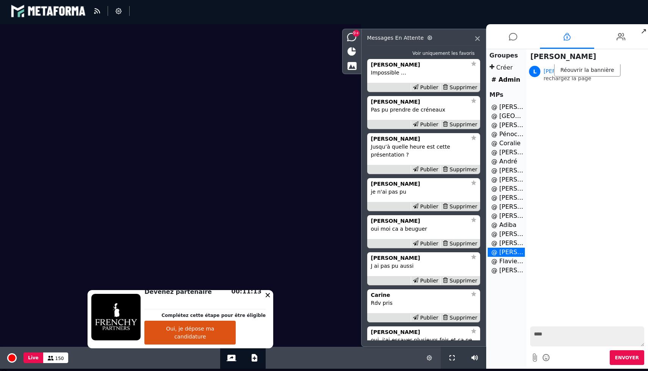
click at [571, 338] on textarea "****" at bounding box center [587, 337] width 114 height 20
type textarea "**********"
click at [630, 354] on button "Envoyer" at bounding box center [626, 358] width 34 height 15
click at [464, 88] on div "Supprimer" at bounding box center [459, 88] width 39 height 8
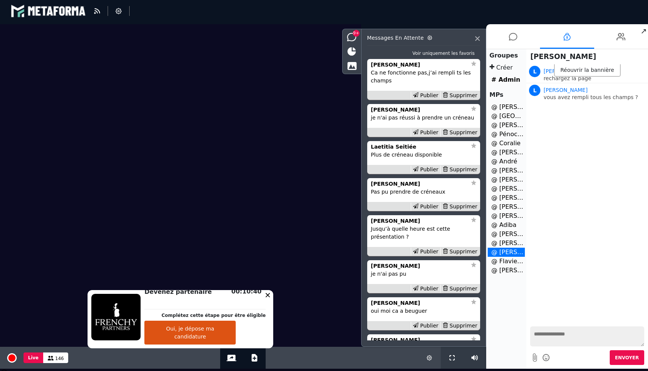
scroll to position [-307, 0]
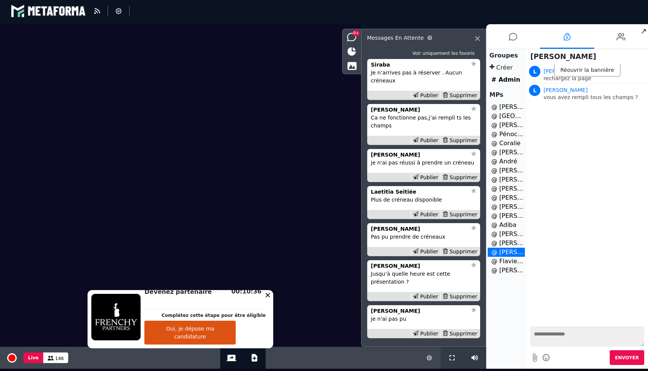
click at [197, 338] on button "Oui, je dépose ma candidature" at bounding box center [189, 333] width 91 height 24
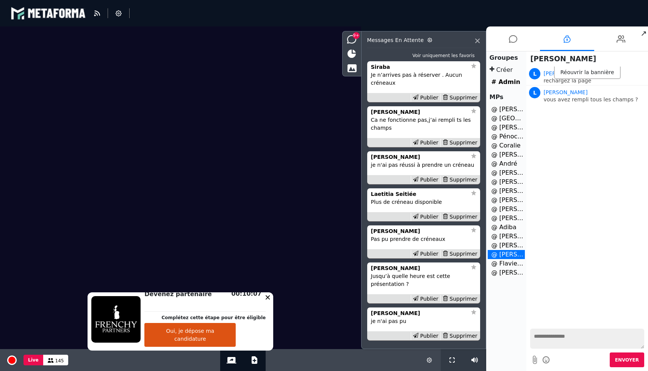
scroll to position [2, 0]
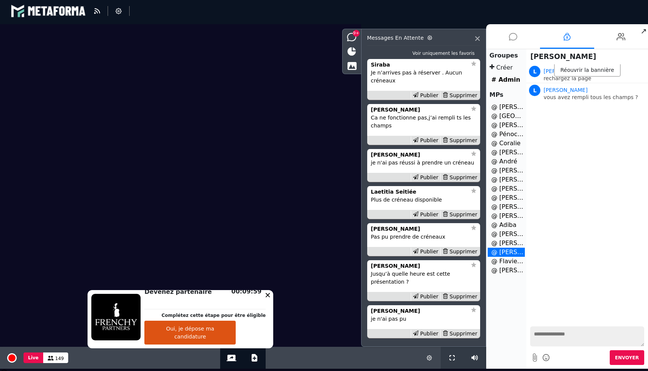
click at [515, 40] on icon at bounding box center [513, 36] width 8 height 19
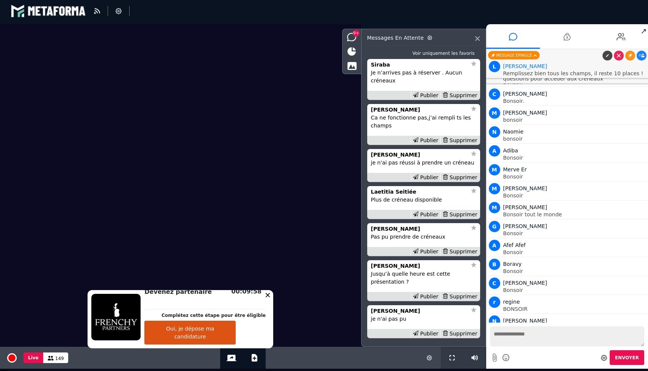
scroll to position [9812, 0]
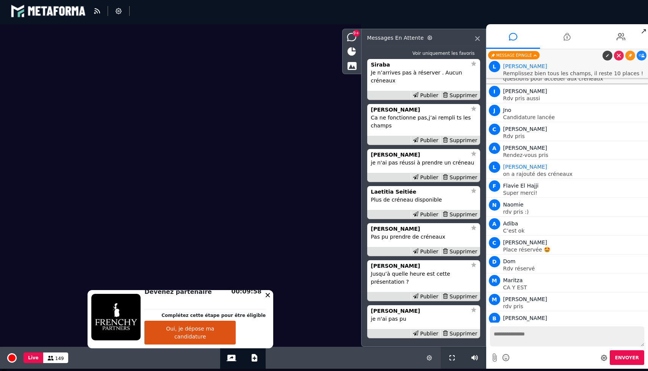
click at [552, 332] on textarea at bounding box center [567, 337] width 154 height 20
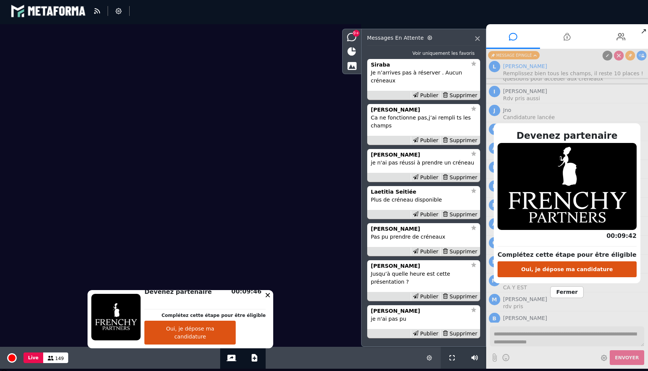
type textarea "**********"
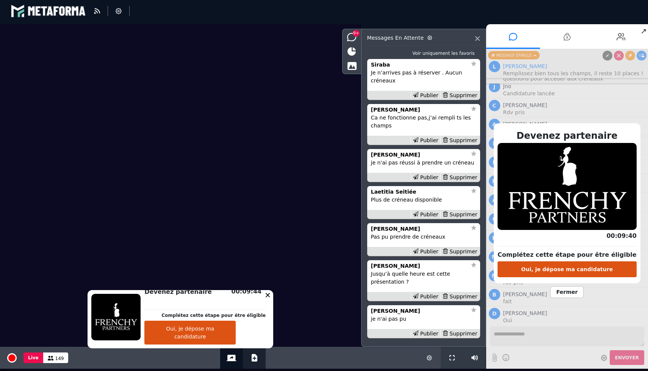
click at [252, 364] on button "Ajouter un document" at bounding box center [254, 358] width 9 height 22
select select "******"
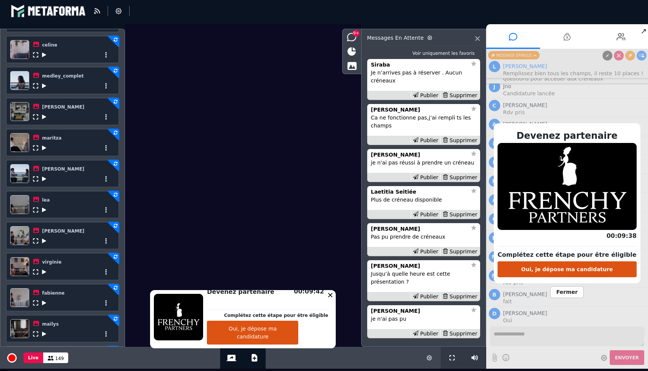
scroll to position [247, 0]
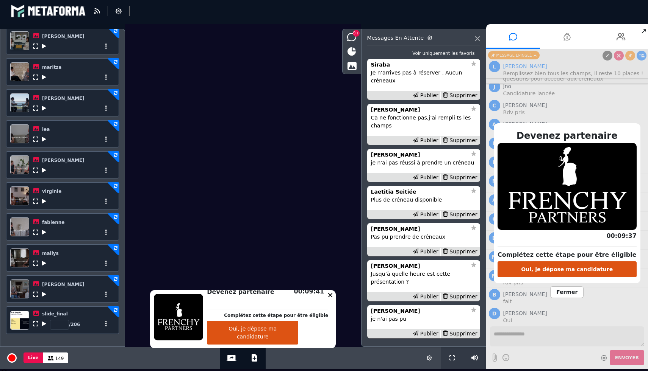
click at [43, 202] on icon at bounding box center [44, 201] width 4 height 5
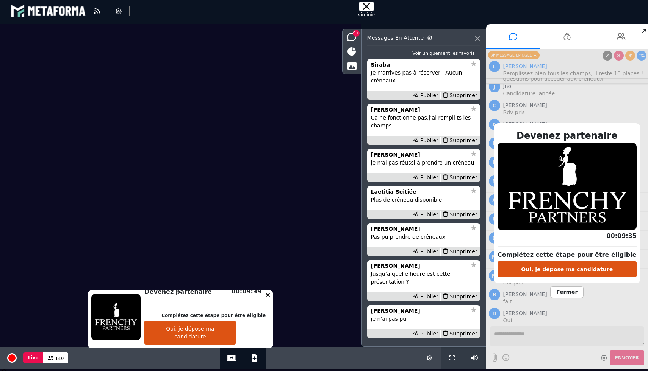
click at [568, 289] on span "Fermer" at bounding box center [566, 293] width 33 height 12
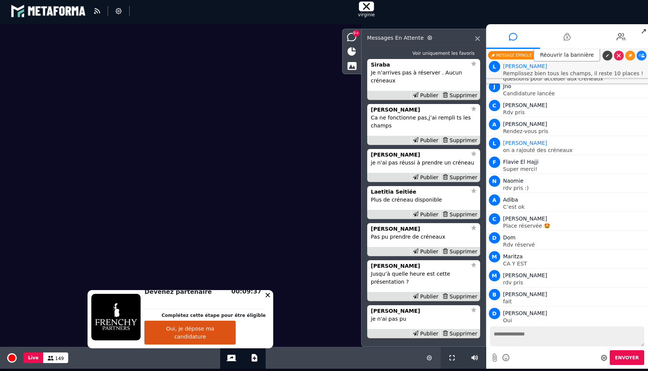
drag, startPoint x: 617, startPoint y: 321, endPoint x: 500, endPoint y: 315, distance: 117.1
click at [500, 326] on div "L [PERSON_NAME] vous devez cliquer une fois avoir tout remplit sur continuer en…" at bounding box center [567, 337] width 158 height 22
copy p "vous devez cliquer une fois avoir tout remplit sur continuer en orange pour voi…"
click at [380, 65] on strong "Siraba" at bounding box center [380, 65] width 19 height 6
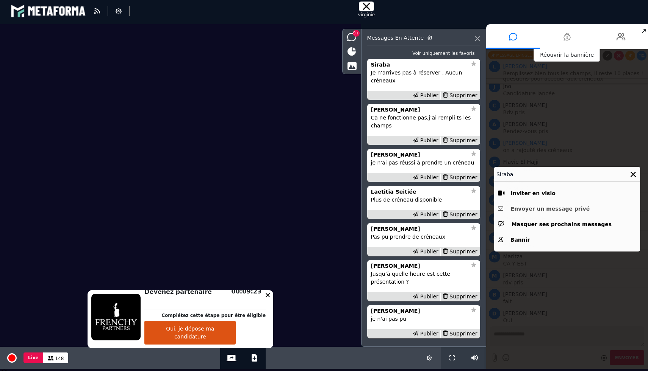
click at [538, 211] on button "Envoyer un message privé" at bounding box center [567, 209] width 138 height 12
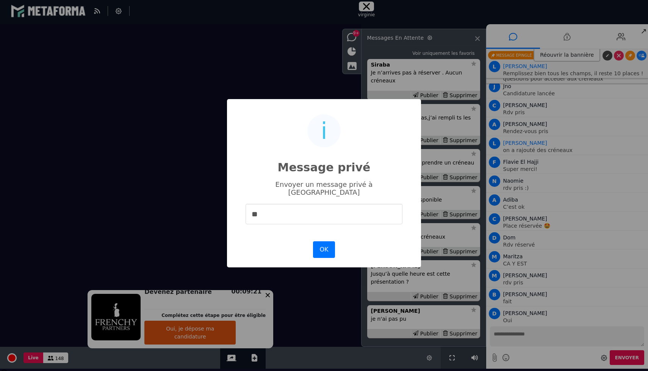
type input "*"
type input "**********"
click at [325, 242] on button "OK" at bounding box center [324, 250] width 22 height 17
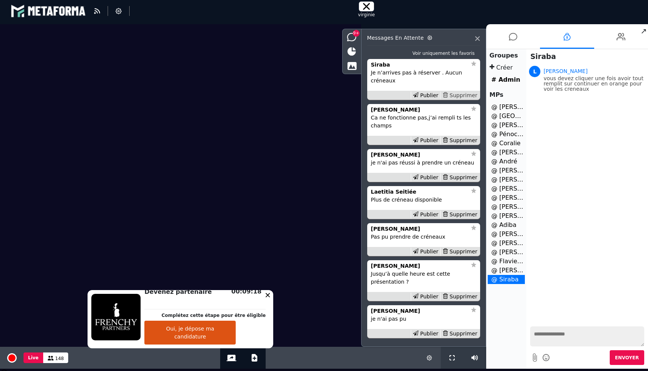
click at [459, 95] on div "Supprimer" at bounding box center [459, 96] width 39 height 8
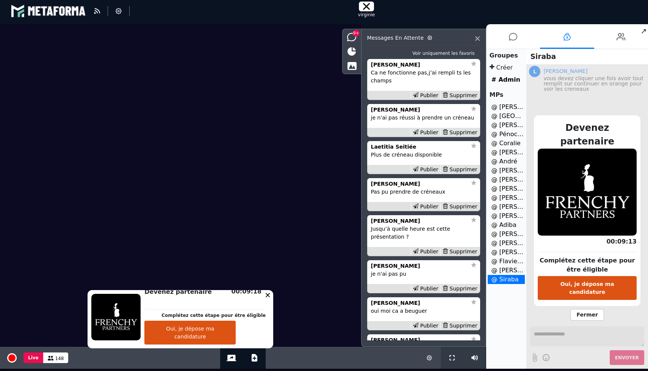
scroll to position [-262, 0]
click at [393, 66] on strong "[PERSON_NAME]" at bounding box center [395, 65] width 49 height 6
click at [582, 310] on span "Fermer" at bounding box center [586, 315] width 33 height 12
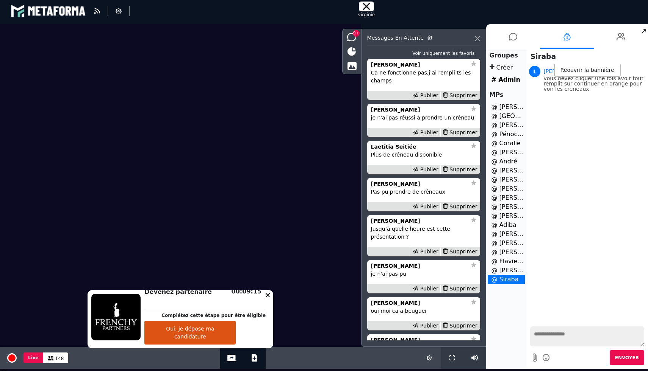
click at [582, 306] on div "Nouveaux messages L [PERSON_NAME] vous devez cliquer une fois avoir tout rempli…" at bounding box center [587, 193] width 122 height 259
click at [562, 339] on textarea at bounding box center [587, 337] width 114 height 20
paste textarea "**********"
type textarea "**********"
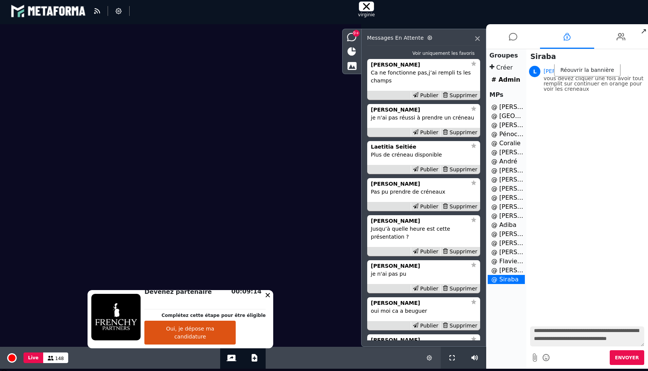
click at [632, 361] on button "Envoyer" at bounding box center [626, 358] width 34 height 15
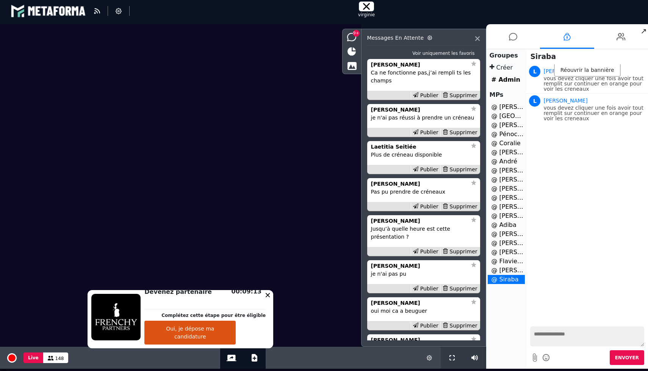
scroll to position [0, 0]
click at [398, 64] on strong "[PERSON_NAME]" at bounding box center [395, 65] width 49 height 6
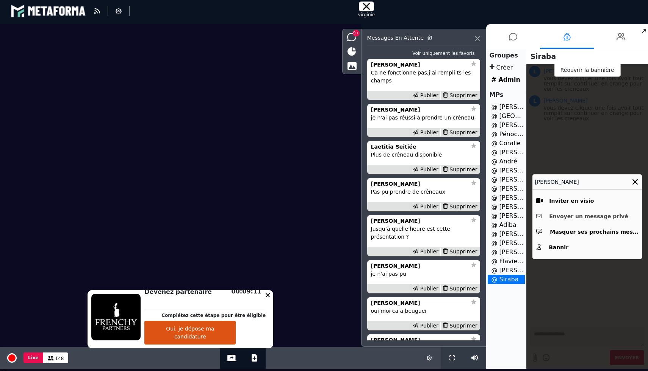
click at [561, 214] on button "Envoyer un message privé" at bounding box center [587, 217] width 102 height 12
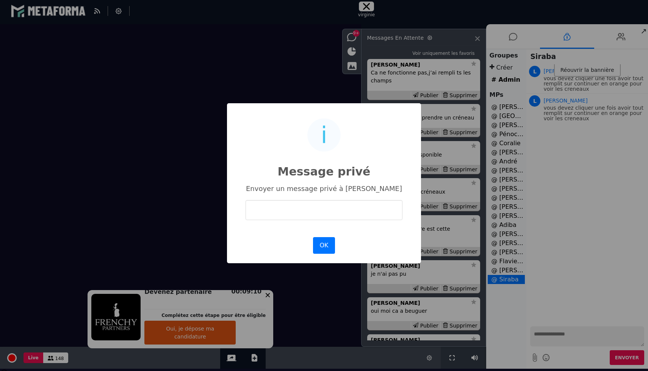
click at [337, 211] on input "text" at bounding box center [323, 210] width 157 height 20
type input "**********"
click at [319, 248] on button "OK" at bounding box center [324, 245] width 22 height 17
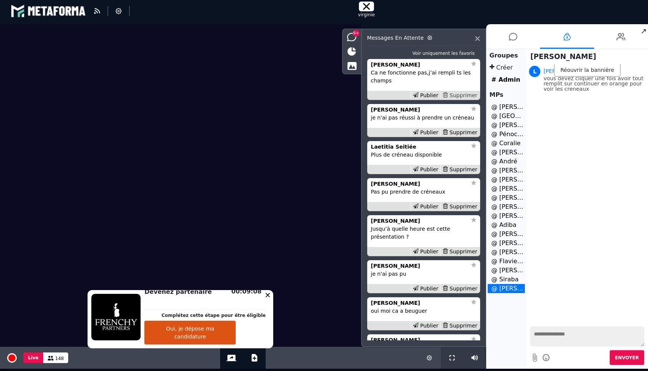
click at [462, 96] on div "Supprimer" at bounding box center [459, 96] width 39 height 8
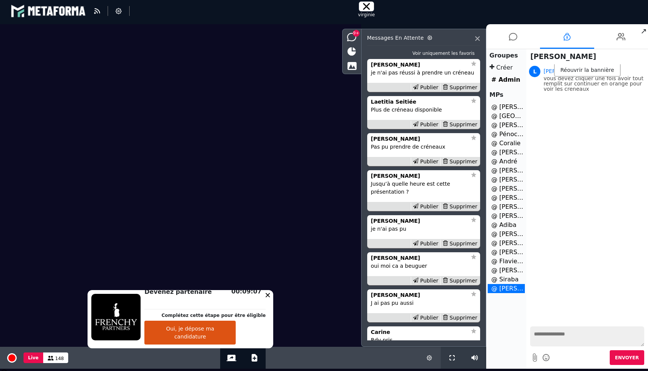
scroll to position [-217, 0]
click at [387, 65] on strong "[PERSON_NAME]" at bounding box center [395, 65] width 49 height 6
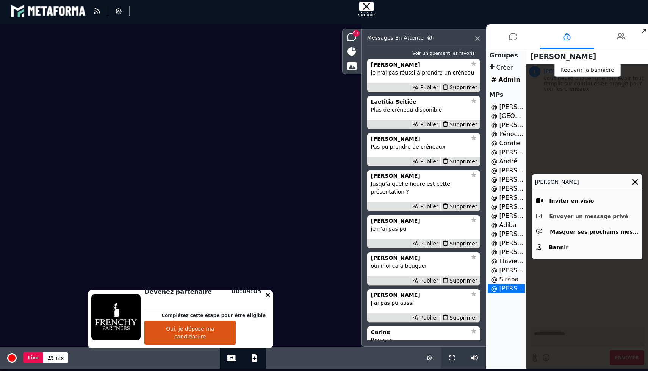
click at [600, 218] on button "Envoyer un message privé" at bounding box center [587, 217] width 102 height 12
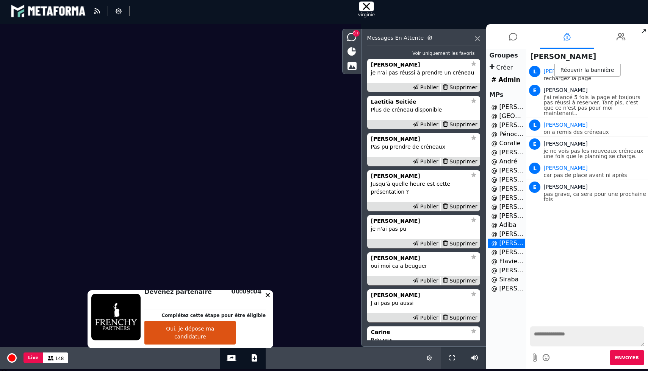
click at [567, 336] on textarea at bounding box center [587, 337] width 114 height 20
paste textarea "**********"
type textarea "**********"
click at [630, 360] on span "Envoyer" at bounding box center [627, 358] width 24 height 5
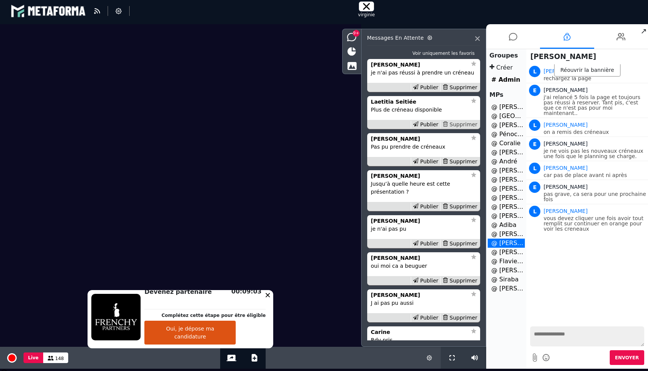
scroll to position [0, 0]
click at [462, 85] on div "Supprimer" at bounding box center [459, 88] width 39 height 8
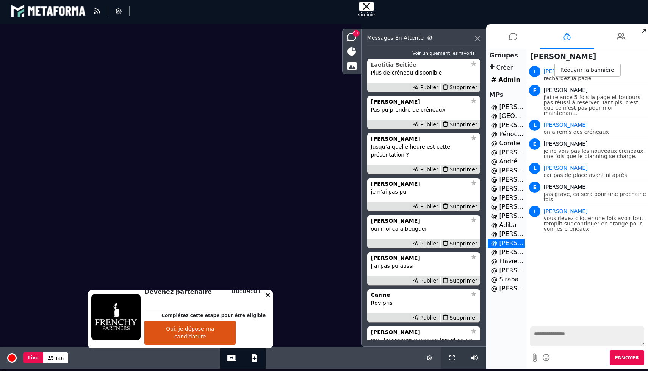
click at [389, 67] on strong "Laetitia Seitiée" at bounding box center [393, 65] width 45 height 6
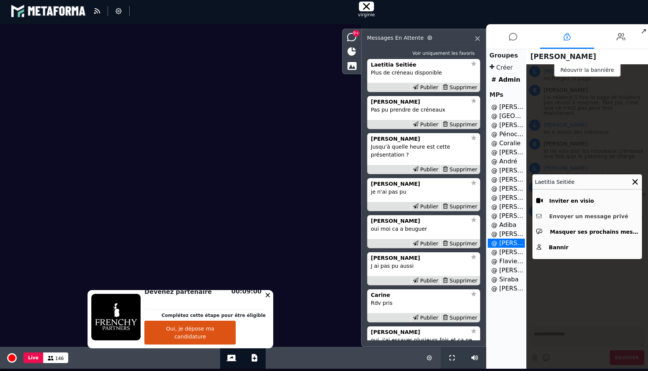
click at [589, 214] on button "Envoyer un message privé" at bounding box center [587, 217] width 102 height 12
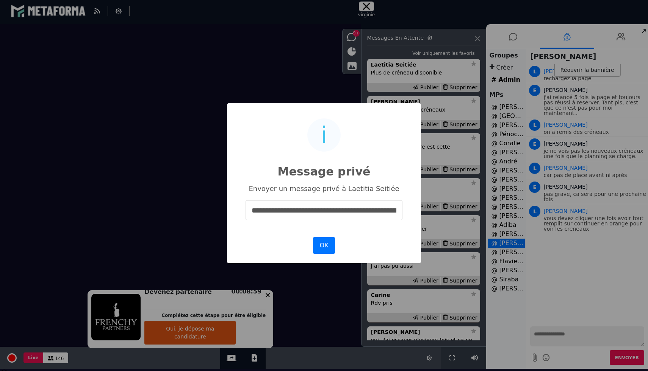
scroll to position [0, 160]
type input "**********"
click at [331, 242] on button "OK" at bounding box center [324, 245] width 22 height 17
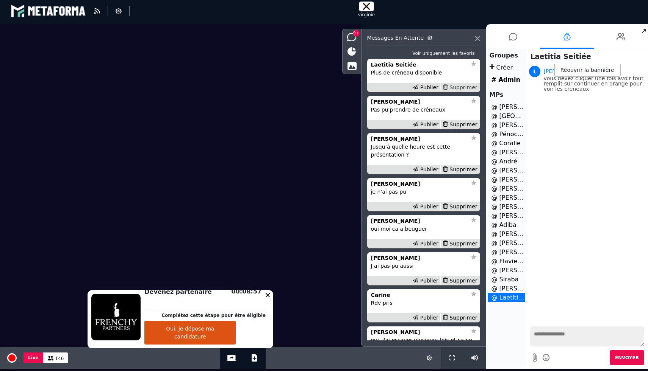
click at [463, 87] on div "Supprimer" at bounding box center [459, 88] width 39 height 8
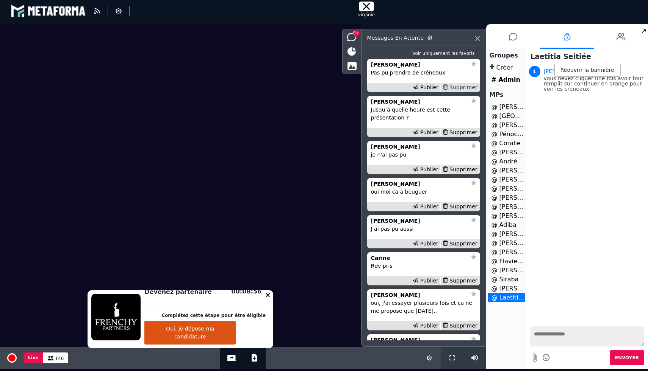
click at [467, 84] on div "Supprimer" at bounding box center [459, 88] width 39 height 8
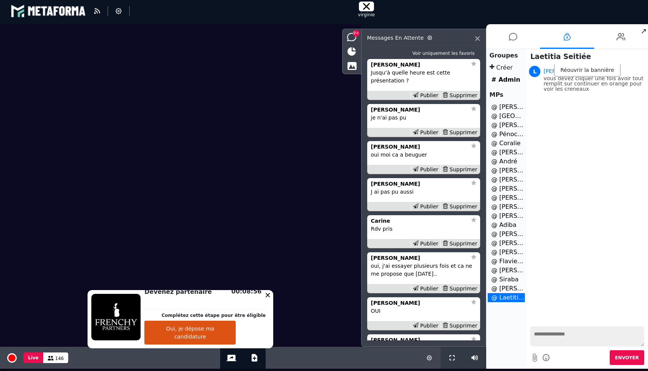
scroll to position [-105, 0]
click at [460, 92] on div "Supprimer" at bounding box center [459, 96] width 39 height 8
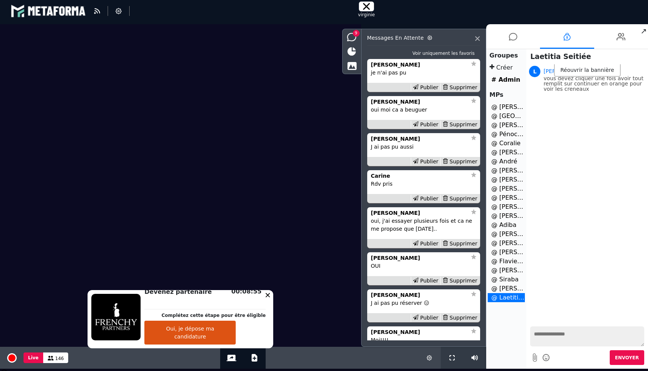
scroll to position [-60, 0]
click at [384, 64] on strong "[PERSON_NAME]" at bounding box center [395, 65] width 49 height 6
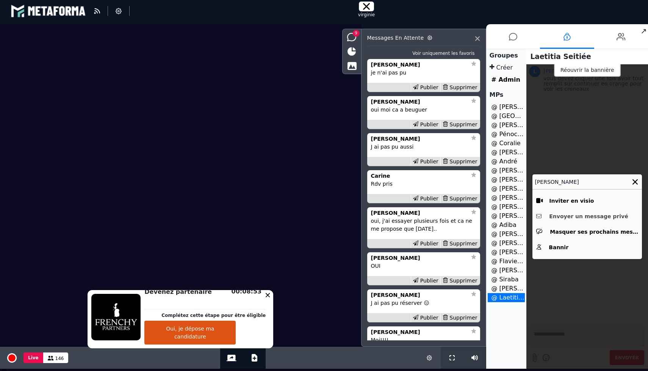
click at [574, 214] on button "Envoyer un message privé" at bounding box center [587, 217] width 102 height 12
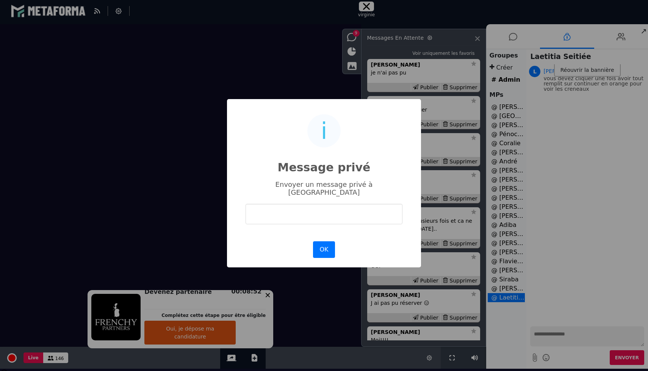
click at [385, 208] on input "text" at bounding box center [323, 214] width 157 height 20
type input "**********"
click at [323, 245] on button "OK" at bounding box center [324, 250] width 22 height 17
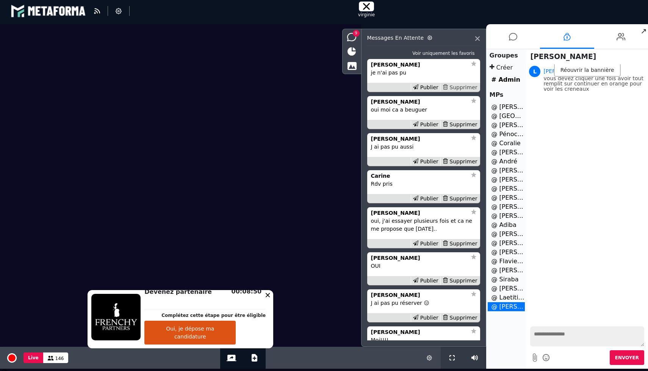
click at [457, 89] on div "Supprimer" at bounding box center [459, 88] width 39 height 8
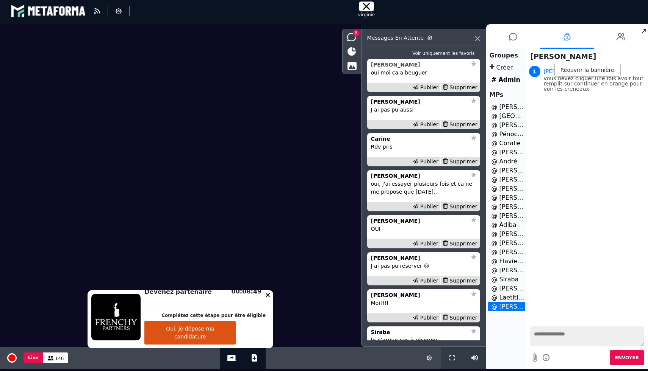
click at [378, 64] on strong "[PERSON_NAME]" at bounding box center [395, 65] width 49 height 6
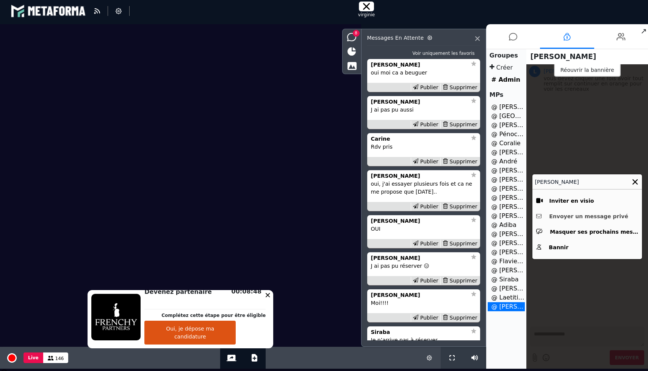
click at [551, 214] on button "Envoyer un message privé" at bounding box center [587, 217] width 102 height 12
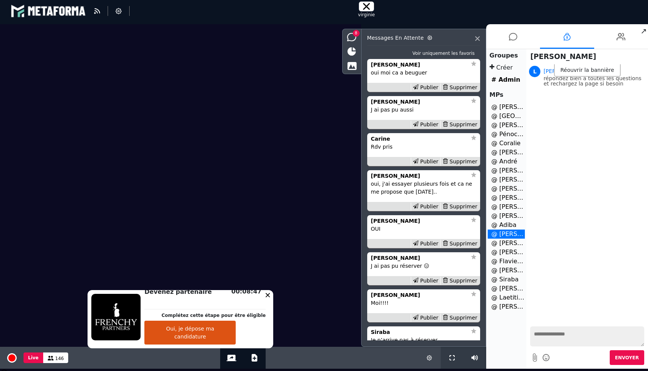
click at [572, 335] on textarea at bounding box center [587, 337] width 114 height 20
paste textarea "**********"
type textarea "**********"
click at [629, 361] on button "Envoyer" at bounding box center [626, 358] width 34 height 15
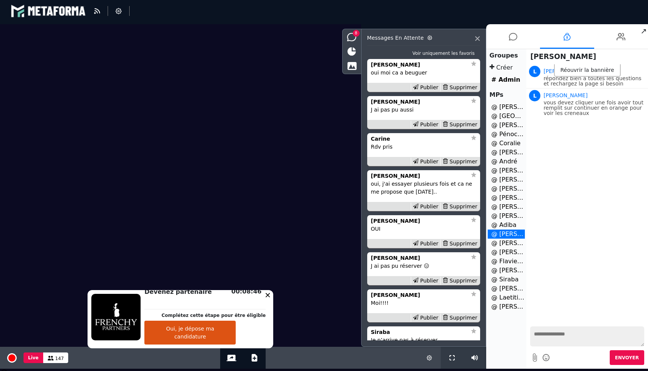
scroll to position [0, 0]
click at [469, 87] on div "Supprimer" at bounding box center [459, 88] width 39 height 8
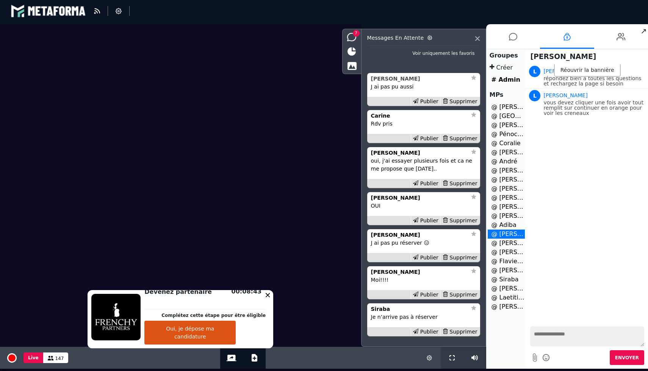
click at [380, 81] on strong "[PERSON_NAME]" at bounding box center [395, 79] width 49 height 6
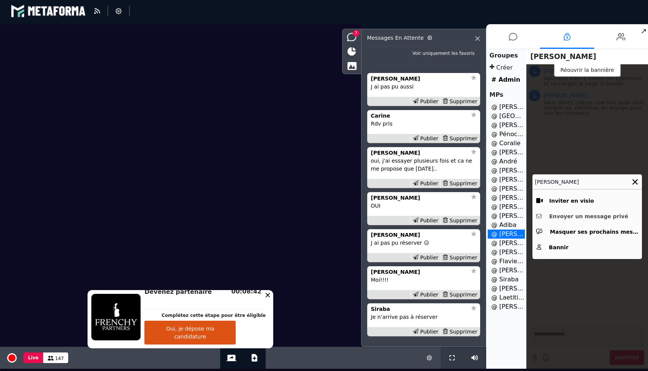
click at [555, 215] on button "Envoyer un message privé" at bounding box center [587, 217] width 102 height 12
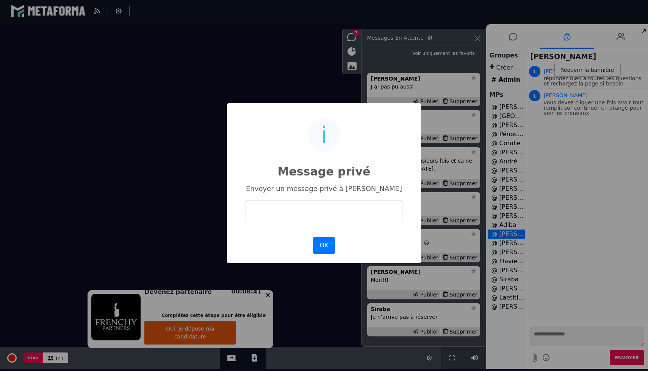
click at [346, 211] on input "text" at bounding box center [323, 210] width 157 height 20
type input "**********"
click at [325, 247] on button "OK" at bounding box center [324, 245] width 22 height 17
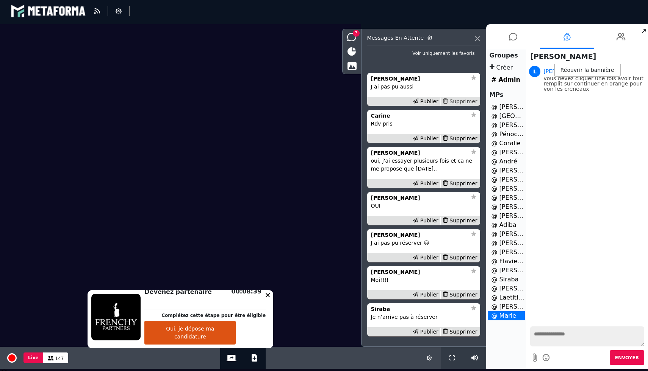
click at [463, 102] on div "Supprimer" at bounding box center [459, 102] width 39 height 8
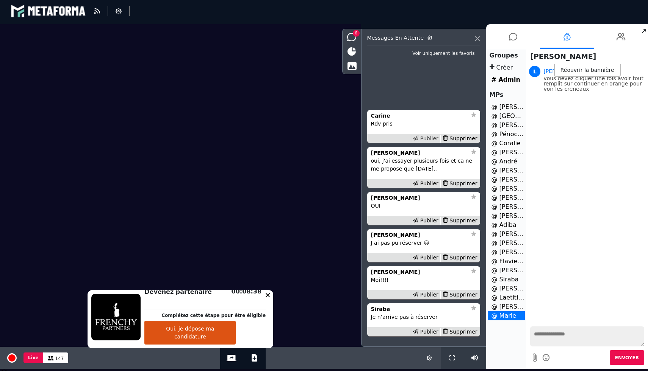
click at [434, 137] on div "Publier" at bounding box center [425, 139] width 30 height 8
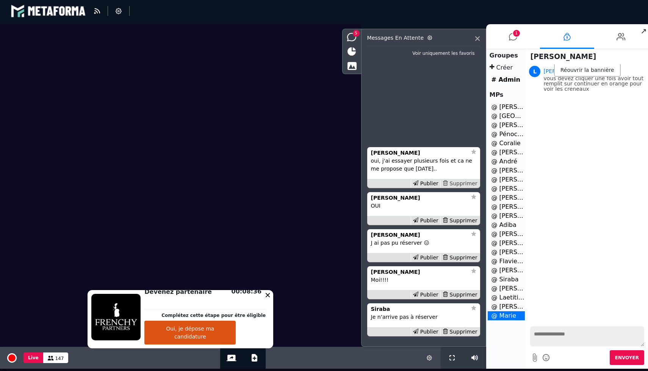
click at [469, 183] on div "Supprimer" at bounding box center [459, 184] width 39 height 8
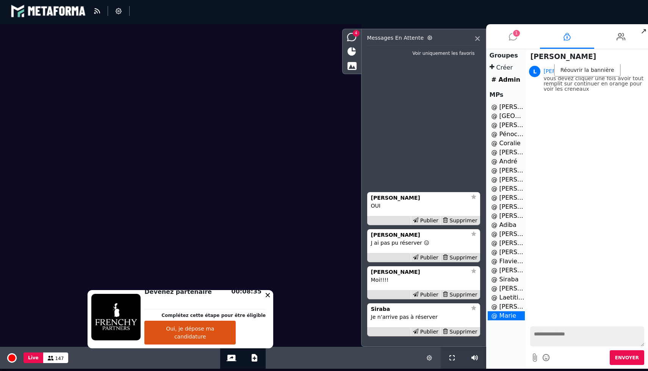
click at [516, 38] on icon at bounding box center [513, 36] width 8 height 19
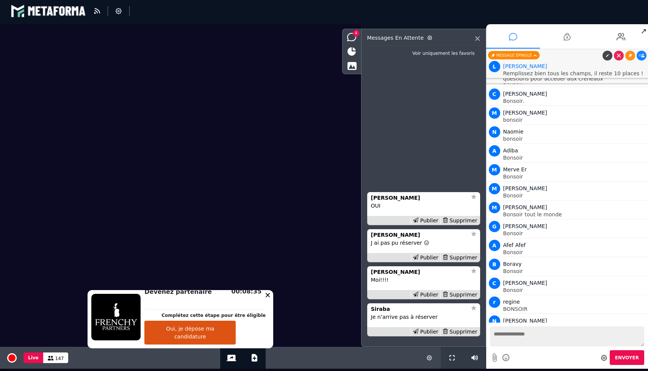
scroll to position [9854, 0]
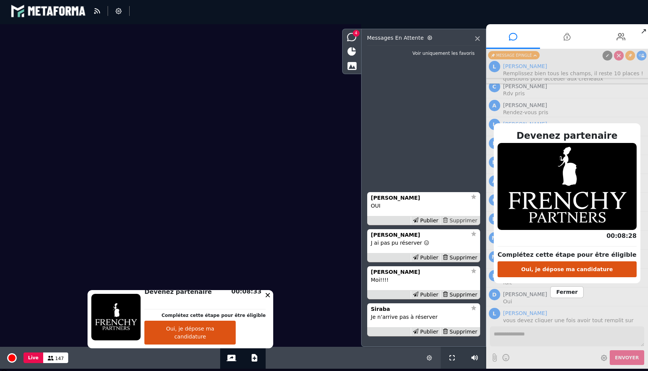
click at [460, 220] on div "Supprimer" at bounding box center [459, 221] width 39 height 8
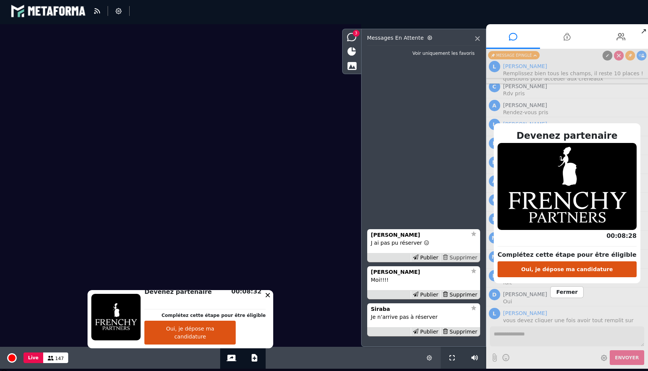
click at [460, 256] on div "Supprimer" at bounding box center [459, 258] width 39 height 8
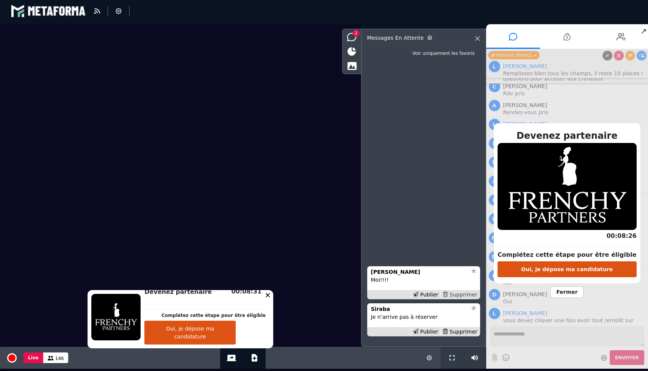
click at [459, 294] on div "Supprimer" at bounding box center [459, 295] width 39 height 8
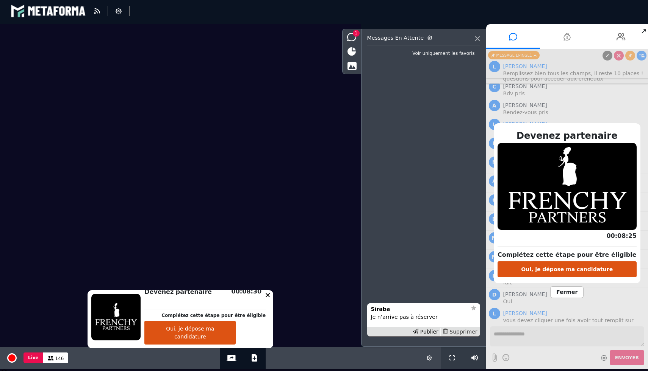
click at [460, 332] on div "Supprimer" at bounding box center [459, 332] width 39 height 8
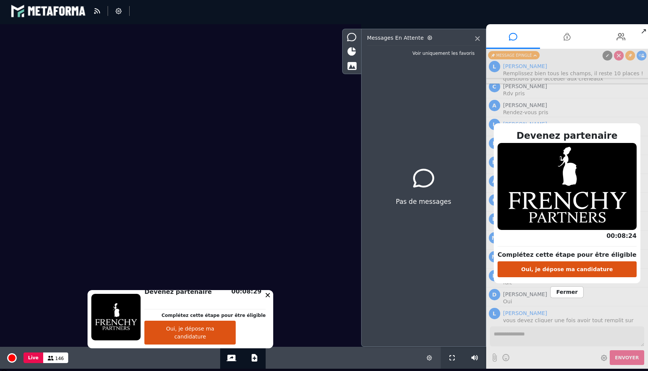
click at [565, 293] on span "Fermer" at bounding box center [566, 293] width 33 height 12
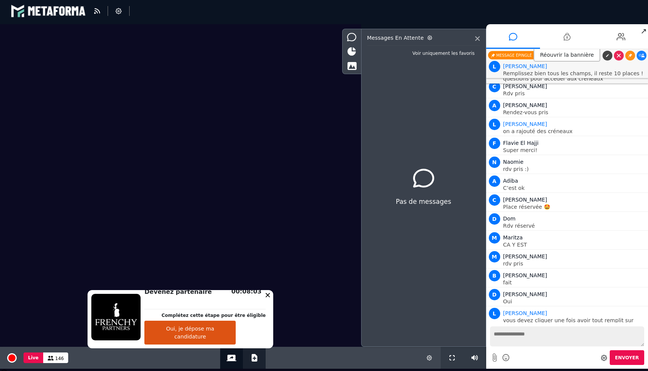
click at [258, 361] on div "Ajouter un document" at bounding box center [254, 358] width 23 height 22
select select "******"
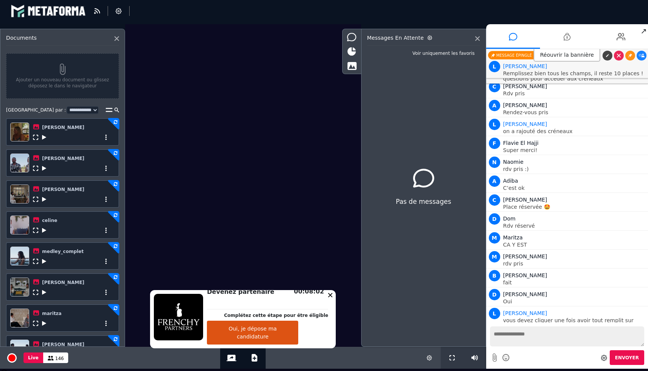
scroll to position [247, 0]
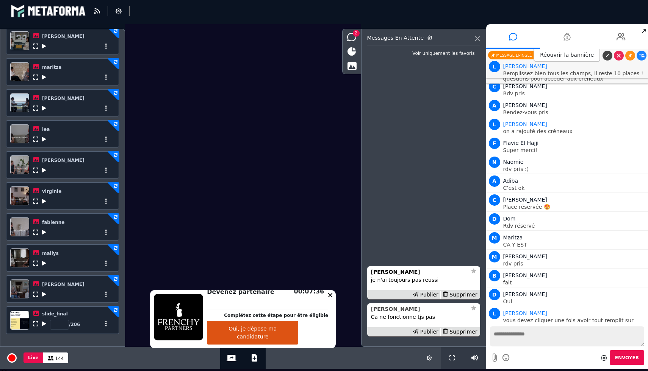
click at [400, 308] on strong "[PERSON_NAME]" at bounding box center [395, 309] width 49 height 6
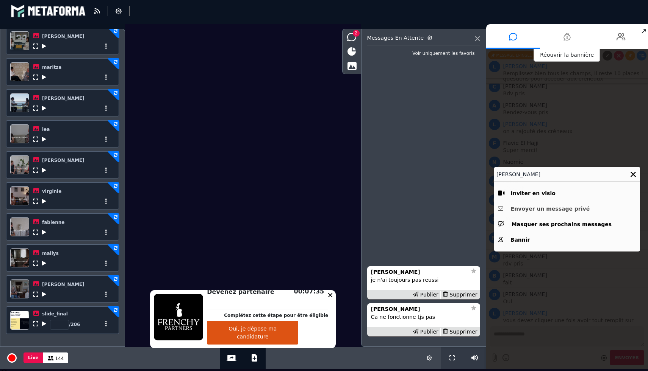
click at [538, 208] on button "Envoyer un message privé" at bounding box center [567, 209] width 138 height 12
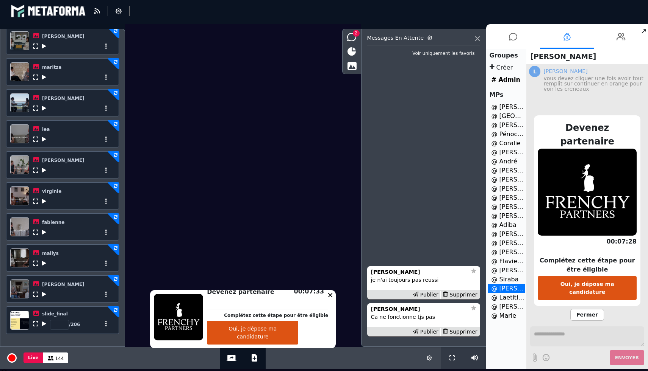
click at [583, 309] on span "Fermer" at bounding box center [586, 315] width 33 height 12
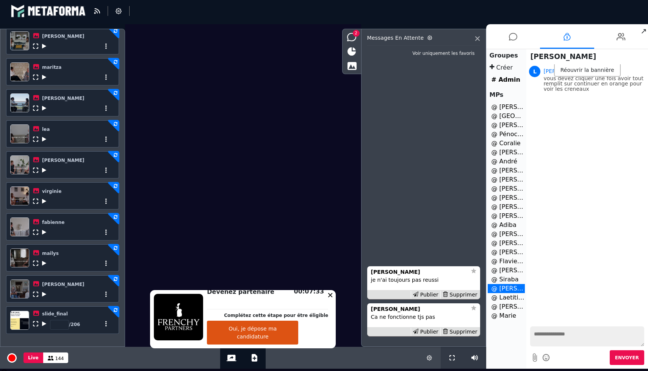
click at [570, 327] on textarea at bounding box center [587, 337] width 114 height 20
type textarea "**********"
click at [395, 271] on strong "[PERSON_NAME]" at bounding box center [395, 272] width 49 height 6
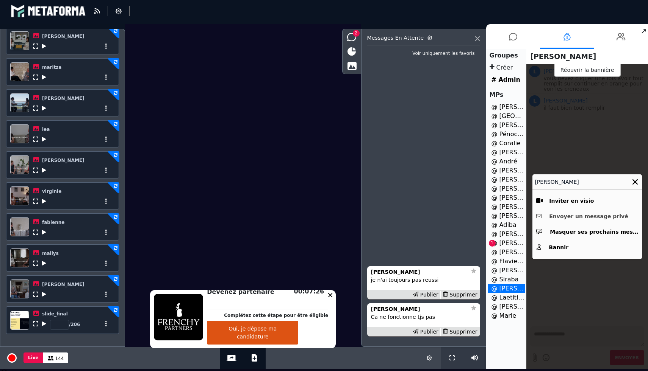
click at [570, 217] on button "Envoyer un message privé" at bounding box center [587, 217] width 102 height 12
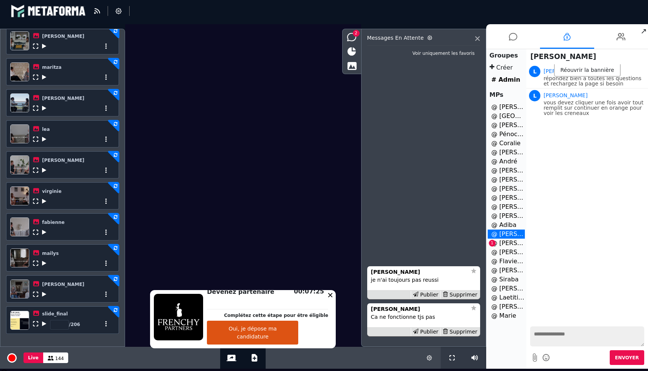
click at [566, 331] on textarea at bounding box center [587, 337] width 114 height 20
type textarea "**********"
click at [645, 355] on div "**********" at bounding box center [587, 346] width 122 height 46
click at [640, 355] on button "Envoyer" at bounding box center [626, 358] width 34 height 15
click at [43, 172] on icon at bounding box center [44, 170] width 4 height 5
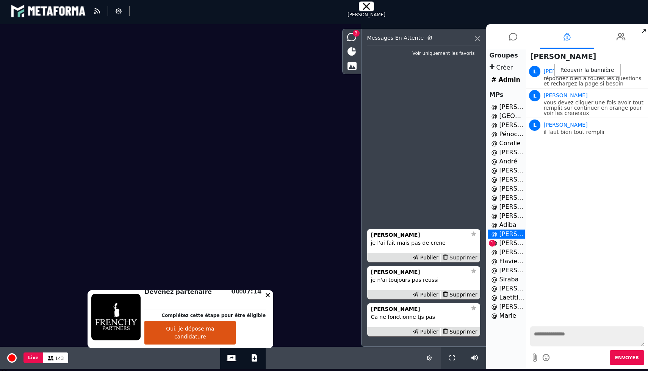
click at [459, 257] on div "Supprimer" at bounding box center [459, 258] width 39 height 8
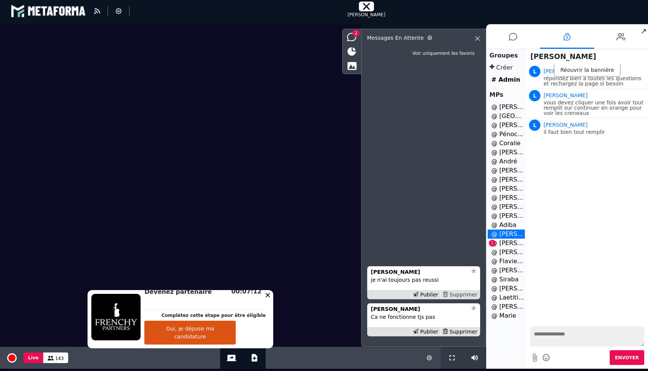
click at [460, 297] on div "Supprimer" at bounding box center [459, 295] width 39 height 8
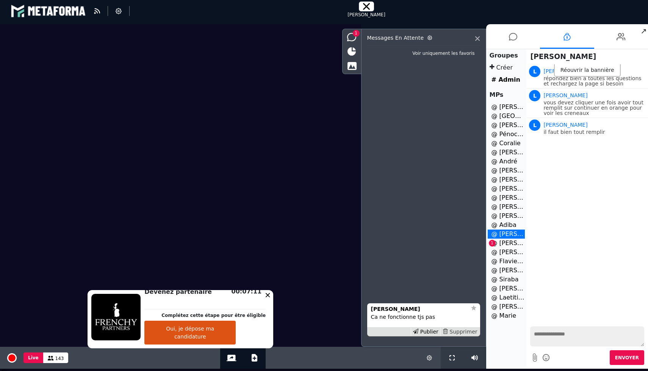
click at [462, 331] on div "Supprimer" at bounding box center [459, 332] width 39 height 8
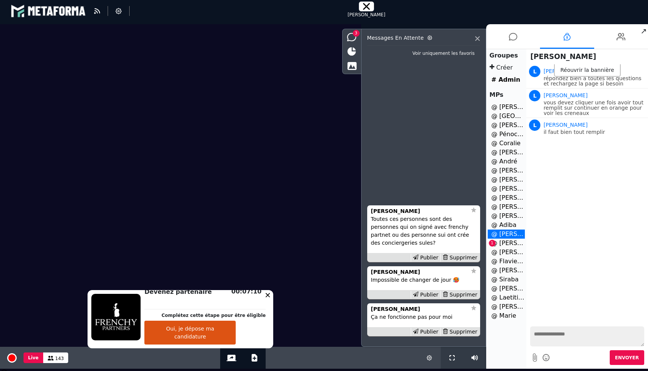
click at [506, 243] on li "@ [PERSON_NAME] 1" at bounding box center [505, 243] width 37 height 9
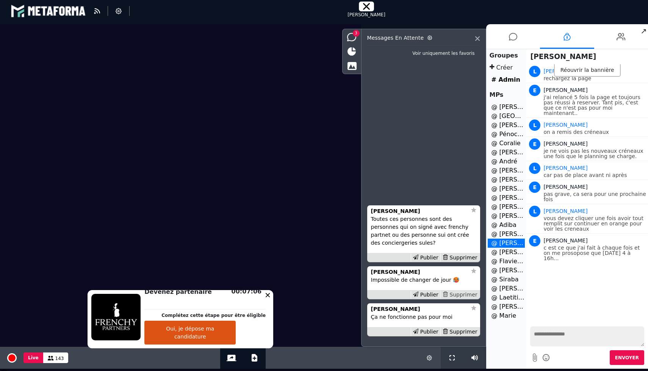
click at [476, 294] on div "Supprimer" at bounding box center [459, 295] width 39 height 8
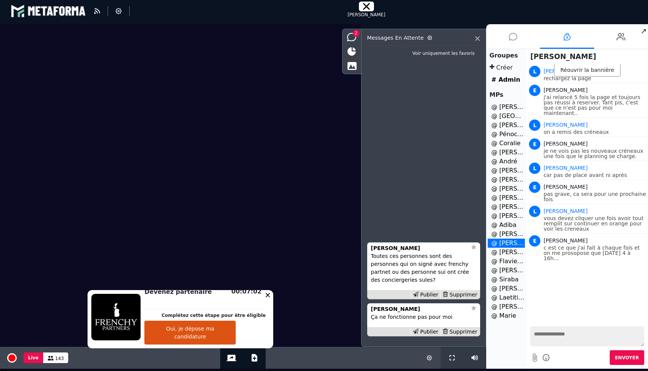
click at [515, 37] on icon at bounding box center [513, 36] width 8 height 19
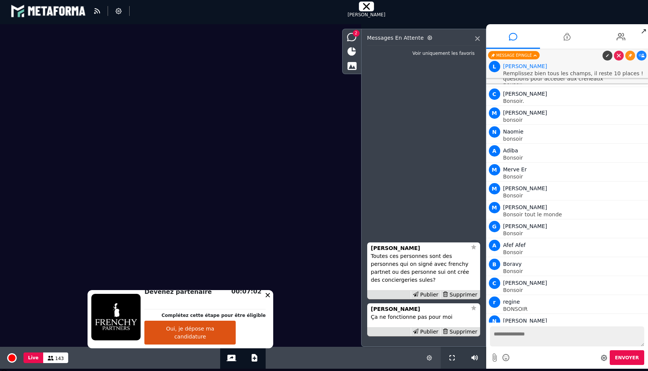
scroll to position [9854, 0]
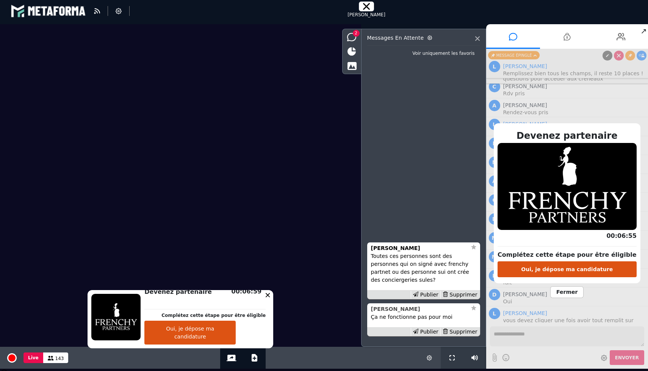
click at [393, 311] on strong "[PERSON_NAME]" at bounding box center [395, 309] width 49 height 6
click at [557, 293] on span "Fermer" at bounding box center [566, 293] width 33 height 12
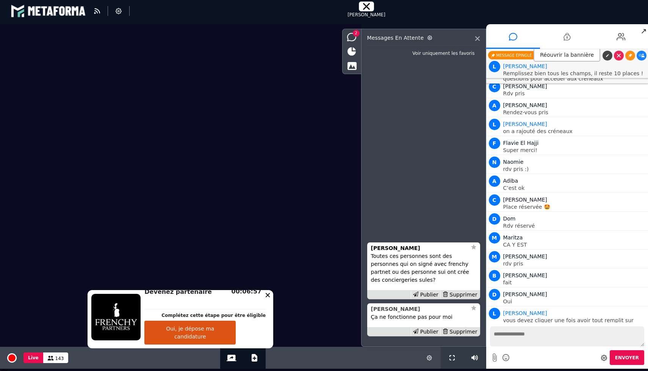
click at [410, 309] on strong "[PERSON_NAME]" at bounding box center [395, 309] width 49 height 6
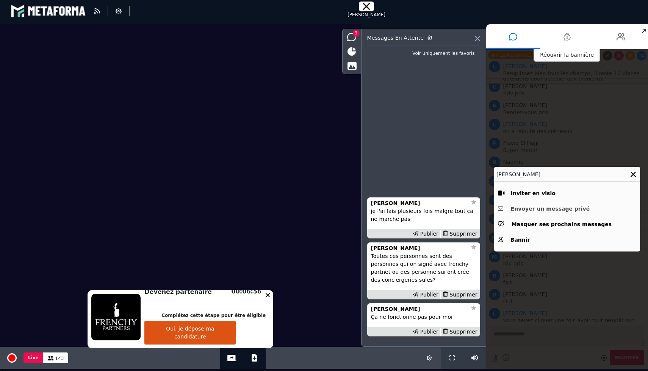
click at [547, 209] on button "Envoyer un message privé" at bounding box center [567, 209] width 138 height 12
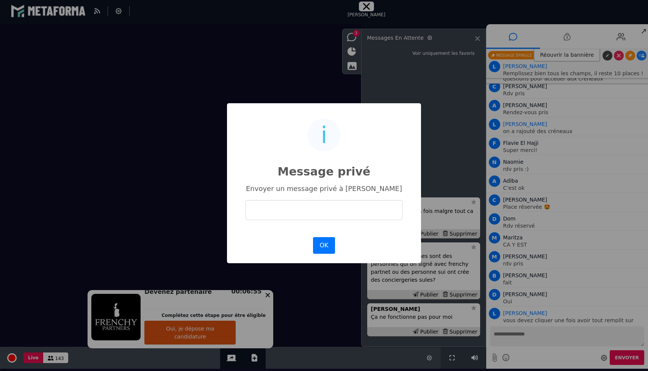
click at [326, 217] on input "text" at bounding box center [323, 210] width 157 height 20
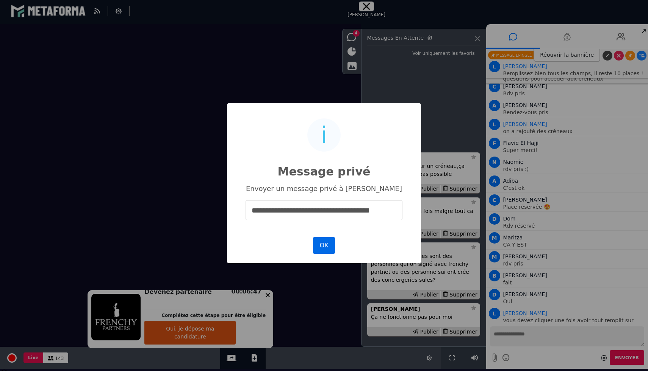
type input "**********"
click at [328, 244] on button "OK" at bounding box center [324, 245] width 22 height 17
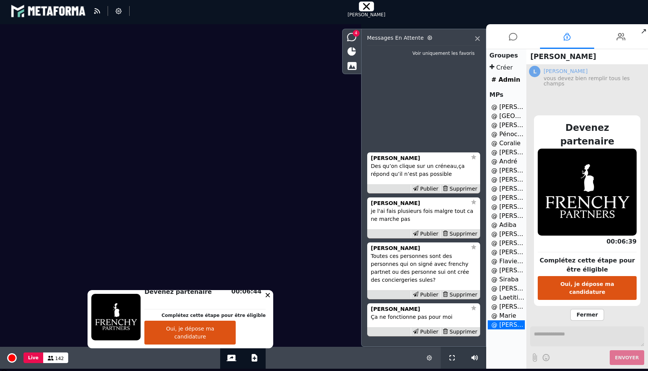
click at [585, 309] on span "Fermer" at bounding box center [586, 315] width 33 height 12
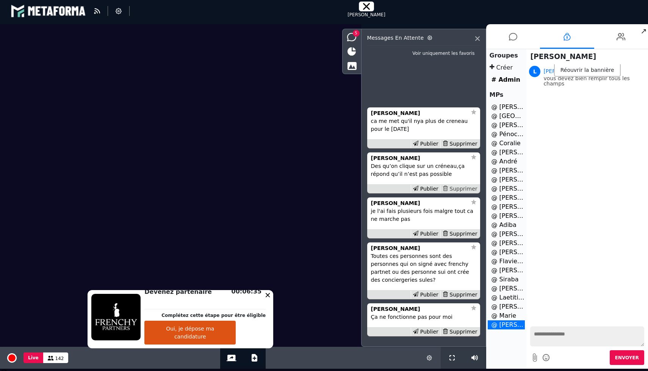
click at [464, 187] on div "Supprimer" at bounding box center [459, 189] width 39 height 8
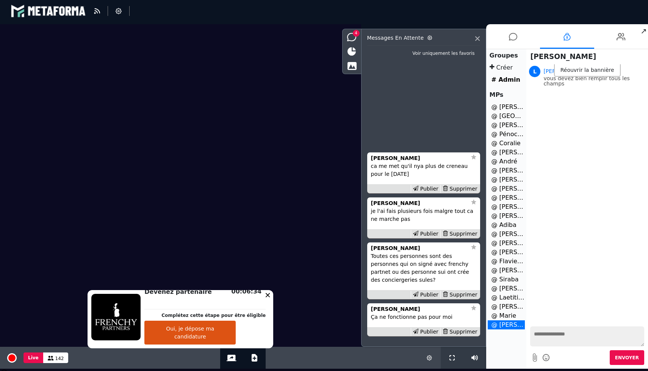
click at [393, 162] on p "ca me met qu'il nya plus de creneau pour le [DATE]" at bounding box center [423, 170] width 105 height 16
click at [396, 159] on strong "[PERSON_NAME]" at bounding box center [395, 158] width 49 height 6
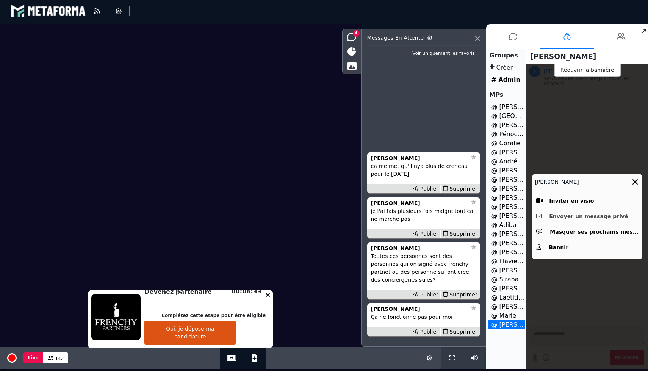
click at [550, 215] on button "Envoyer un message privé" at bounding box center [587, 217] width 102 height 12
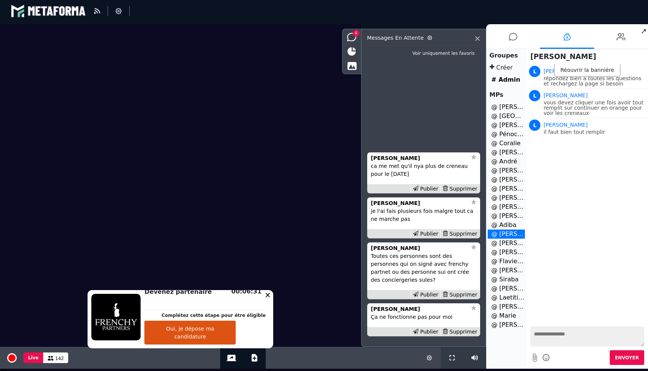
click at [565, 331] on textarea at bounding box center [587, 337] width 114 height 20
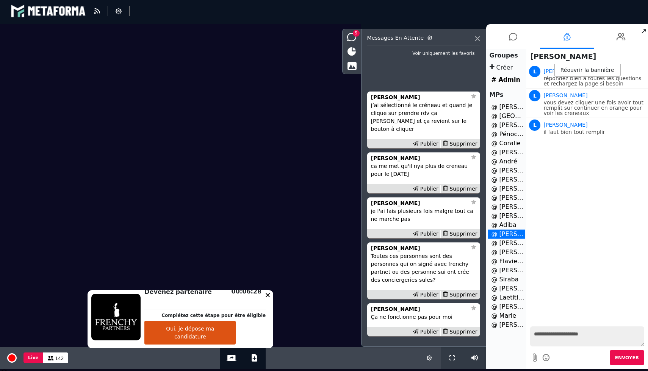
type textarea "**********"
click at [470, 142] on div "Supprimer" at bounding box center [459, 144] width 39 height 8
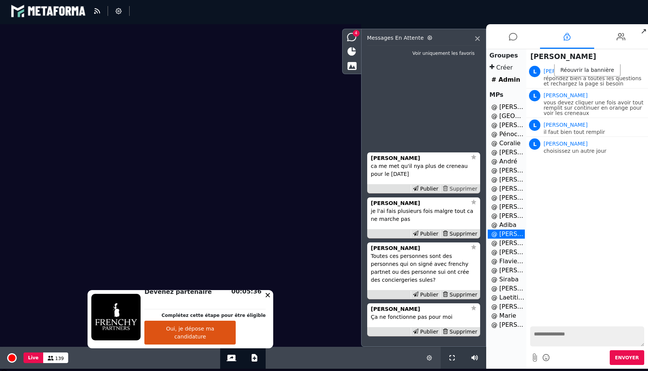
click at [469, 191] on div "Supprimer" at bounding box center [459, 189] width 39 height 8
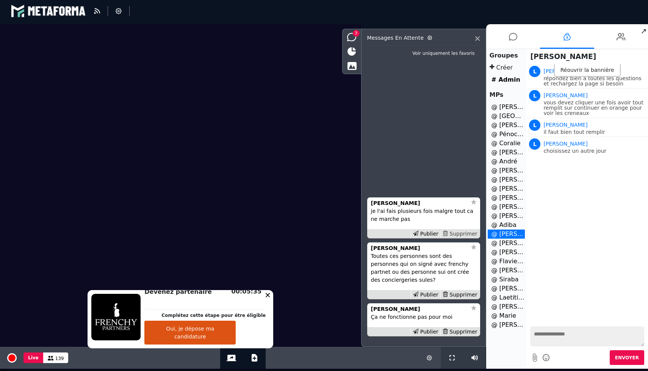
click at [462, 236] on div "Supprimer" at bounding box center [459, 234] width 39 height 8
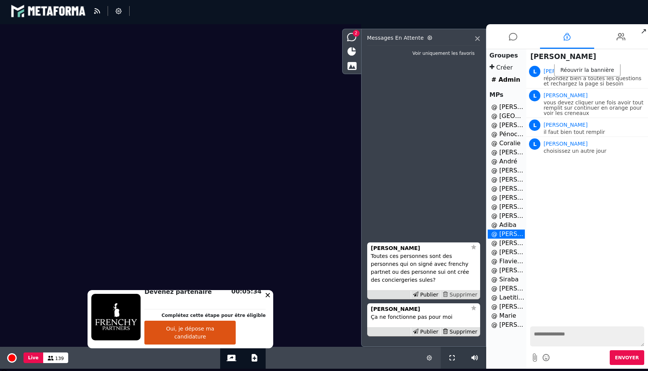
click at [462, 297] on div "Supprimer" at bounding box center [459, 295] width 39 height 8
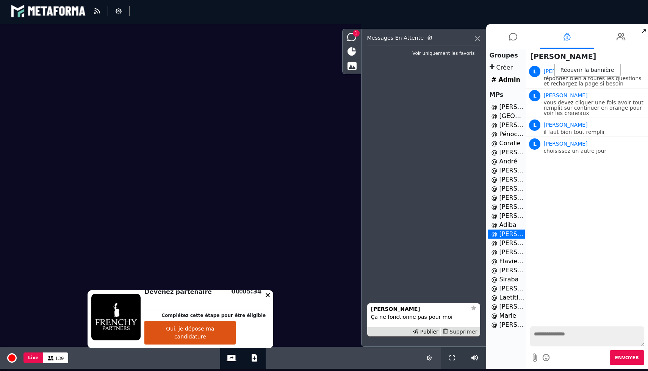
click at [462, 331] on div "Supprimer" at bounding box center [459, 332] width 39 height 8
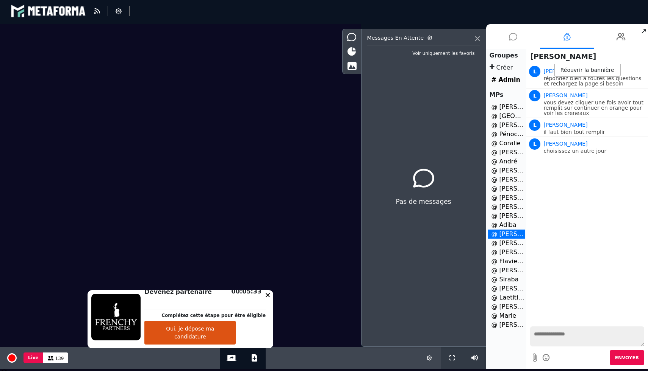
click at [512, 31] on icon at bounding box center [513, 36] width 8 height 19
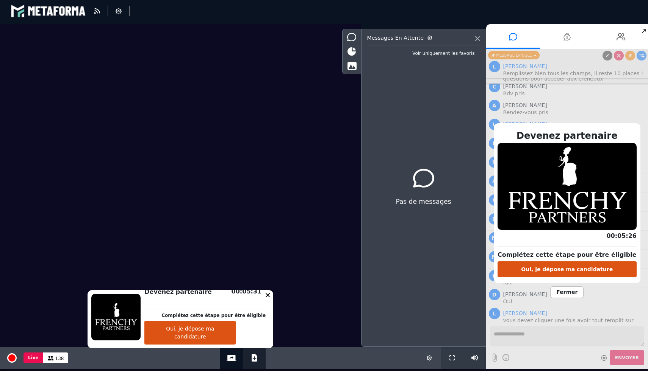
click at [255, 363] on button "Ajouter un document" at bounding box center [254, 358] width 9 height 22
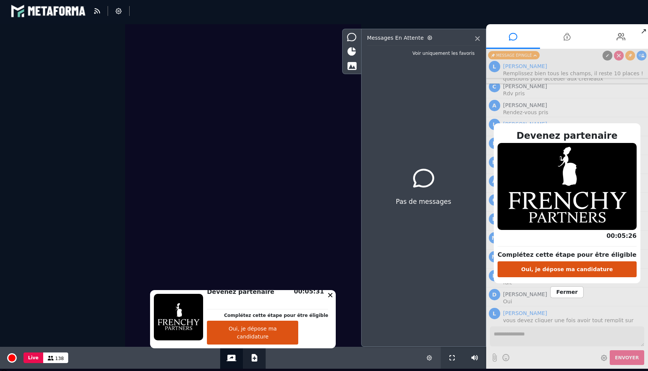
select select "******"
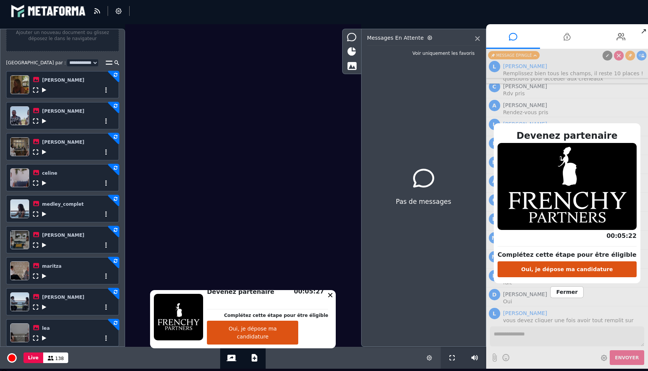
scroll to position [44, 0]
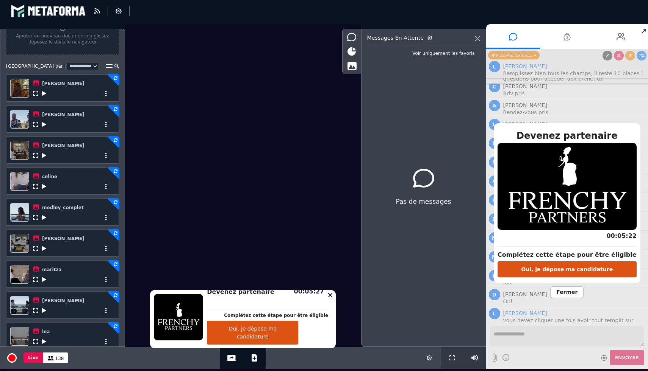
click at [45, 155] on icon at bounding box center [44, 155] width 4 height 5
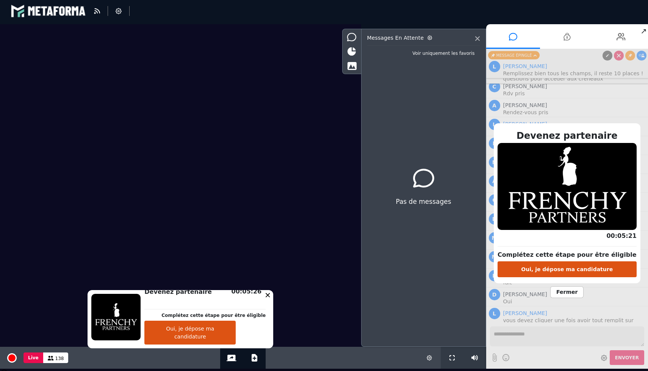
scroll to position [0, 0]
click at [564, 293] on span "Fermer" at bounding box center [566, 293] width 33 height 12
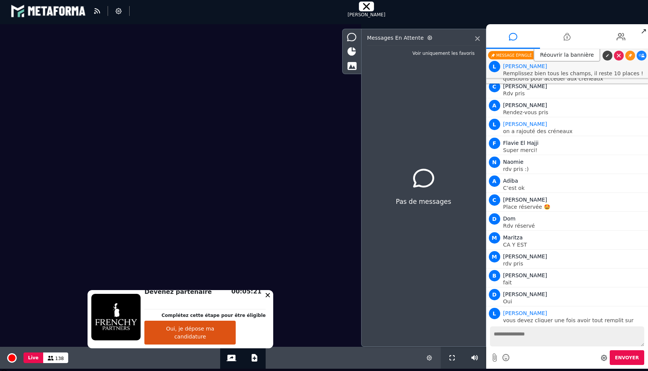
click at [219, 333] on button "Oui, je dépose ma candidature" at bounding box center [189, 333] width 91 height 24
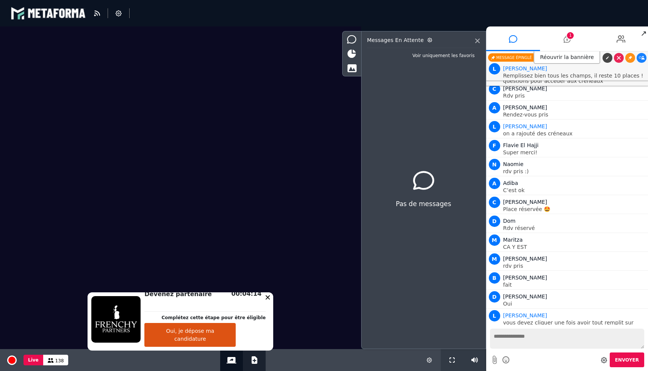
click at [252, 357] on icon at bounding box center [254, 361] width 6 height 8
select select "******"
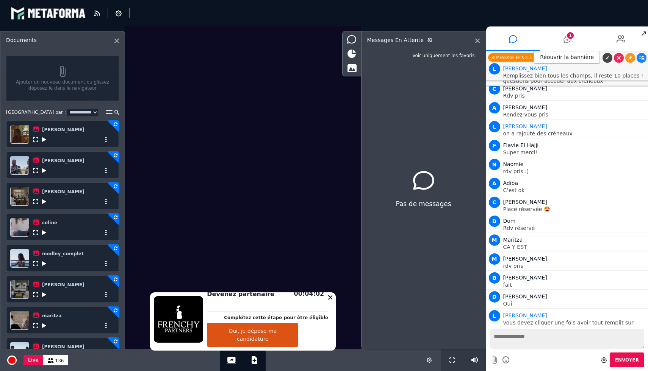
click at [42, 139] on icon at bounding box center [44, 139] width 4 height 5
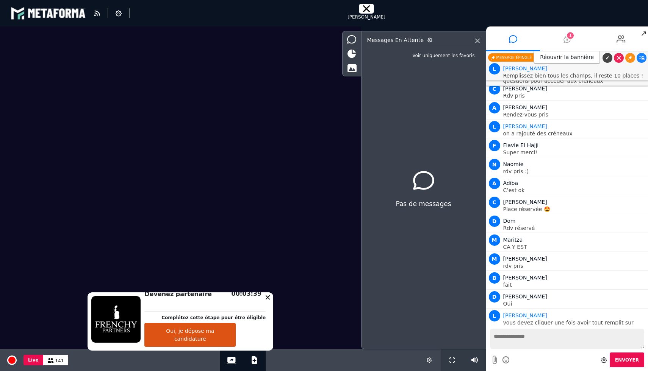
click at [562, 41] on li "1" at bounding box center [567, 39] width 54 height 25
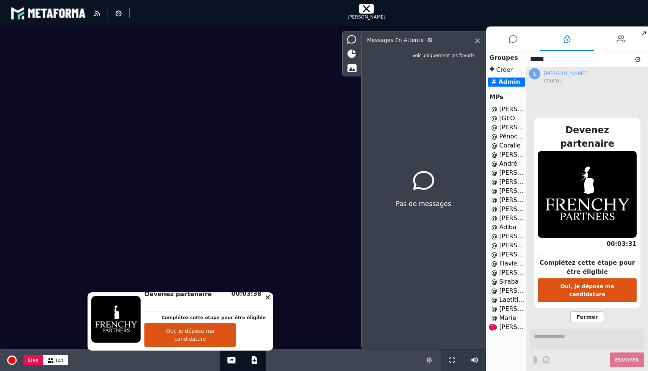
click at [509, 327] on li "@ [PERSON_NAME] 1" at bounding box center [505, 327] width 37 height 9
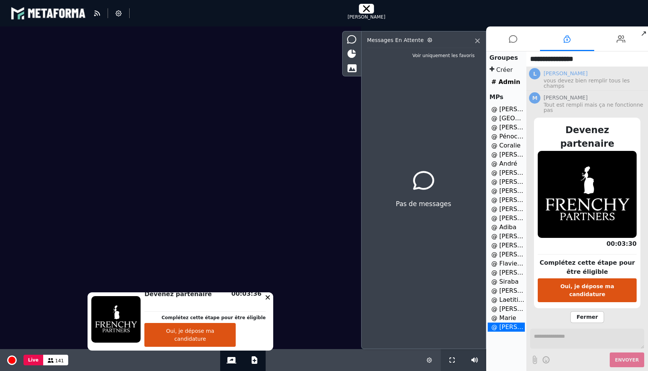
click at [594, 312] on span "Fermer" at bounding box center [586, 318] width 33 height 12
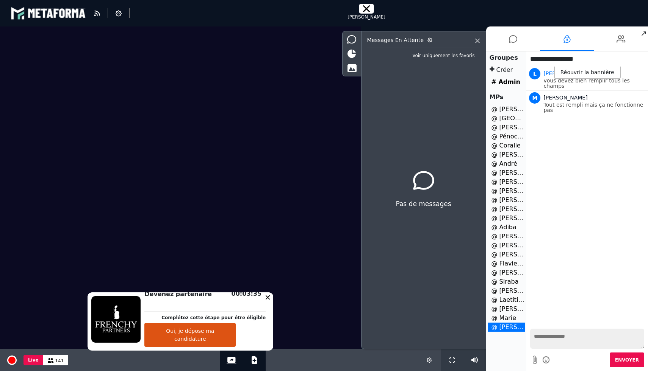
click at [574, 343] on textarea at bounding box center [587, 339] width 114 height 20
type textarea "**********"
click at [510, 40] on icon at bounding box center [513, 39] width 8 height 19
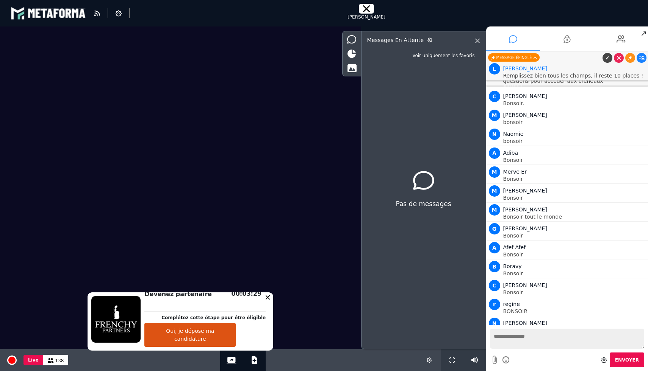
scroll to position [9854, 0]
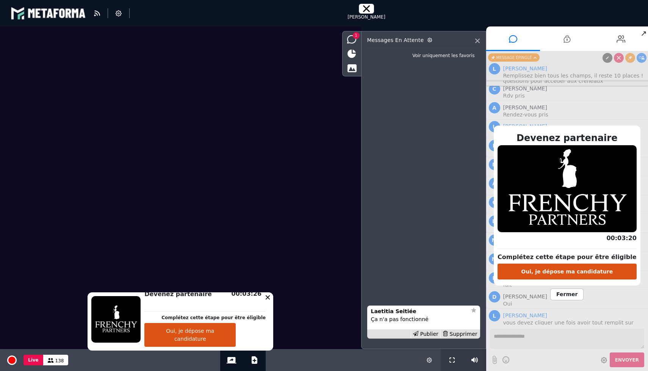
click at [567, 296] on span "Fermer" at bounding box center [566, 295] width 33 height 12
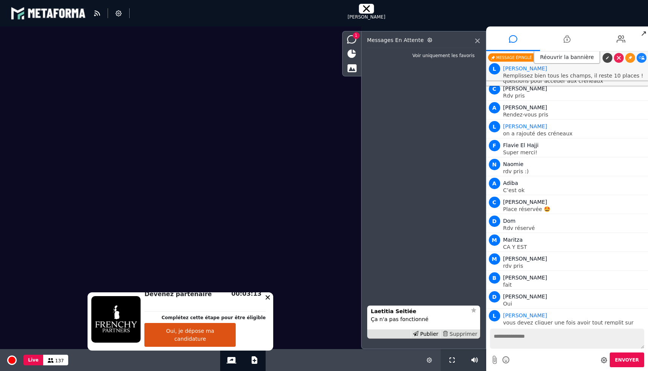
click at [466, 334] on div "Supprimer" at bounding box center [459, 335] width 39 height 8
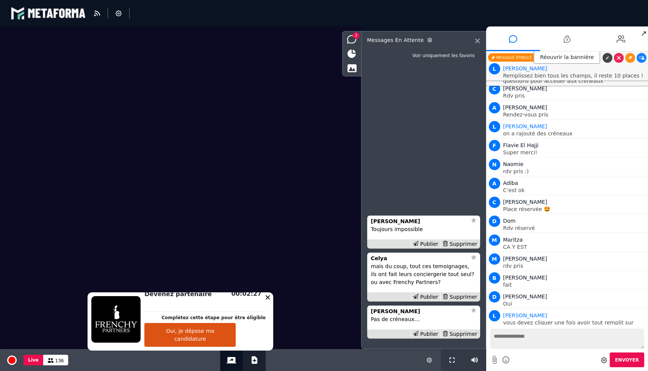
click at [257, 359] on button "Ajouter un document" at bounding box center [254, 361] width 9 height 22
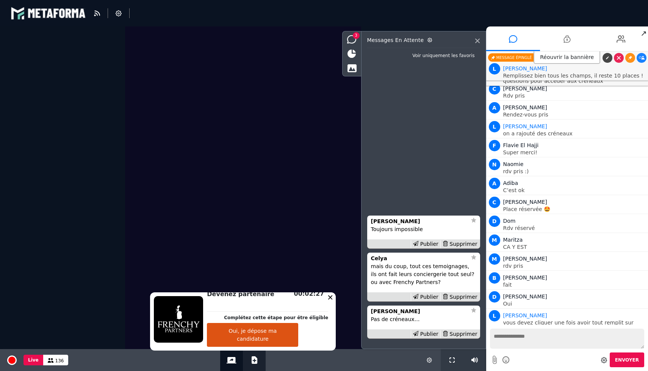
select select "******"
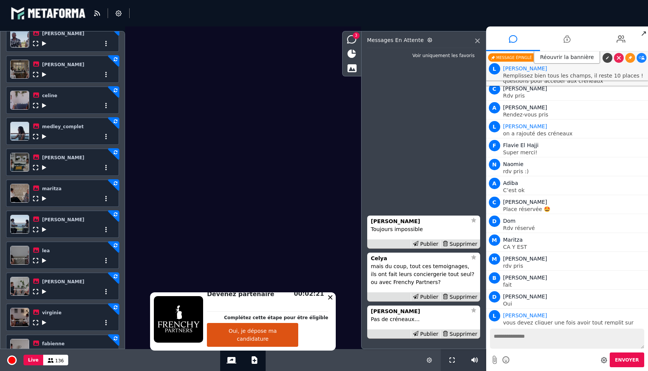
scroll to position [117, 0]
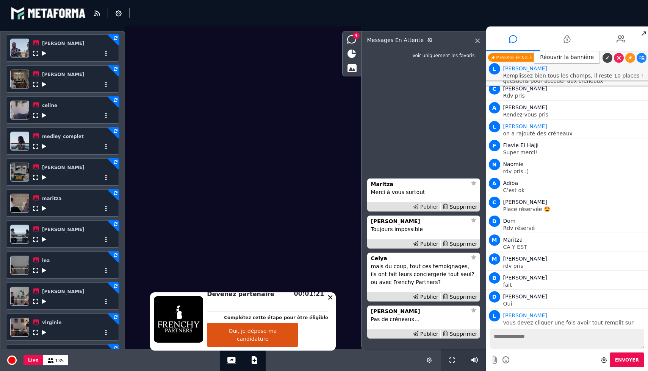
click at [426, 208] on div "Publier" at bounding box center [425, 207] width 30 height 8
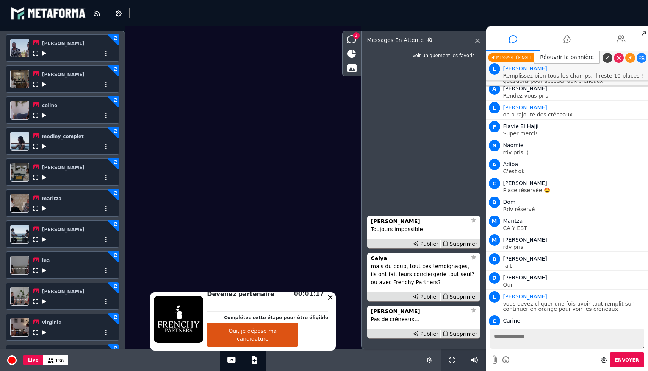
click at [44, 210] on icon at bounding box center [44, 208] width 4 height 5
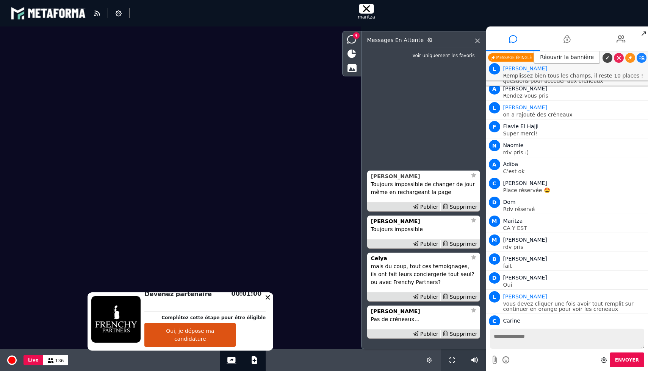
click at [382, 180] on div "[PERSON_NAME]" at bounding box center [419, 177] width 96 height 8
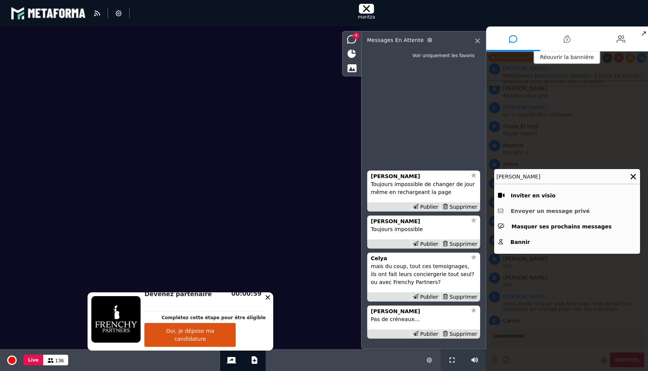
click at [554, 214] on button "Envoyer un message privé" at bounding box center [567, 212] width 138 height 12
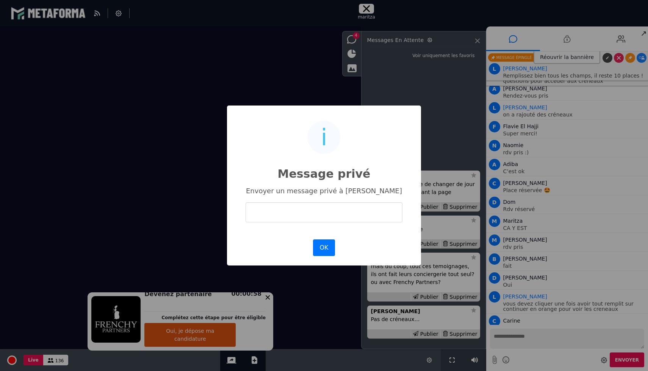
click at [344, 221] on input "text" at bounding box center [323, 213] width 157 height 20
type input "**********"
click at [326, 253] on button "OK" at bounding box center [324, 248] width 22 height 17
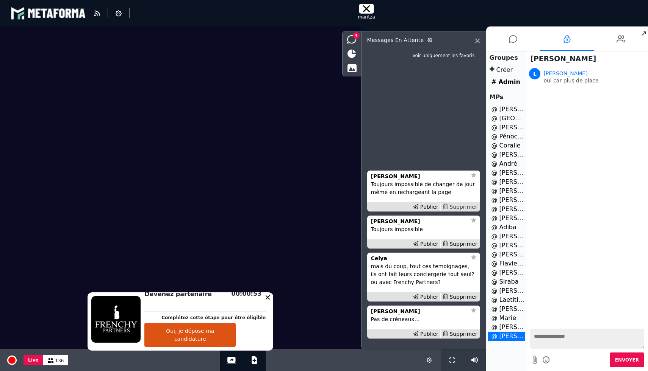
click at [467, 207] on div "Supprimer" at bounding box center [459, 207] width 39 height 8
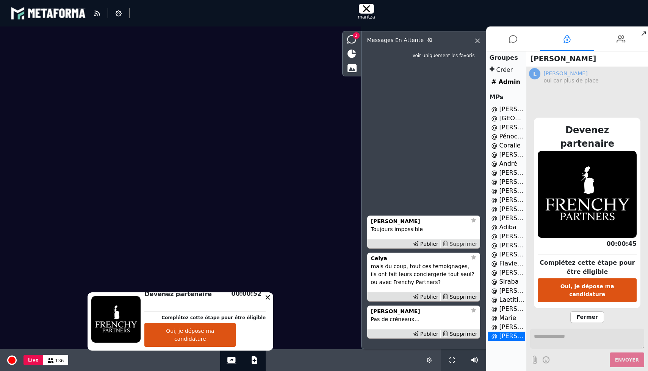
click at [469, 241] on div "Supprimer" at bounding box center [459, 244] width 39 height 8
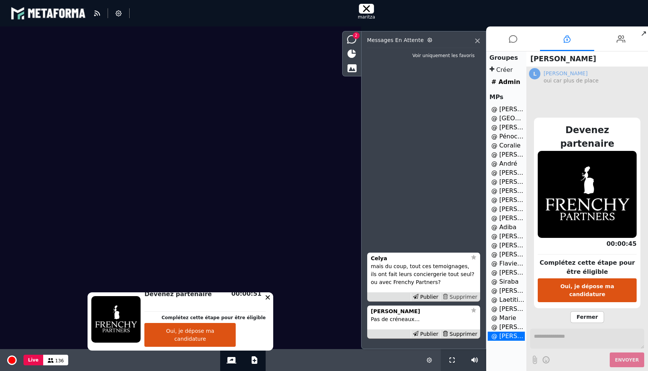
click at [467, 295] on div "Supprimer" at bounding box center [459, 297] width 39 height 8
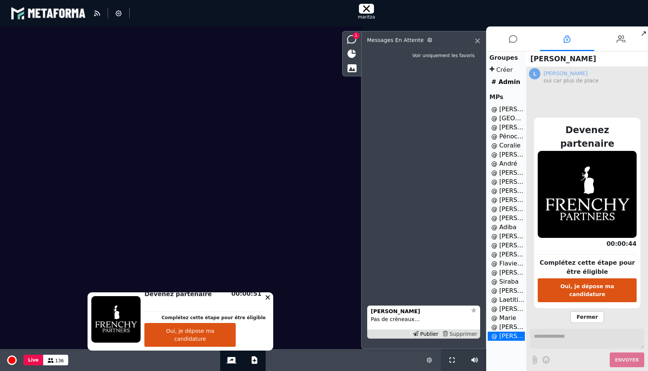
click at [465, 332] on div "Supprimer" at bounding box center [459, 335] width 39 height 8
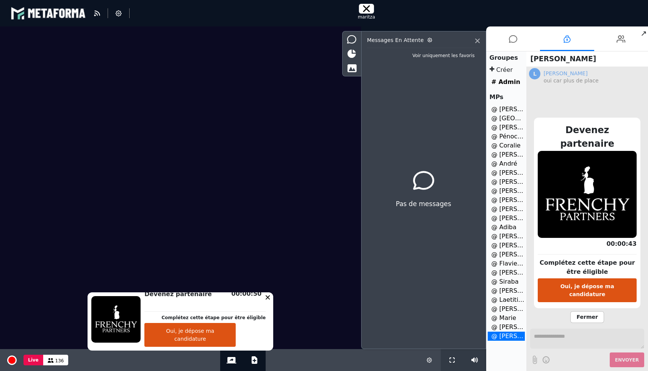
click at [581, 312] on span "Fermer" at bounding box center [586, 318] width 33 height 12
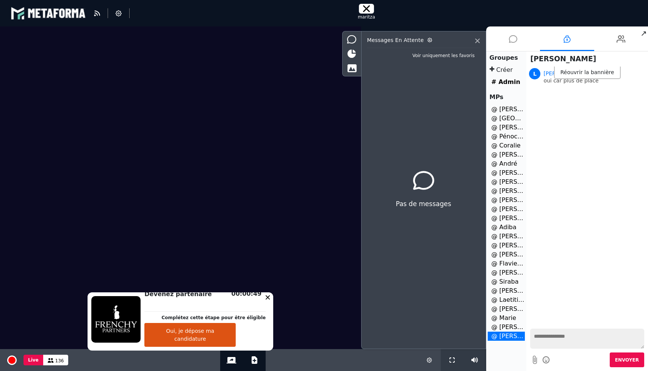
click at [518, 34] on li at bounding box center [513, 39] width 54 height 25
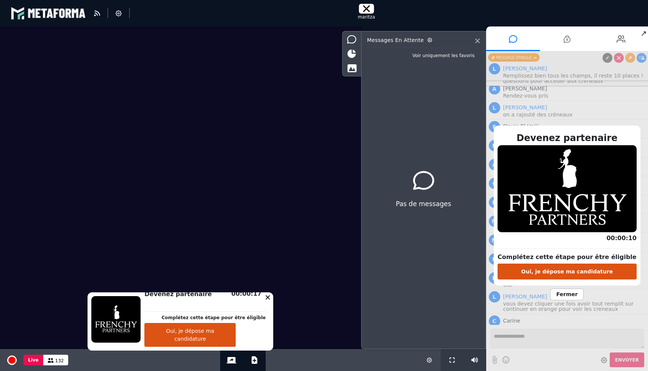
click at [563, 295] on span "Fermer" at bounding box center [566, 295] width 33 height 12
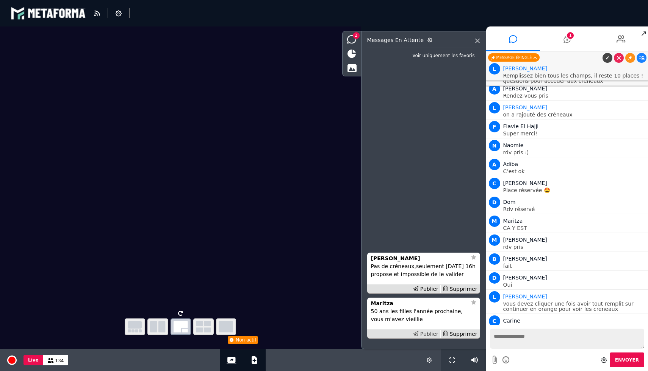
click at [431, 335] on div "Publier" at bounding box center [425, 335] width 30 height 8
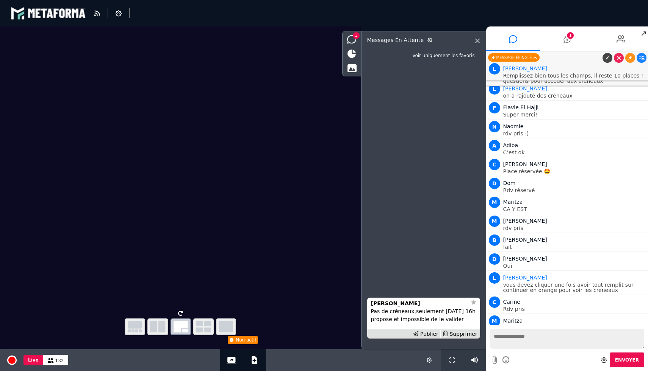
click at [558, 342] on textarea at bounding box center [567, 339] width 154 height 20
click at [507, 357] on icon at bounding box center [506, 360] width 8 height 9
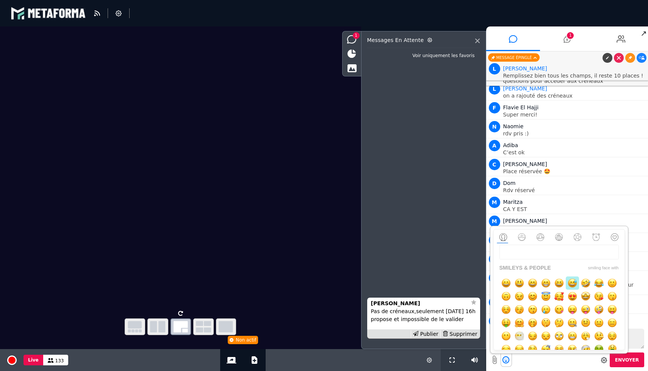
click at [577, 282] on img "button" at bounding box center [571, 283] width 9 height 9
type textarea "**"
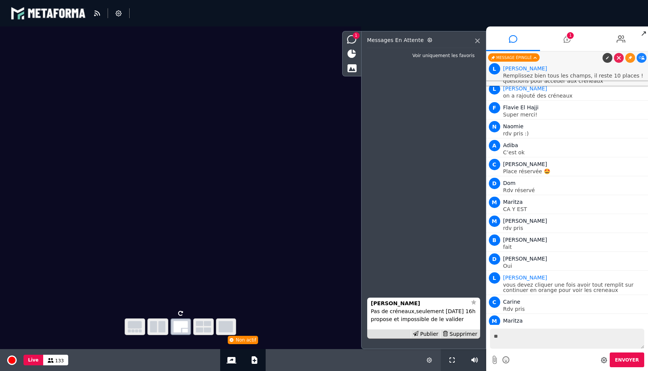
click at [620, 361] on span "Envoyer" at bounding box center [627, 360] width 24 height 5
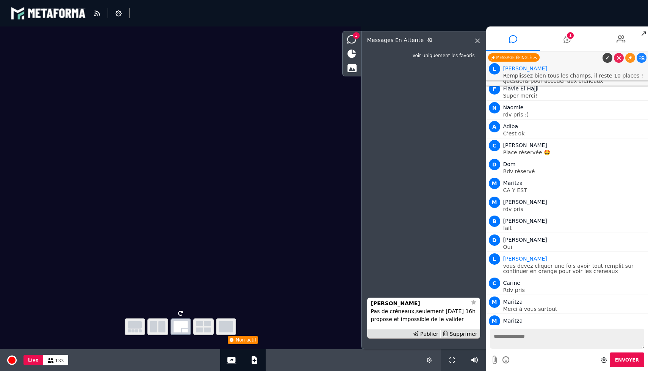
click at [545, 339] on textarea at bounding box center [567, 339] width 154 height 20
type textarea "**********"
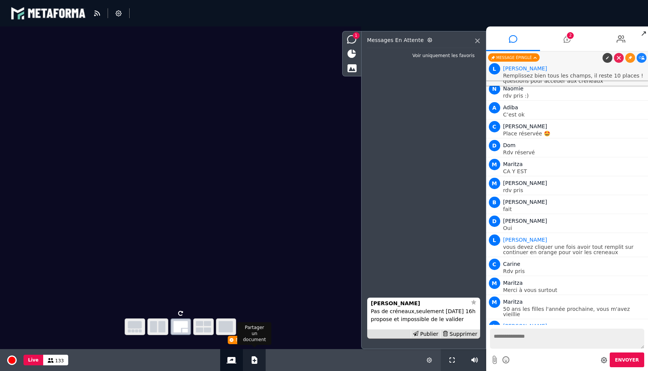
click at [252, 365] on button "Ajouter un document" at bounding box center [254, 361] width 9 height 22
select select "******"
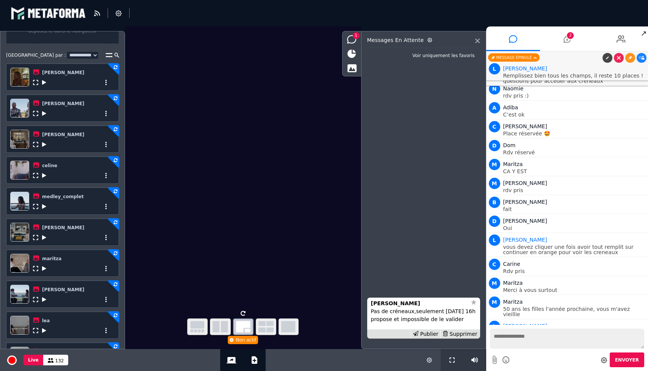
scroll to position [59, 0]
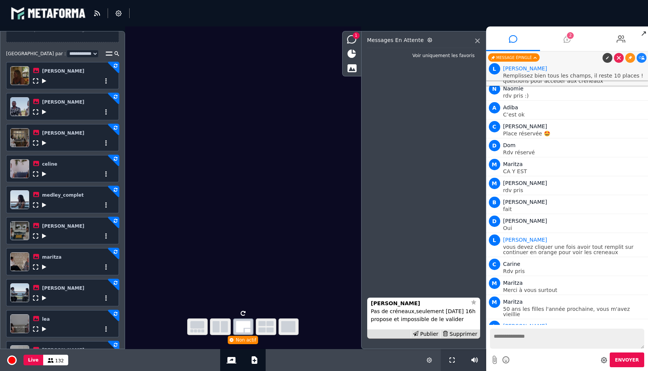
click at [565, 28] on li "2" at bounding box center [567, 39] width 54 height 25
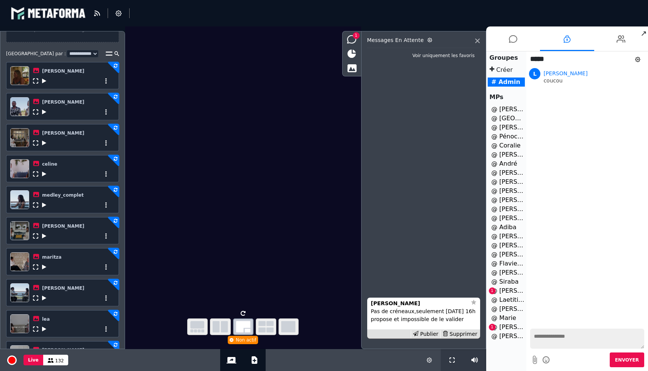
click at [507, 287] on li "@ [PERSON_NAME] 1" at bounding box center [505, 291] width 37 height 9
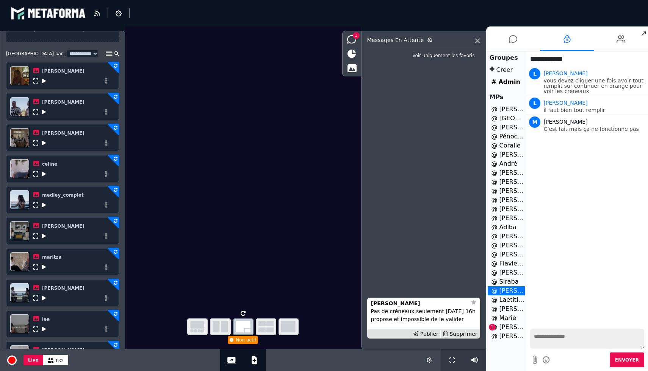
click at [503, 328] on li "@ [PERSON_NAME] 1" at bounding box center [505, 327] width 37 height 9
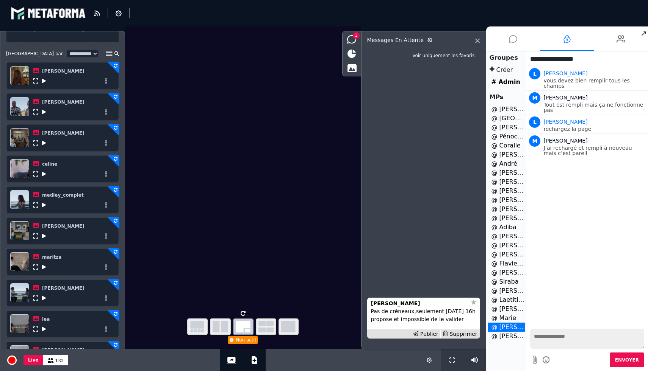
click at [516, 42] on icon at bounding box center [513, 39] width 8 height 19
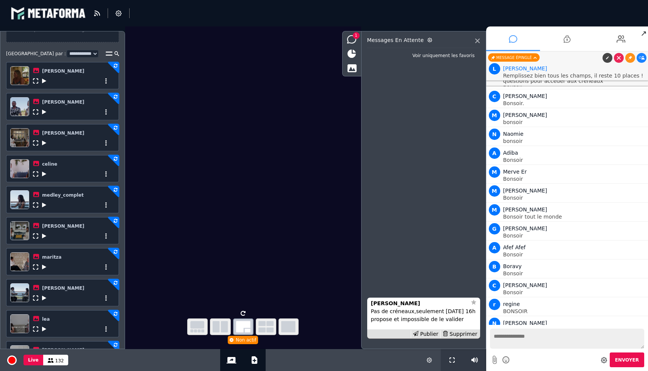
scroll to position [9930, 0]
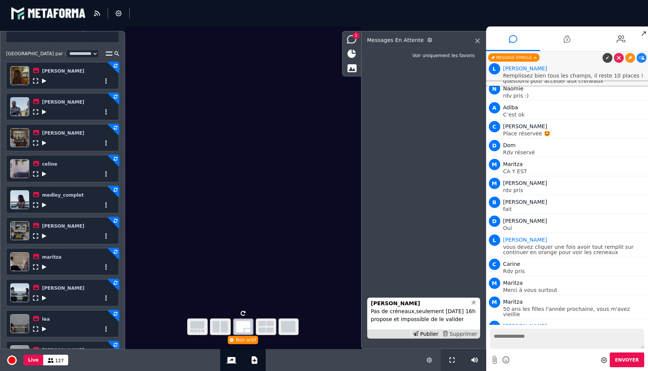
click at [457, 336] on div "Supprimer" at bounding box center [459, 335] width 39 height 8
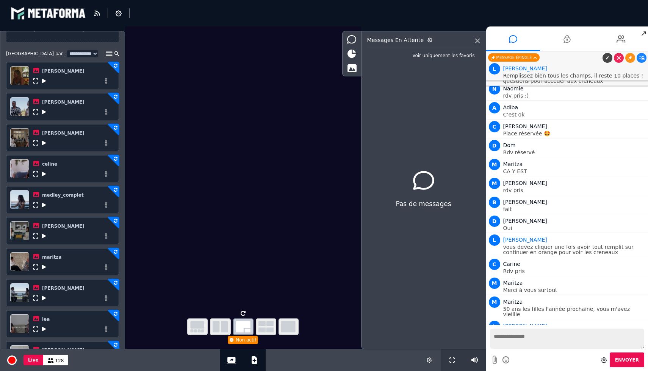
click at [44, 236] on icon at bounding box center [44, 236] width 4 height 5
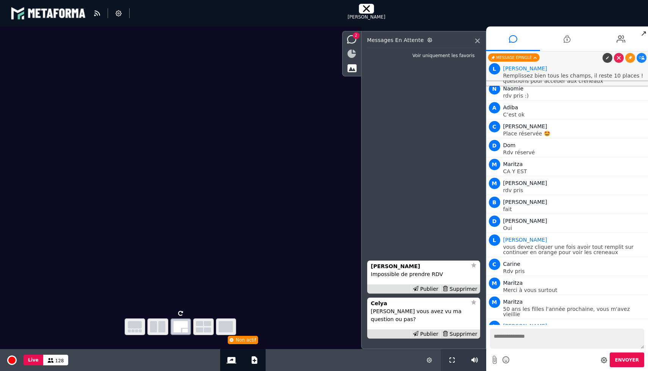
click at [350, 57] on icon at bounding box center [351, 54] width 8 height 8
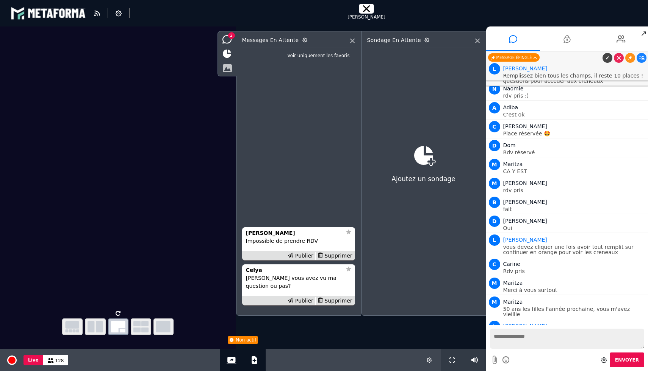
click at [228, 67] on icon at bounding box center [226, 68] width 9 height 8
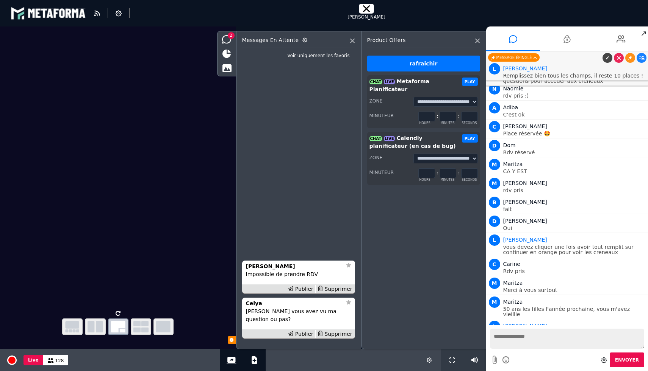
drag, startPoint x: 448, startPoint y: 108, endPoint x: 442, endPoint y: 108, distance: 6.1
click at [442, 112] on input "*" at bounding box center [447, 117] width 17 height 10
type input "**"
click at [467, 81] on button "PLAY" at bounding box center [470, 82] width 16 height 8
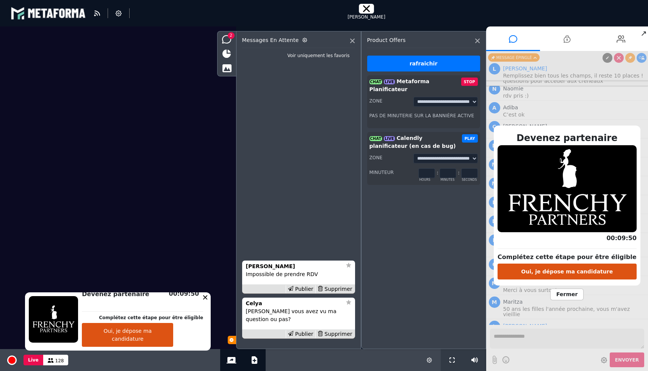
click at [578, 293] on span "Fermer" at bounding box center [566, 295] width 33 height 12
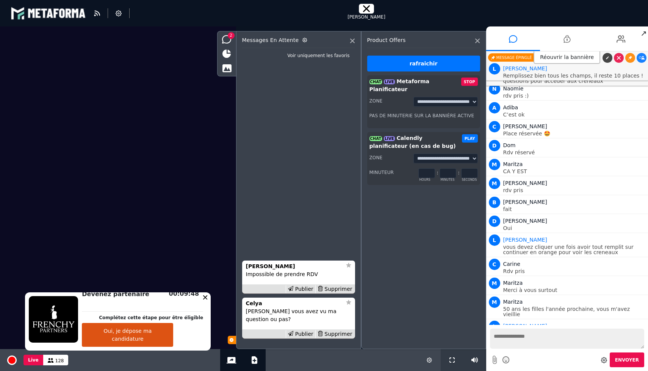
click at [618, 56] on div "Réouvrir la bannière" at bounding box center [567, 57] width 162 height 12
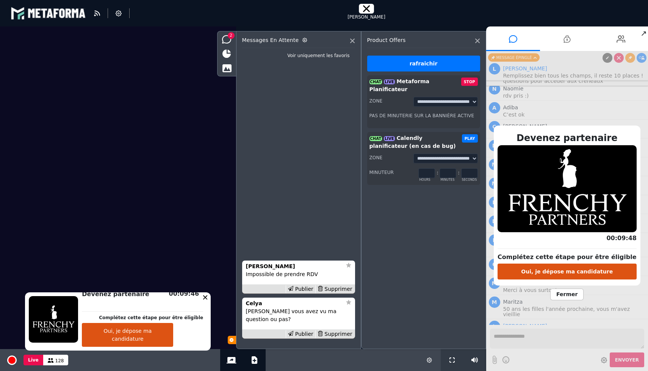
click at [568, 289] on span "Fermer" at bounding box center [566, 295] width 33 height 12
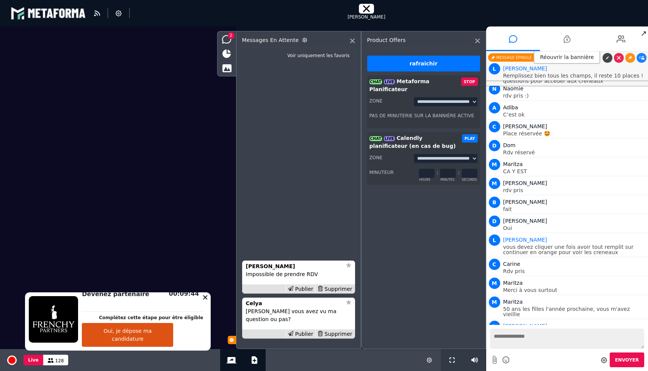
click at [618, 58] on div "Réouvrir la bannière" at bounding box center [567, 57] width 162 height 12
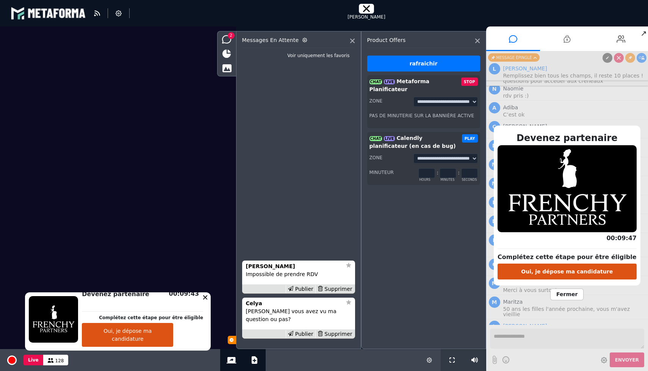
click at [567, 297] on span "Fermer" at bounding box center [566, 295] width 33 height 12
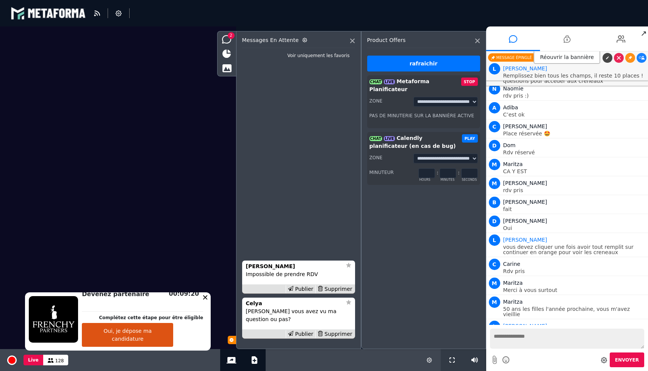
click at [478, 45] on div "Product offers" at bounding box center [423, 42] width 113 height 11
click at [478, 43] on div "Product offers" at bounding box center [423, 42] width 113 height 11
click at [477, 42] on icon at bounding box center [477, 41] width 5 height 5
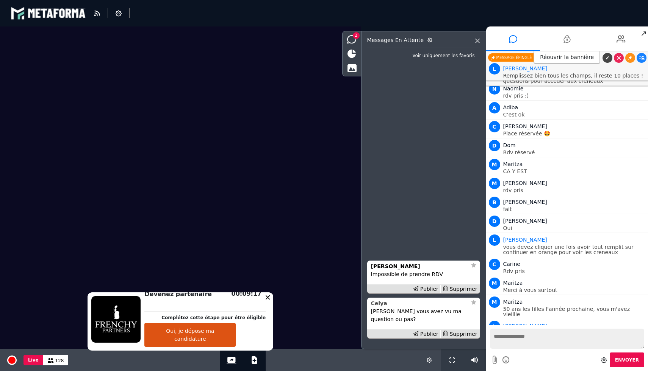
click at [379, 307] on strong "Celya" at bounding box center [379, 304] width 16 height 6
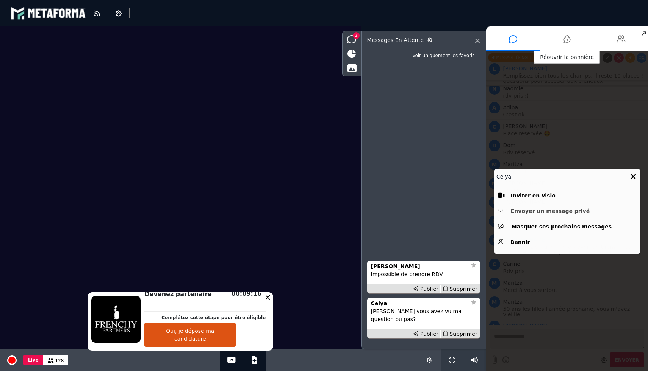
click at [555, 211] on button "Envoyer un message privé" at bounding box center [567, 212] width 138 height 12
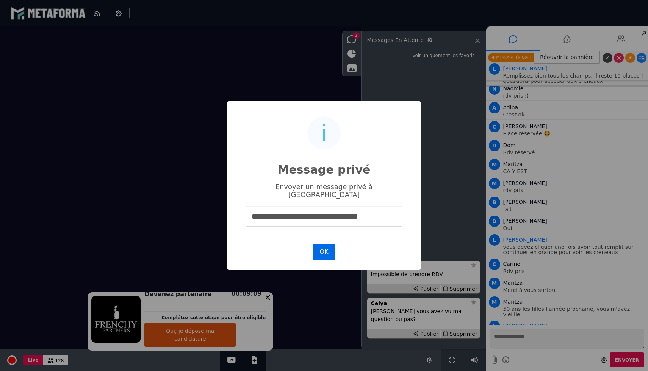
type input "**********"
click at [328, 244] on button "OK" at bounding box center [324, 252] width 22 height 17
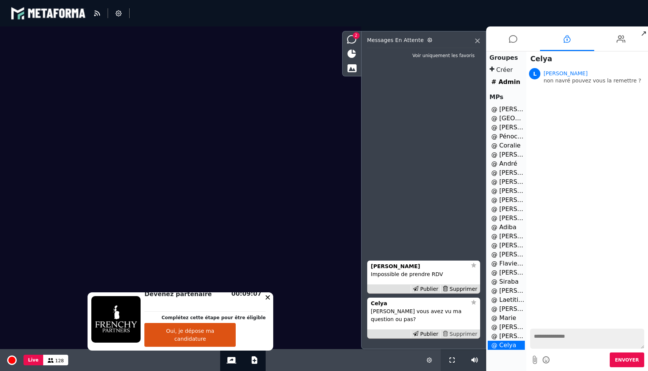
click at [471, 332] on div "Supprimer" at bounding box center [459, 335] width 39 height 8
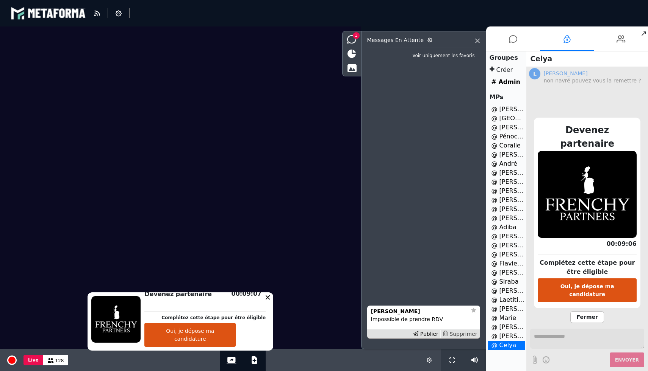
click at [461, 333] on div "Supprimer" at bounding box center [459, 335] width 39 height 8
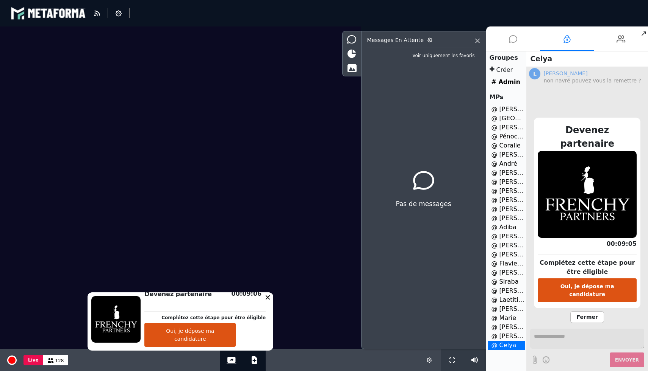
click at [513, 44] on icon at bounding box center [513, 39] width 8 height 19
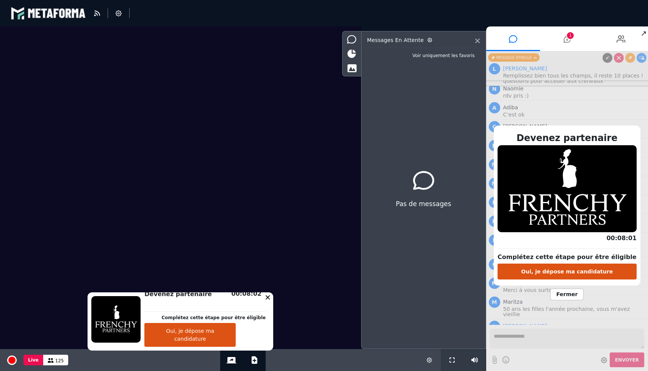
click at [568, 292] on span "Fermer" at bounding box center [566, 295] width 33 height 12
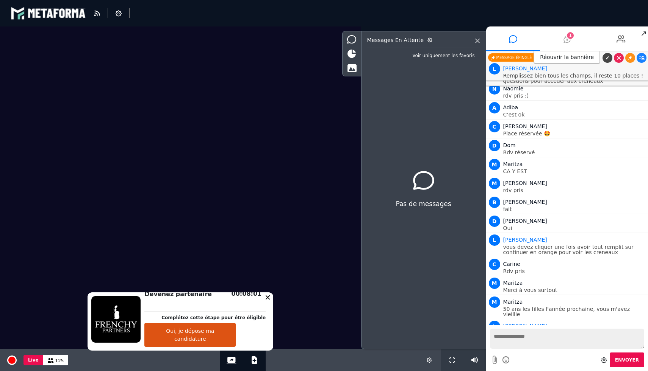
click at [562, 37] on li "1" at bounding box center [567, 39] width 54 height 25
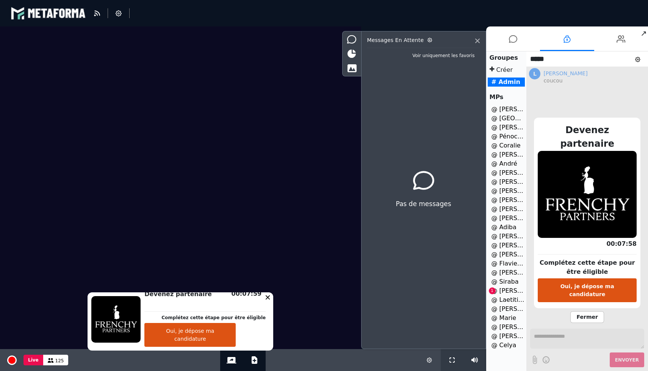
click at [509, 292] on li "@ [PERSON_NAME] 1" at bounding box center [505, 291] width 37 height 9
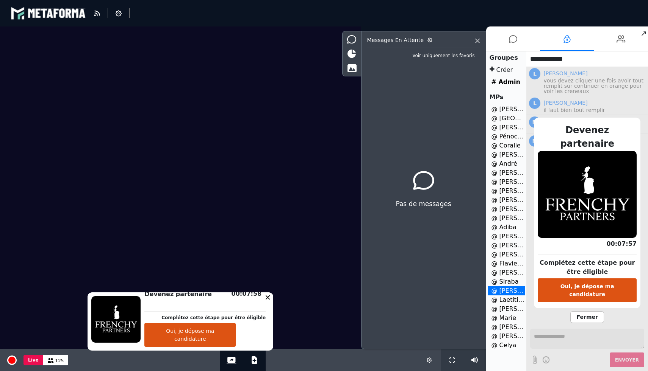
click at [602, 309] on div "Devenez partenaire Complétez cette étape pour être éligible Oui, je dépose ma c…" at bounding box center [587, 219] width 122 height 305
click at [595, 312] on span "Fermer" at bounding box center [586, 318] width 33 height 12
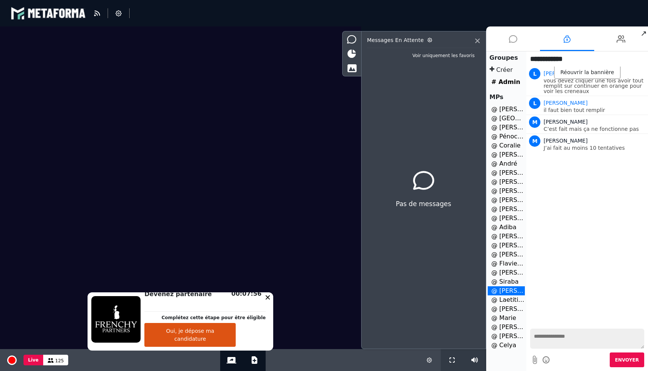
click at [509, 43] on icon at bounding box center [513, 39] width 8 height 19
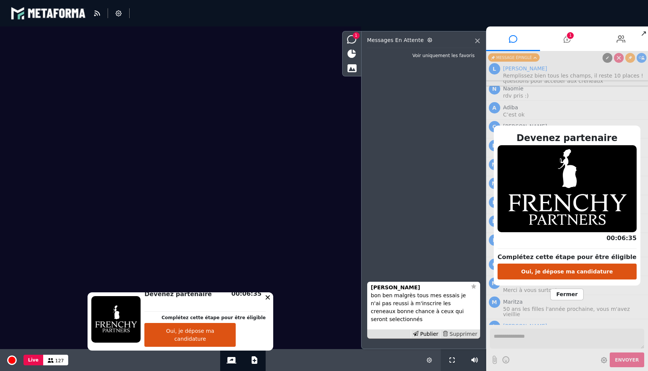
click at [470, 335] on div "Supprimer" at bounding box center [459, 335] width 39 height 8
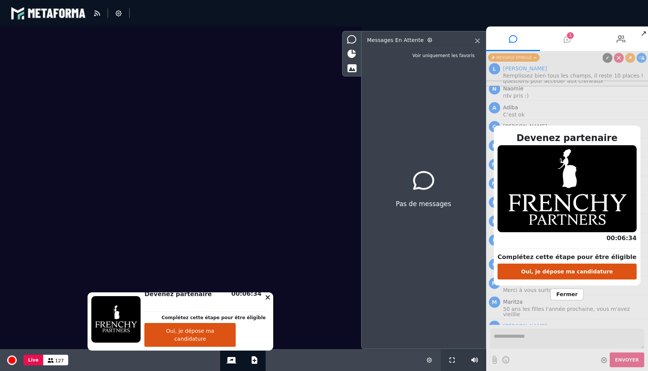
click at [572, 39] on li "1" at bounding box center [567, 39] width 54 height 25
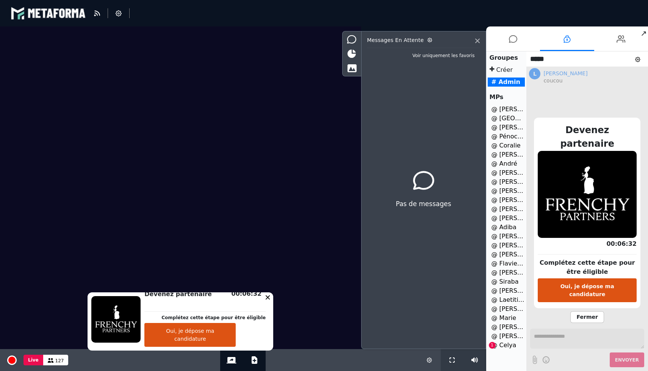
click at [502, 345] on li "@ Celya 1" at bounding box center [505, 345] width 37 height 9
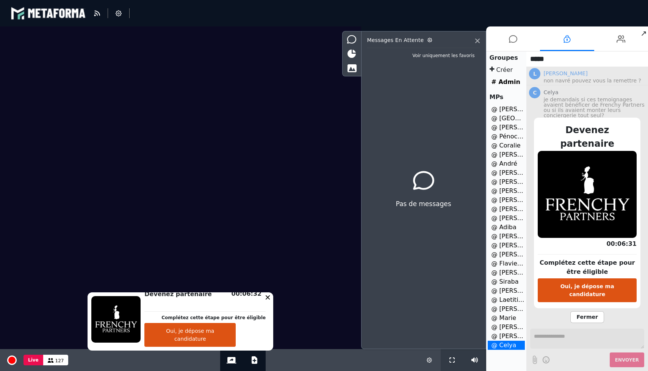
click at [582, 312] on span "Fermer" at bounding box center [586, 318] width 33 height 12
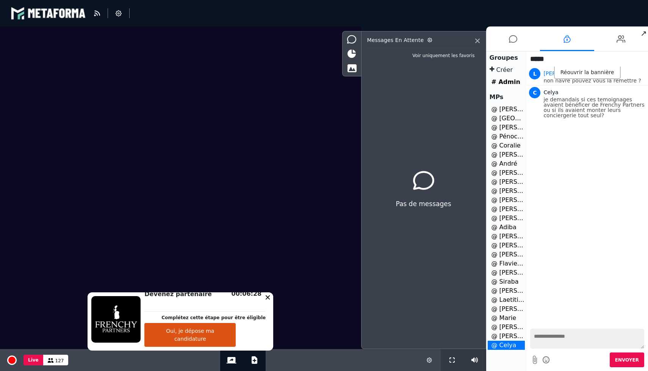
click at [543, 342] on textarea at bounding box center [587, 339] width 114 height 20
type textarea "**********"
click at [521, 41] on li at bounding box center [513, 39] width 54 height 25
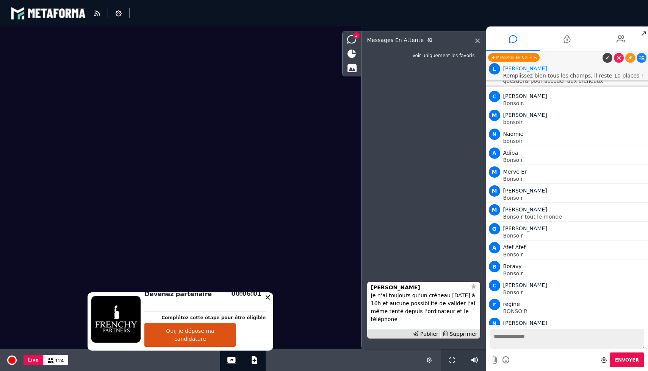
scroll to position [9930, 0]
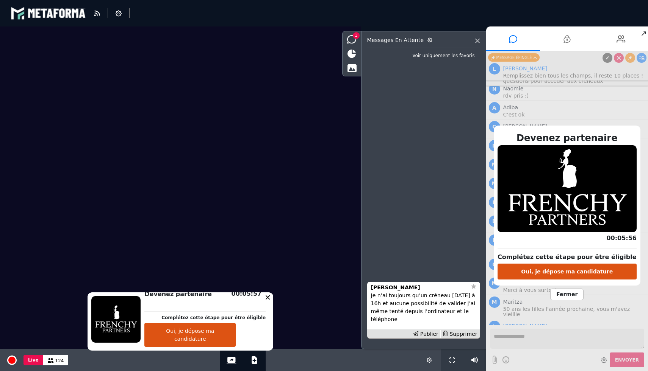
click at [560, 295] on span "Fermer" at bounding box center [566, 295] width 33 height 12
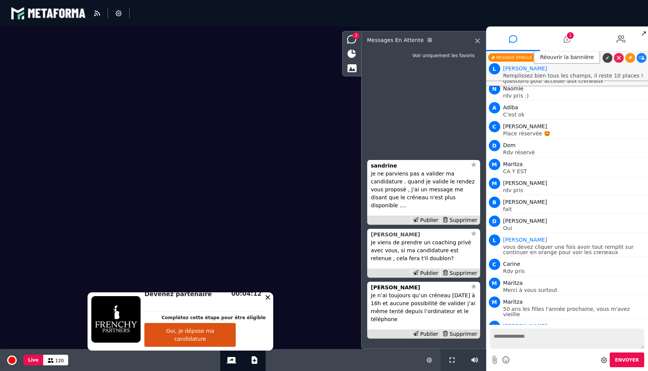
click at [398, 235] on strong "[PERSON_NAME]" at bounding box center [395, 235] width 49 height 6
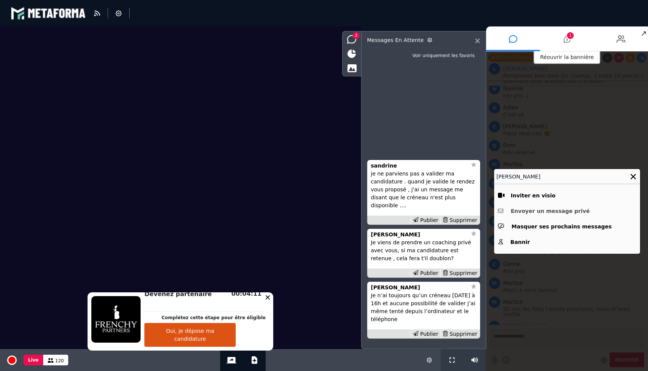
click at [524, 209] on button "Envoyer un message privé" at bounding box center [567, 212] width 138 height 12
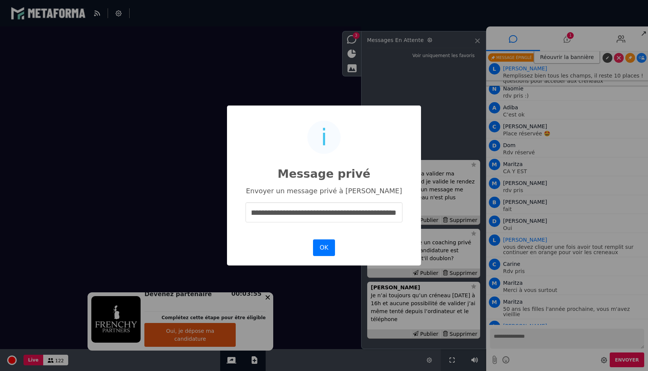
scroll to position [0, 47]
type input "**********"
click at [327, 246] on button "OK" at bounding box center [324, 248] width 22 height 17
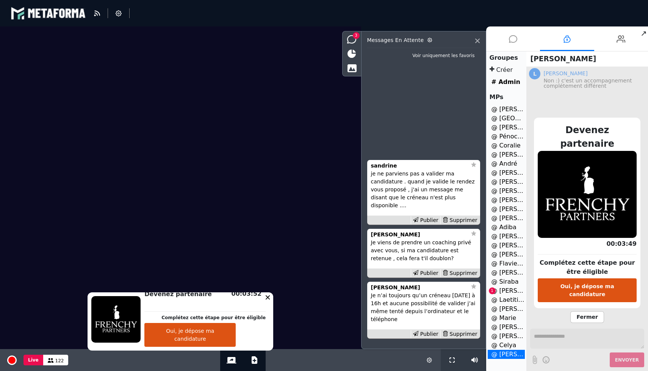
click at [509, 47] on icon at bounding box center [513, 39] width 8 height 19
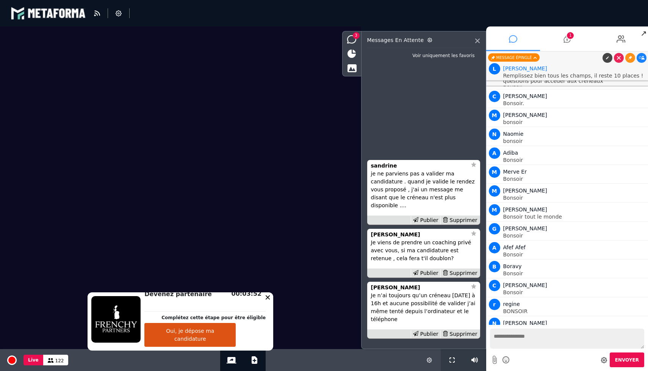
click at [509, 44] on icon at bounding box center [513, 39] width 8 height 19
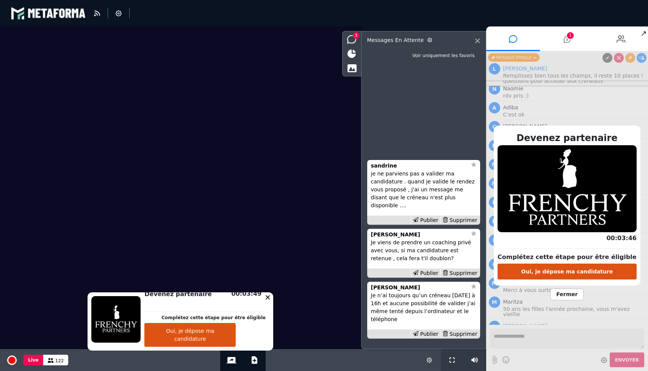
click at [565, 294] on span "Fermer" at bounding box center [566, 295] width 33 height 12
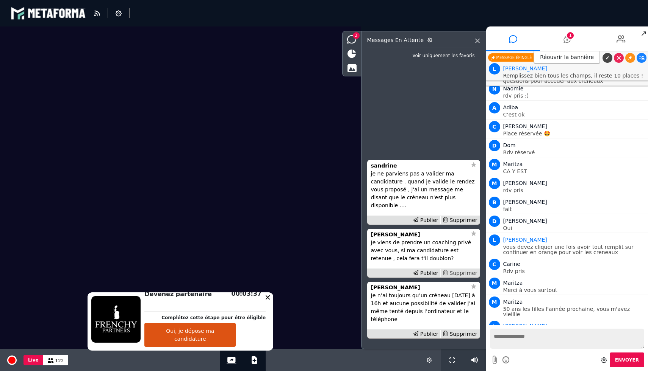
click at [470, 272] on div "Supprimer" at bounding box center [459, 274] width 39 height 8
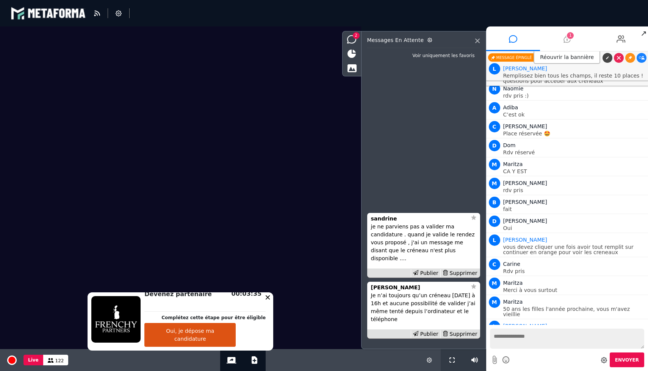
click at [560, 41] on li "1" at bounding box center [567, 39] width 54 height 25
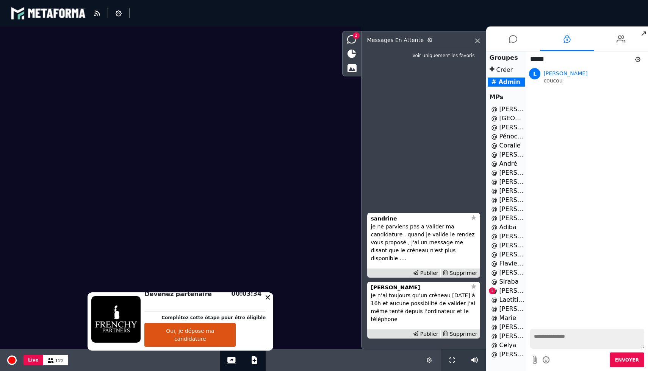
click at [503, 294] on li "@ [PERSON_NAME] 1" at bounding box center [505, 291] width 37 height 9
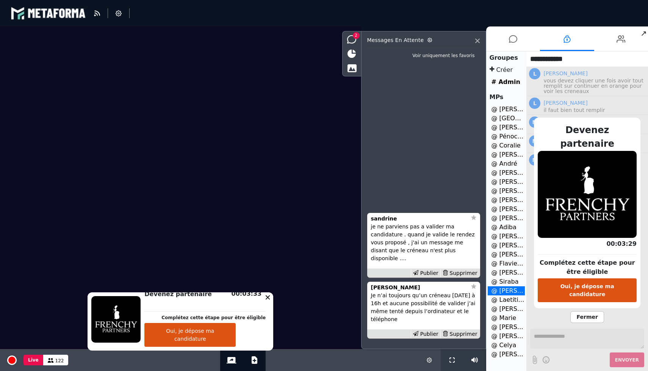
click at [584, 300] on div "Devenez partenaire Complétez cette étape pour être éligible Oui, je dépose ma c…" at bounding box center [587, 219] width 122 height 305
click at [585, 312] on span "Fermer" at bounding box center [586, 318] width 33 height 12
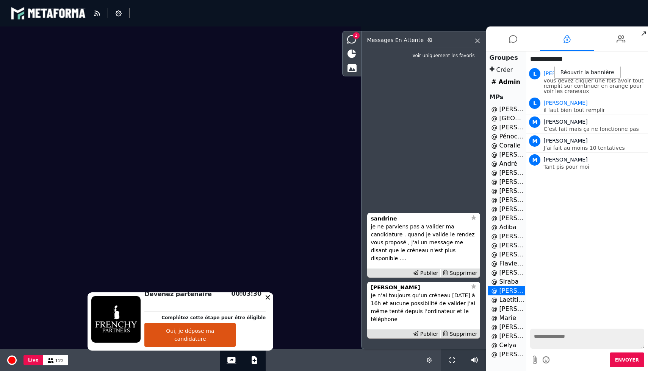
click at [569, 338] on textarea at bounding box center [587, 339] width 114 height 20
type textarea "**********"
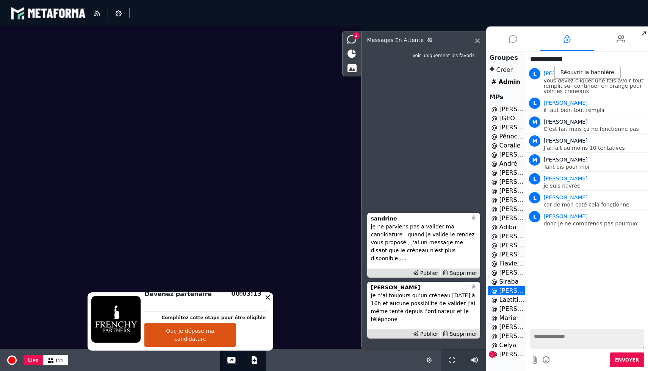
click at [503, 44] on li at bounding box center [513, 39] width 54 height 25
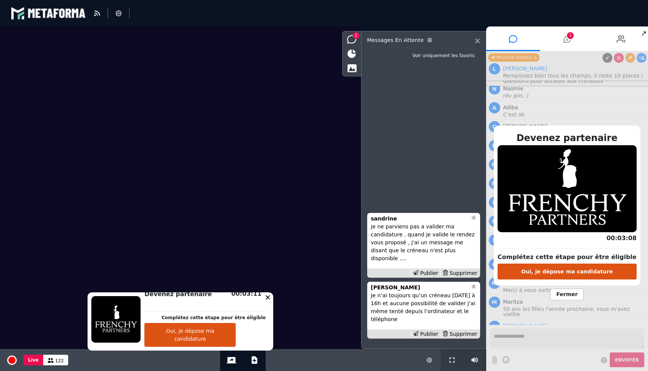
click at [558, 292] on span "Fermer" at bounding box center [566, 295] width 33 height 12
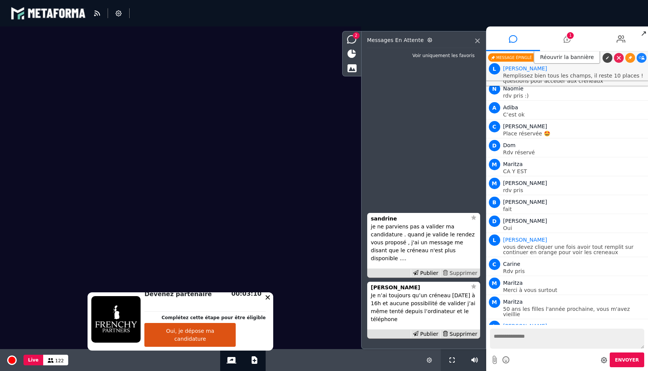
click at [459, 274] on div "Supprimer" at bounding box center [459, 274] width 39 height 8
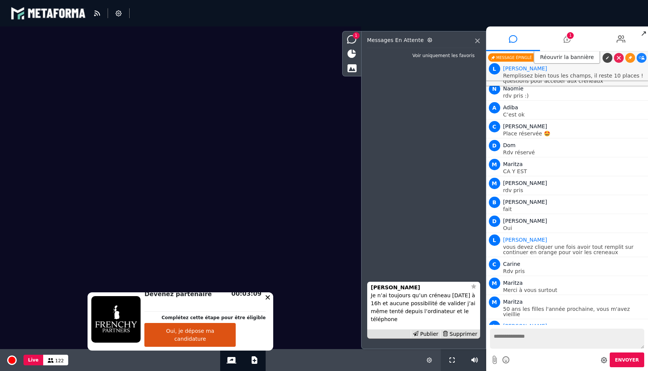
click at [453, 330] on div "Publier Supprimer" at bounding box center [423, 334] width 113 height 9
click at [564, 40] on icon at bounding box center [566, 39] width 7 height 19
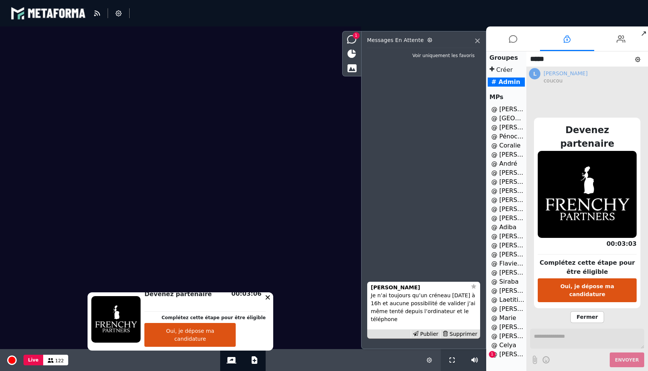
click at [506, 353] on li "@ [PERSON_NAME] 1" at bounding box center [505, 354] width 37 height 9
click at [585, 312] on span "Fermer" at bounding box center [586, 318] width 33 height 12
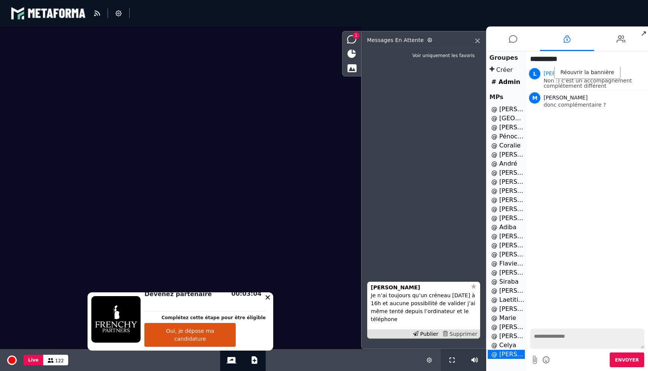
click at [460, 336] on div "Supprimer" at bounding box center [459, 335] width 39 height 8
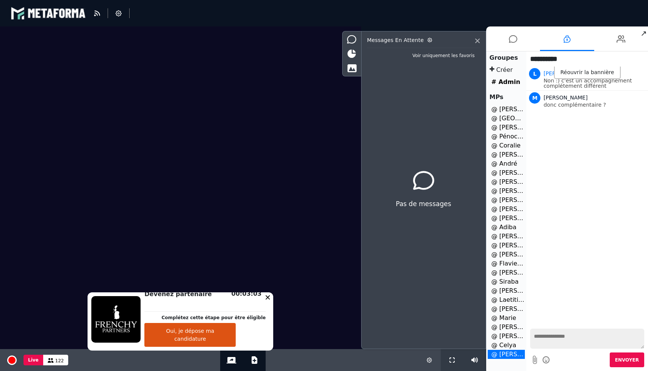
click at [564, 337] on textarea at bounding box center [587, 339] width 114 height 20
type textarea "**********"
click at [514, 40] on icon at bounding box center [513, 39] width 8 height 19
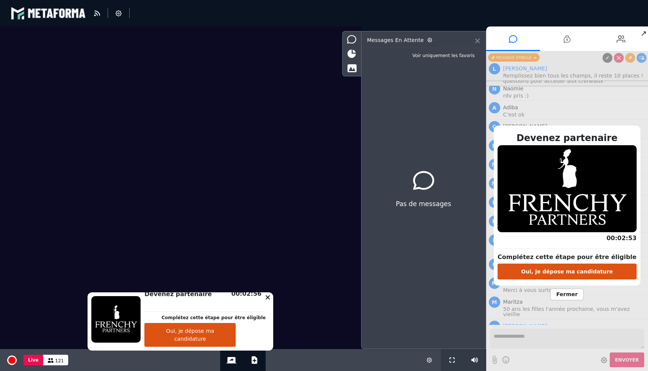
click at [476, 42] on icon at bounding box center [477, 41] width 5 height 5
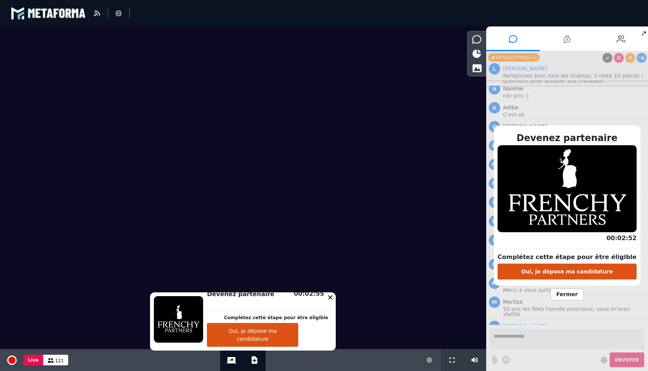
click at [573, 297] on span "Fermer" at bounding box center [566, 295] width 33 height 12
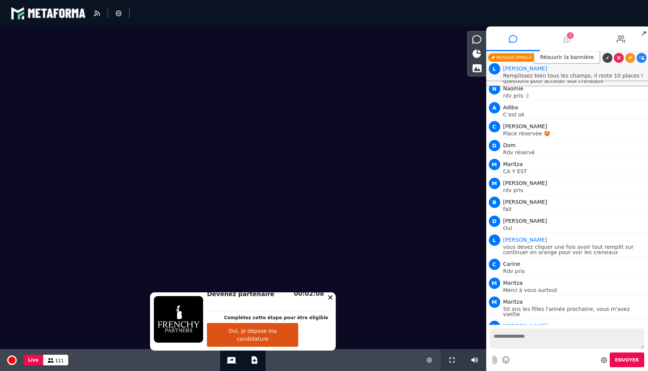
click at [562, 34] on li "2" at bounding box center [567, 39] width 54 height 25
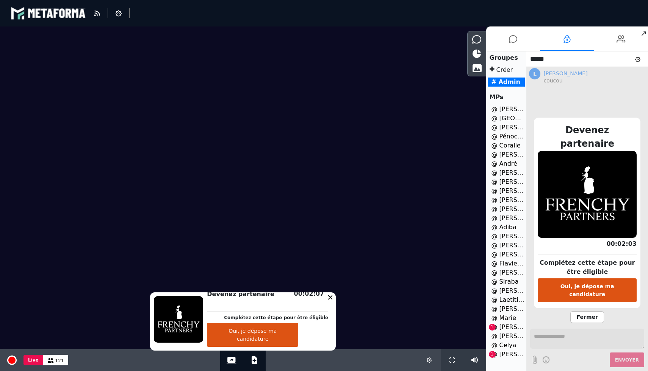
click at [504, 330] on li "@ [PERSON_NAME] 1" at bounding box center [505, 327] width 37 height 9
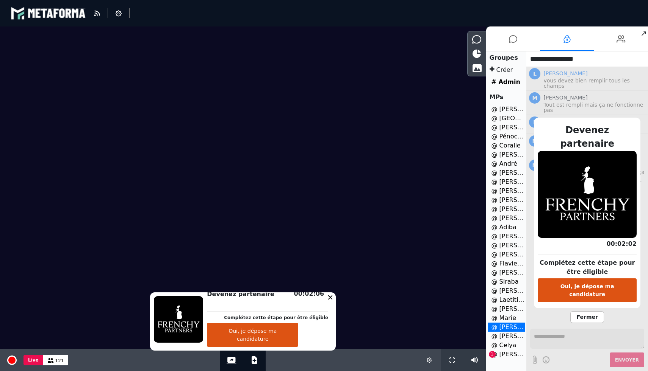
click at [591, 312] on span "Fermer" at bounding box center [586, 318] width 33 height 12
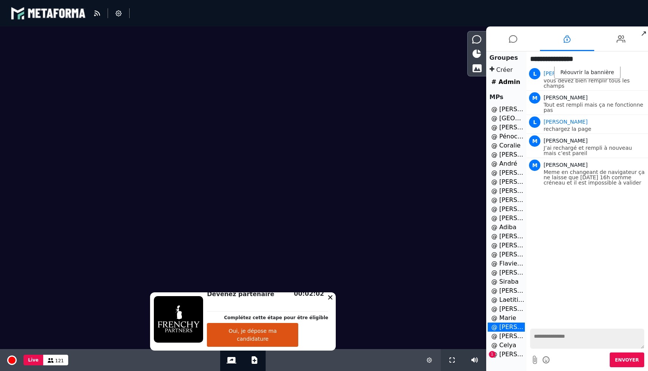
click at [553, 340] on textarea at bounding box center [587, 339] width 114 height 20
type textarea "*"
click at [279, 343] on button "Oui, je dépose ma candidature" at bounding box center [252, 335] width 91 height 24
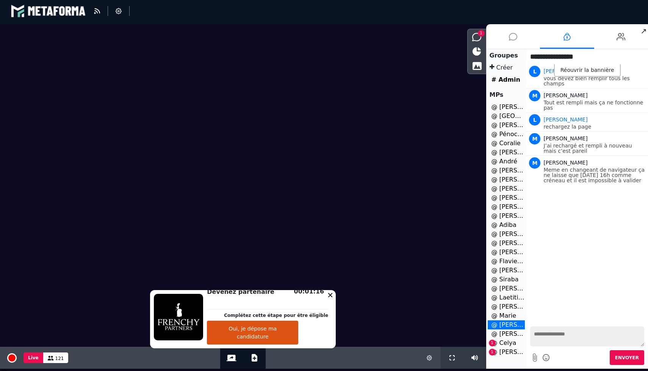
click at [519, 39] on li at bounding box center [513, 36] width 54 height 25
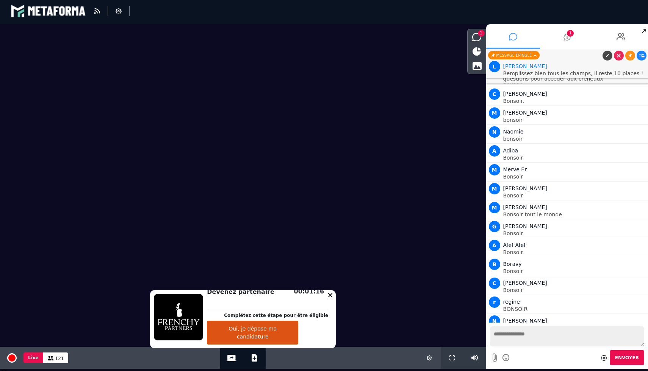
scroll to position [9930, 0]
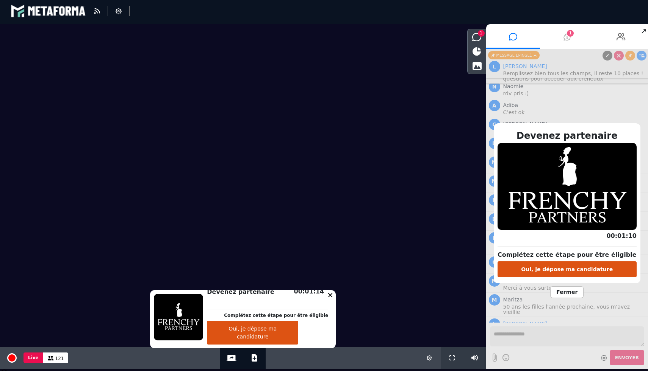
click at [573, 31] on li "1" at bounding box center [567, 36] width 54 height 25
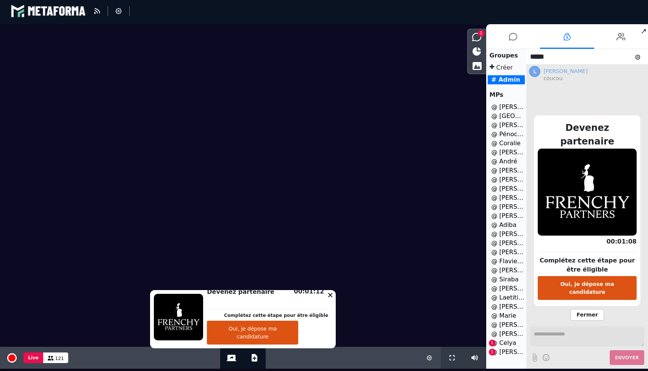
click at [504, 344] on li "@ Celya 1" at bounding box center [505, 343] width 37 height 9
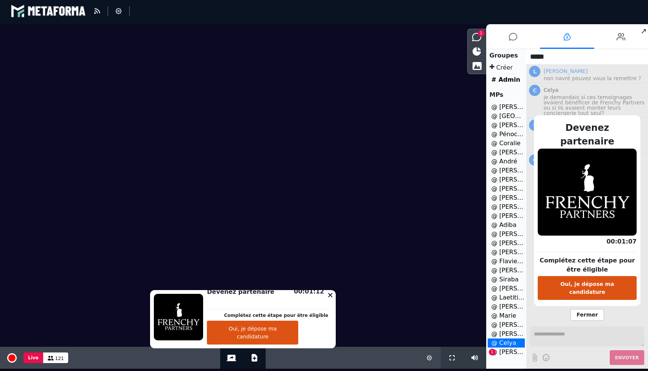
click at [585, 309] on span "Fermer" at bounding box center [586, 315] width 33 height 12
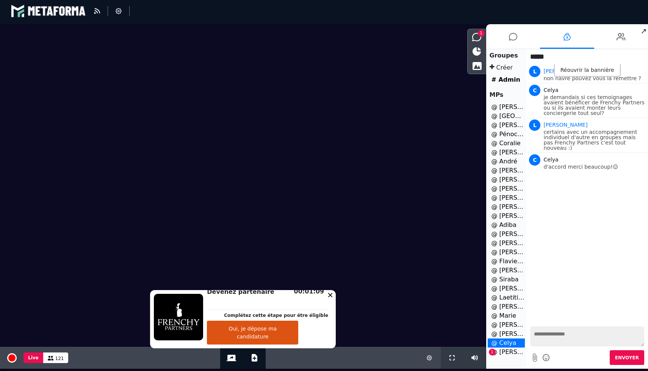
click at [514, 356] on li "@ [PERSON_NAME] 1" at bounding box center [505, 352] width 37 height 9
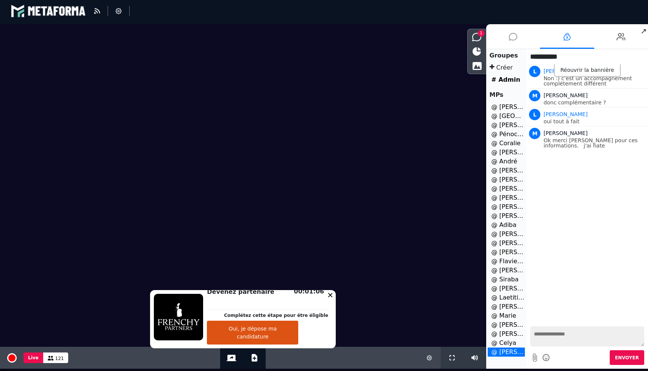
click at [506, 36] on li at bounding box center [513, 36] width 54 height 25
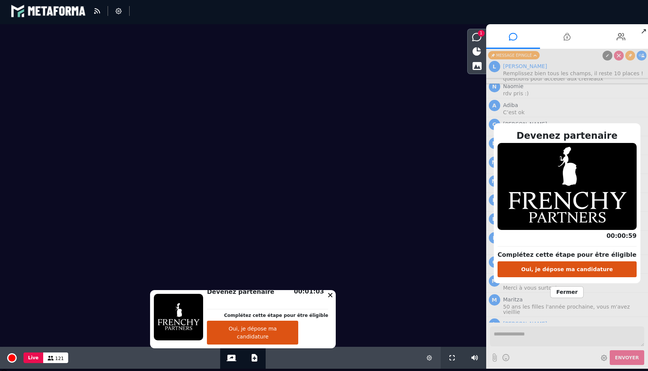
click at [561, 294] on span "Fermer" at bounding box center [566, 293] width 33 height 12
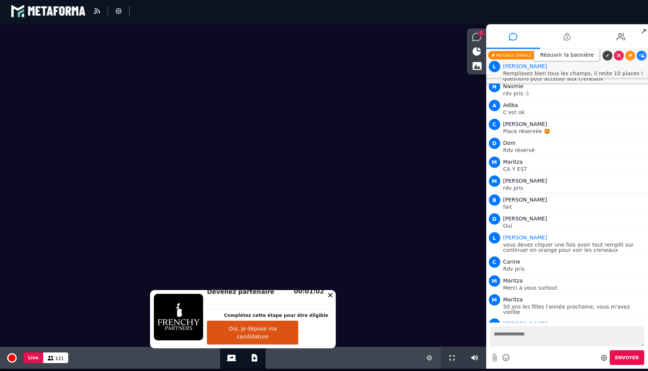
click at [476, 34] on icon at bounding box center [476, 37] width 9 height 8
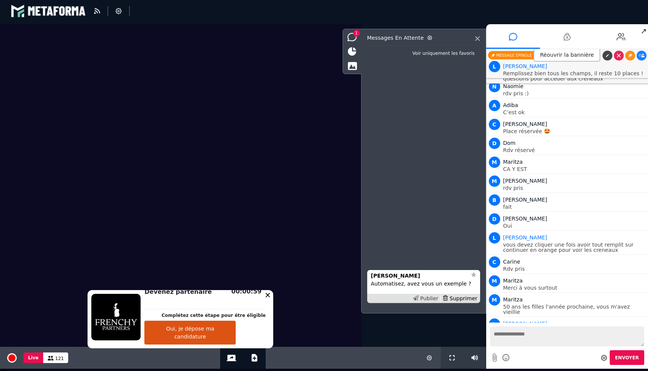
click at [425, 298] on div "Publier" at bounding box center [425, 299] width 30 height 8
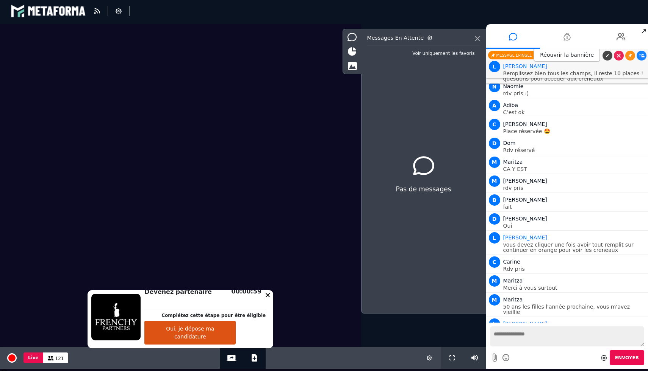
scroll to position [9949, 0]
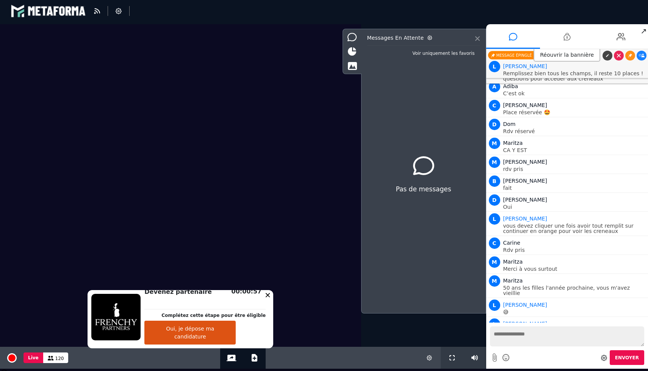
click at [476, 41] on icon at bounding box center [477, 38] width 5 height 5
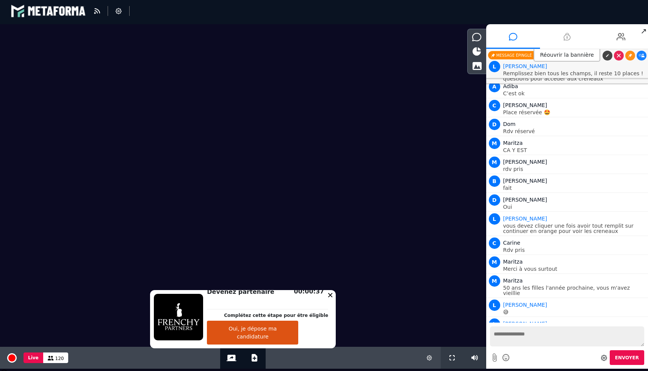
click at [562, 39] on li at bounding box center [567, 36] width 54 height 25
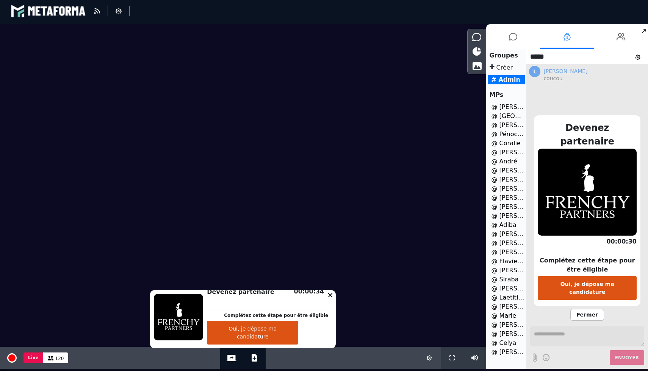
click at [590, 309] on span "Fermer" at bounding box center [586, 315] width 33 height 12
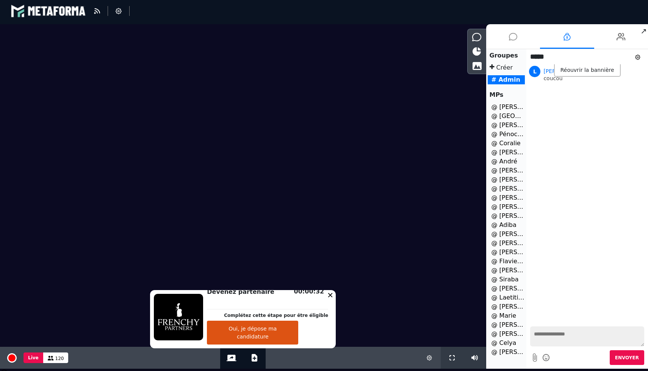
click at [509, 41] on icon at bounding box center [513, 36] width 8 height 19
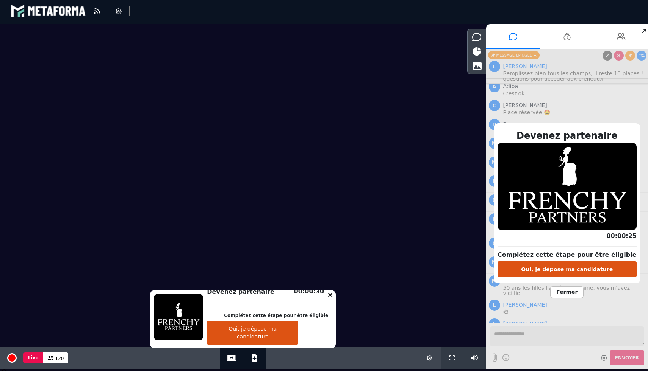
click at [562, 289] on span "Fermer" at bounding box center [566, 293] width 33 height 12
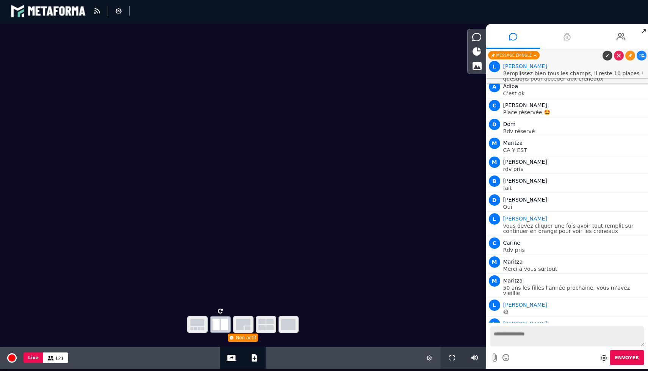
click at [566, 37] on icon at bounding box center [566, 36] width 7 height 19
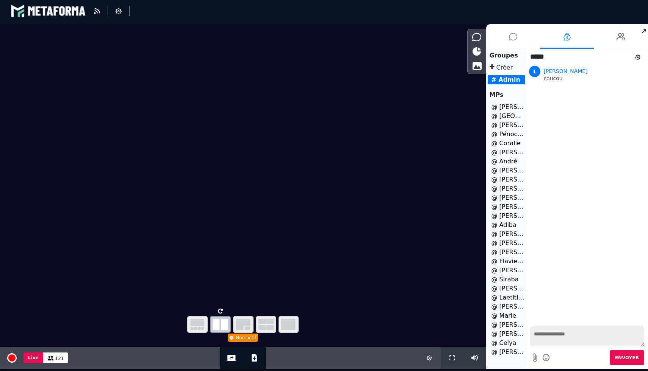
click at [522, 37] on li at bounding box center [513, 36] width 54 height 25
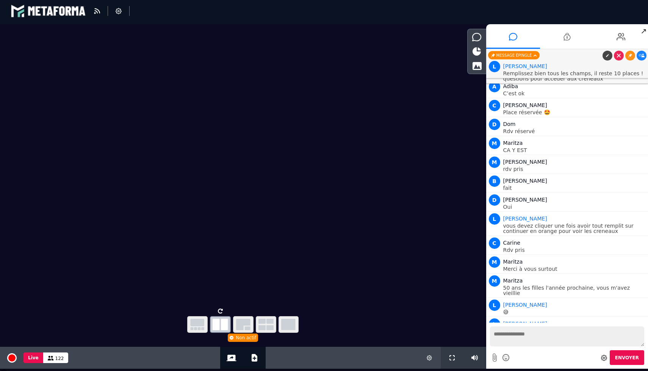
click at [537, 330] on textarea at bounding box center [567, 337] width 154 height 20
type textarea "**********"
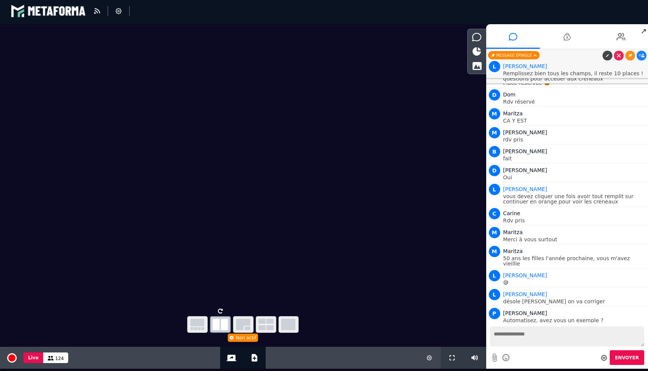
scroll to position [0, 0]
click at [638, 327] on link at bounding box center [641, 332] width 10 height 10
click at [626, 327] on link at bounding box center [630, 332] width 10 height 10
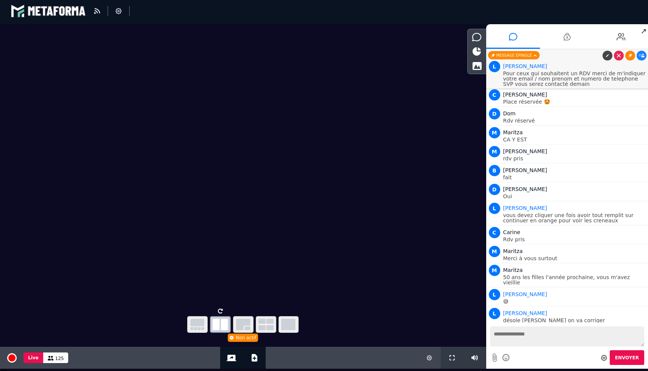
scroll to position [9968, 0]
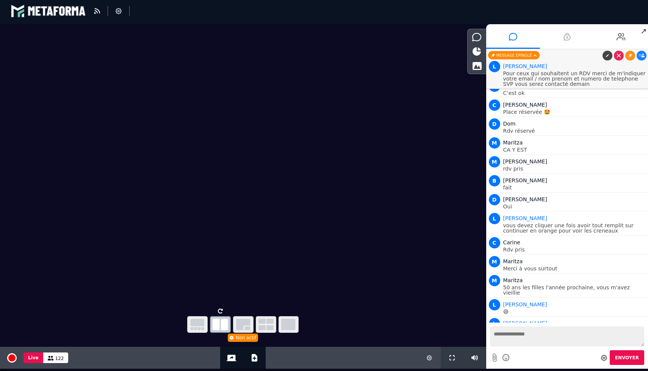
click at [567, 34] on icon at bounding box center [566, 36] width 7 height 19
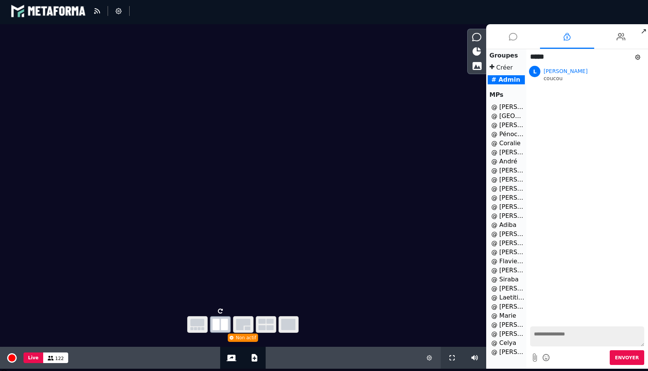
click at [512, 35] on icon at bounding box center [513, 36] width 8 height 19
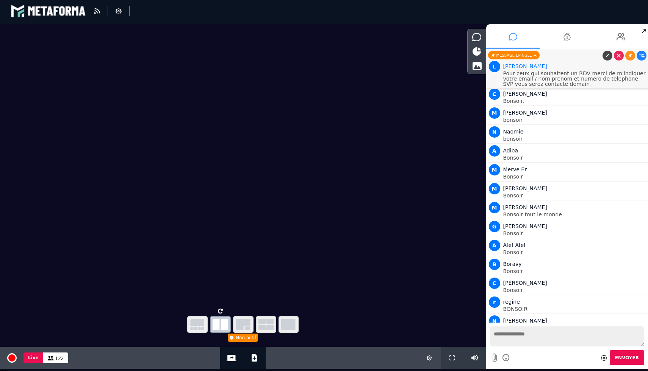
scroll to position [9949, 0]
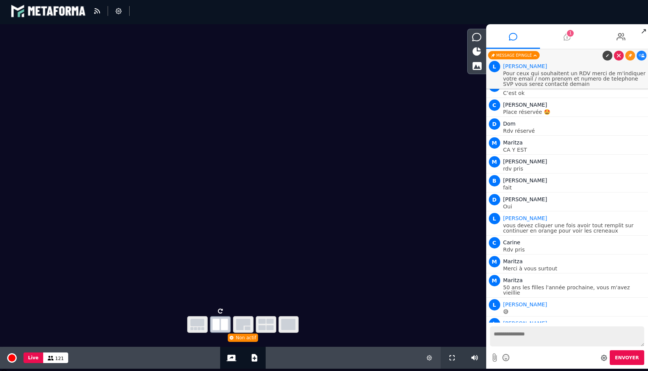
click at [573, 34] on span "1" at bounding box center [569, 33] width 7 height 7
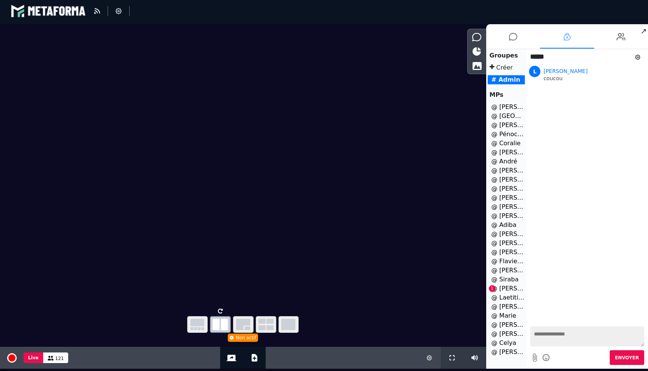
click at [506, 290] on li "@ [PERSON_NAME] 1" at bounding box center [505, 288] width 37 height 9
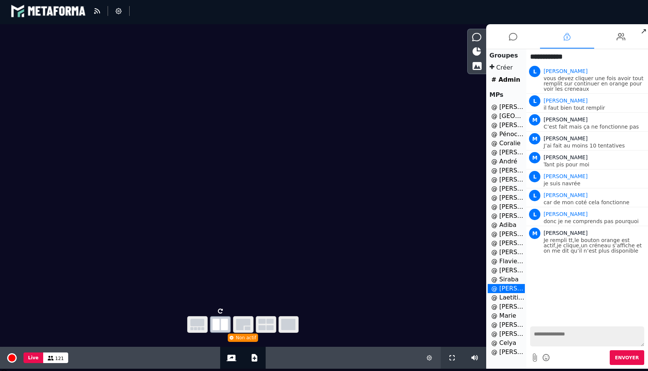
click at [573, 338] on textarea at bounding box center [587, 337] width 114 height 20
type textarea "**********"
click at [509, 43] on icon at bounding box center [513, 36] width 8 height 19
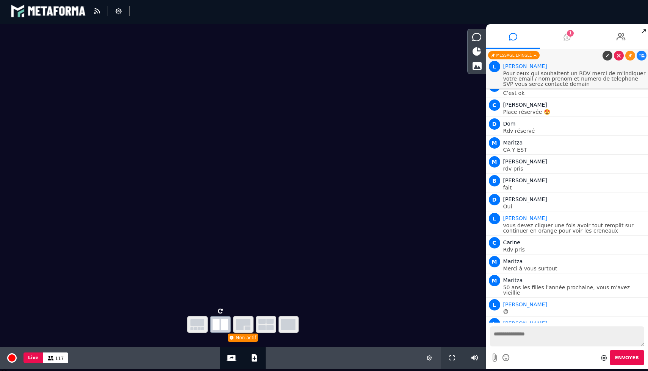
click at [566, 36] on icon at bounding box center [566, 36] width 7 height 19
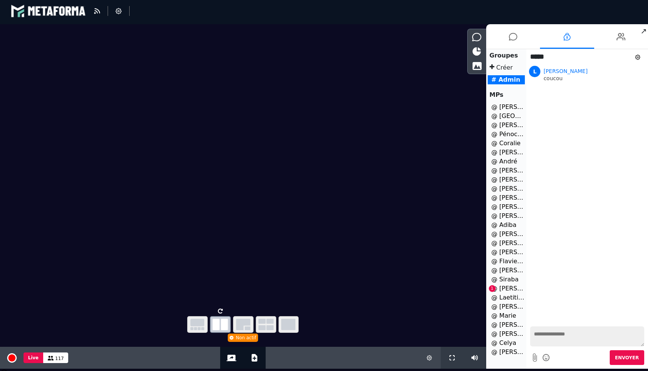
click at [500, 287] on li "@ [PERSON_NAME] 1" at bounding box center [505, 288] width 37 height 9
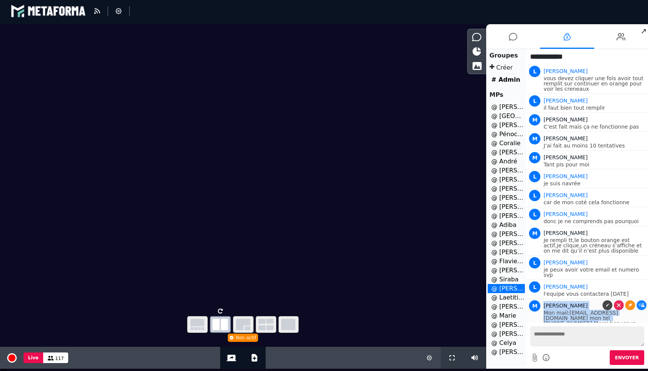
drag, startPoint x: 619, startPoint y: 315, endPoint x: 543, endPoint y: 297, distance: 78.1
click at [543, 299] on div "M [PERSON_NAME] mail:[EMAIL_ADDRESS][DOMAIN_NAME] mon tel [PHONE_NUMBER].Merci …" at bounding box center [587, 312] width 118 height 27
copy div "[PERSON_NAME] mail:[EMAIL_ADDRESS][DOMAIN_NAME] mon tel [PHONE_NUMBER].Merci be…"
click at [591, 323] on div "Nouveaux messages L [PERSON_NAME] vous devez cliquer une fois avoir tout rempli…" at bounding box center [587, 193] width 122 height 259
drag, startPoint x: 619, startPoint y: 307, endPoint x: 568, endPoint y: 307, distance: 50.4
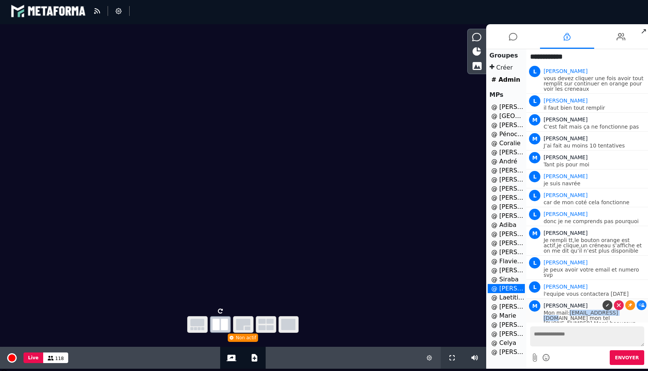
click at [568, 311] on p "Mon mail:[EMAIL_ADDRESS][DOMAIN_NAME] mon tel [PHONE_NUMBER].Merci beaucoup" at bounding box center [594, 319] width 103 height 16
copy p "[EMAIL_ADDRESS][DOMAIN_NAME]"
drag, startPoint x: 617, startPoint y: 316, endPoint x: 540, endPoint y: 301, distance: 78.6
click at [540, 301] on li "M [PERSON_NAME] mail:[EMAIL_ADDRESS][DOMAIN_NAME] mon tel [PHONE_NUMBER].Merci …" at bounding box center [587, 313] width 122 height 29
copy div "[PERSON_NAME] mail:[EMAIL_ADDRESS][DOMAIN_NAME] mon tel [PHONE_NUMBER].Merci be…"
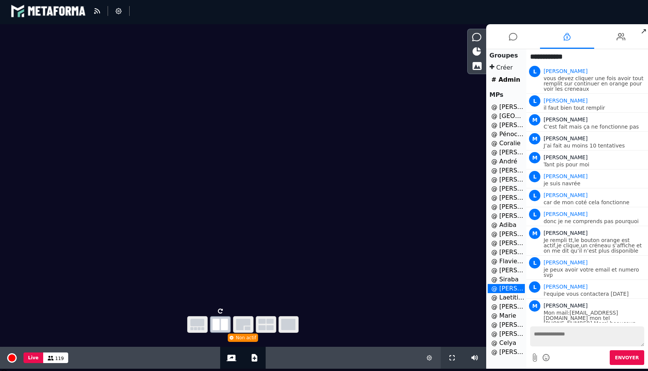
click at [573, 339] on textarea at bounding box center [587, 337] width 114 height 20
click at [509, 34] on icon at bounding box center [513, 36] width 8 height 19
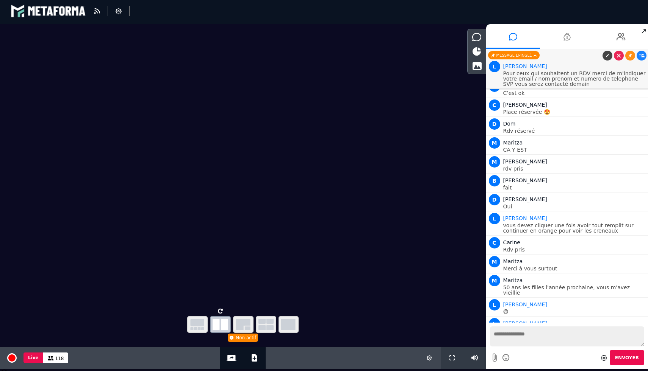
click at [521, 332] on textarea at bounding box center [567, 337] width 154 height 20
type textarea "**********"
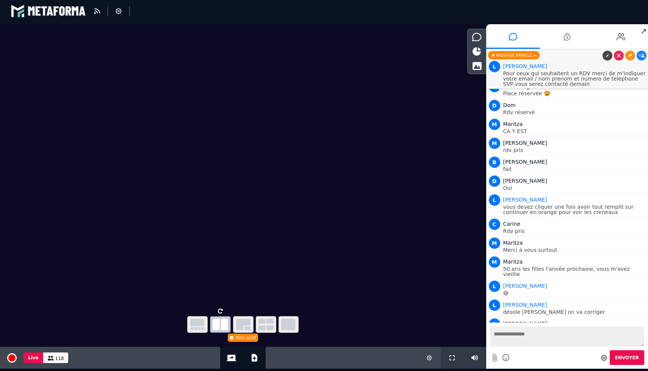
click at [628, 341] on icon at bounding box center [630, 343] width 4 height 4
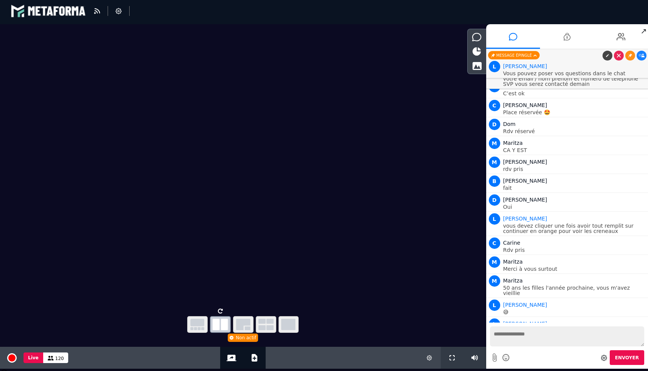
click at [640, 341] on icon at bounding box center [641, 343] width 6 height 4
click at [644, 59] on div at bounding box center [623, 56] width 45 height 10
click at [644, 57] on icon at bounding box center [641, 56] width 6 height 4
